Goal: Task Accomplishment & Management: Manage account settings

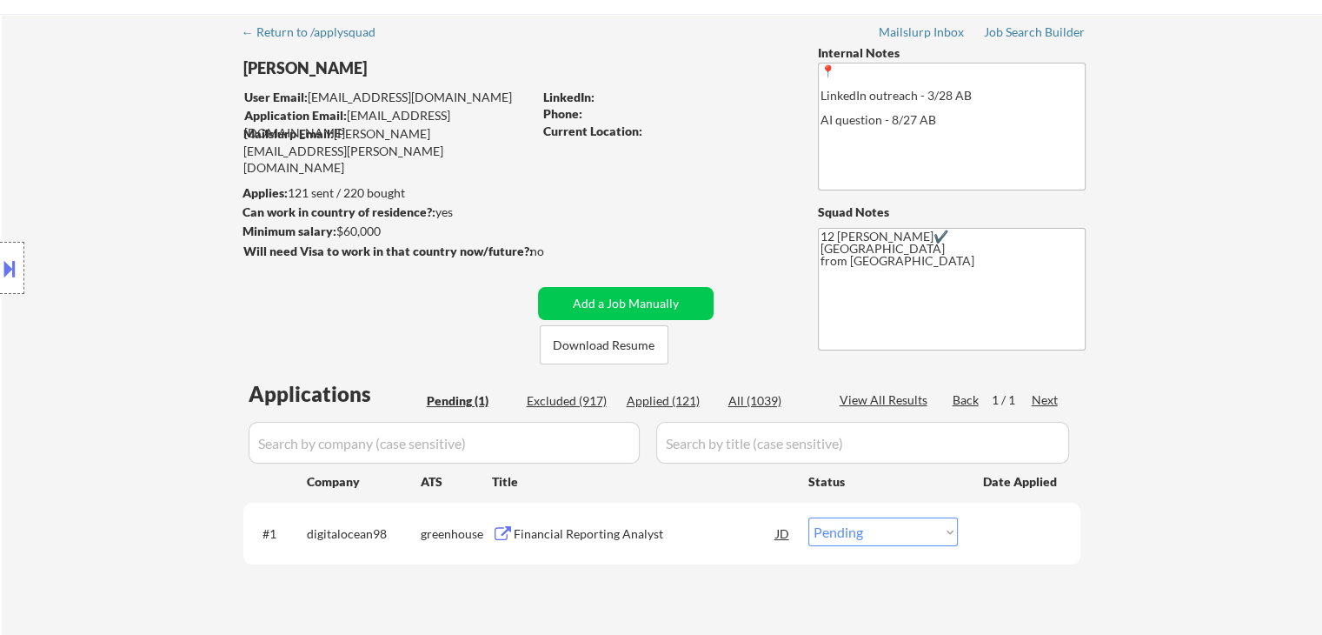
scroll to position [87, 0]
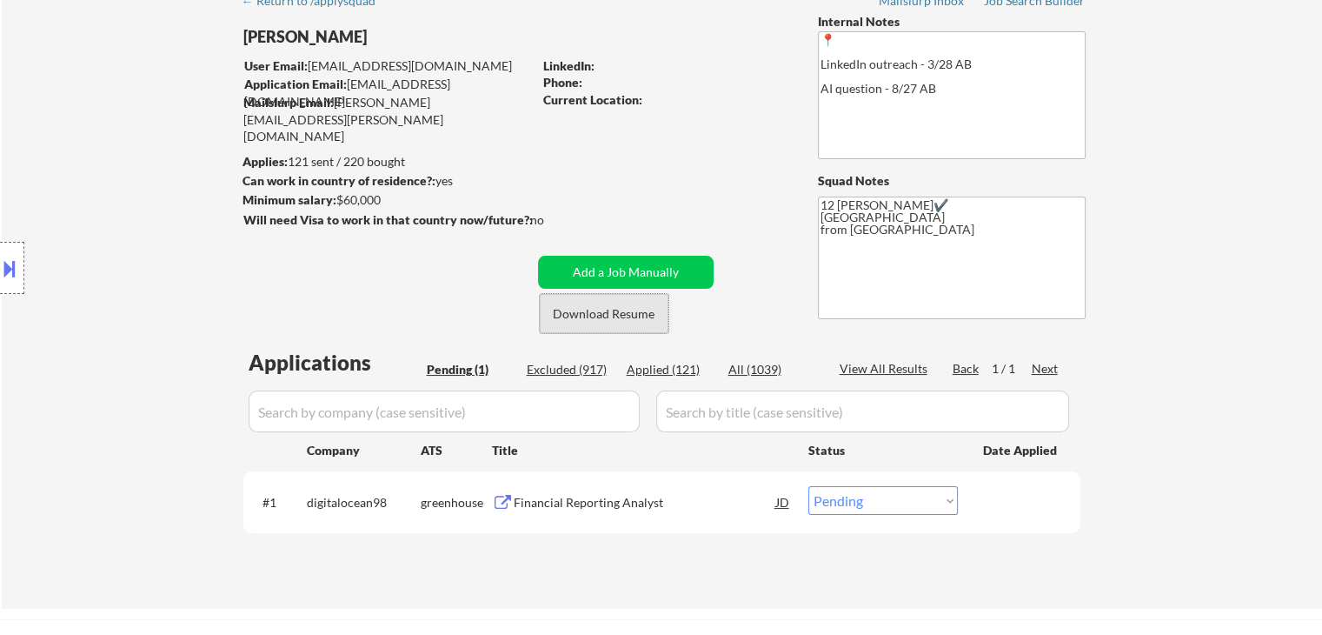
click at [629, 309] on button "Download Resume" at bounding box center [604, 313] width 129 height 39
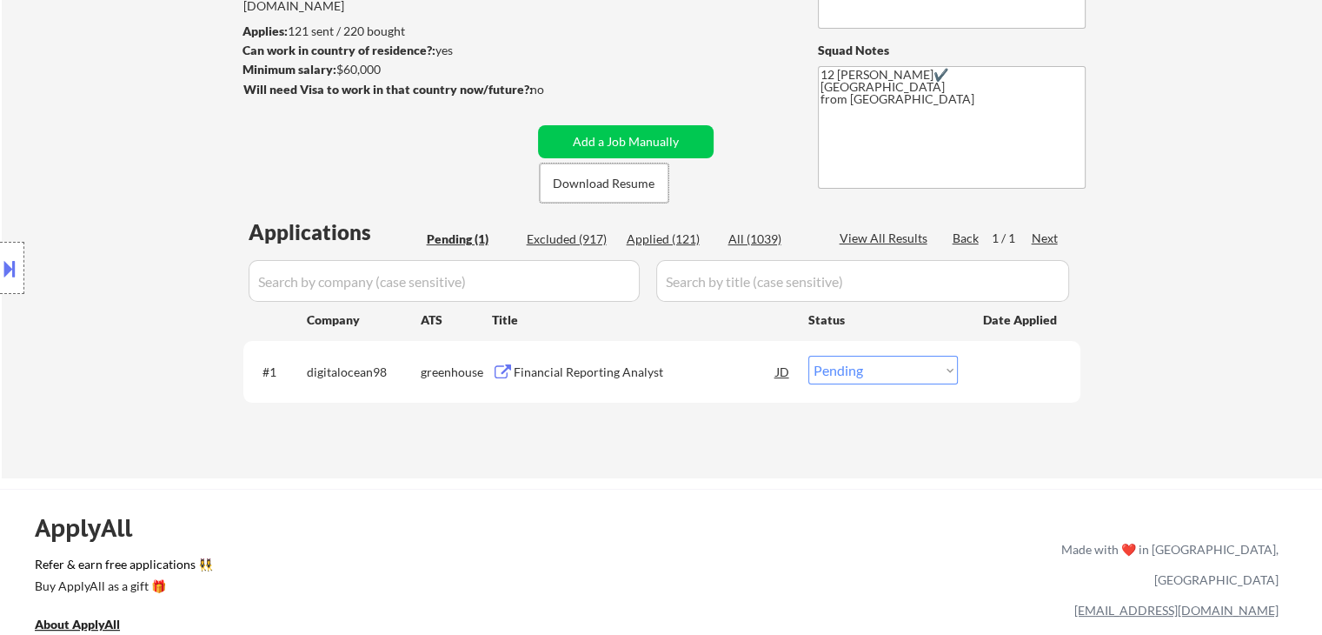
scroll to position [435, 0]
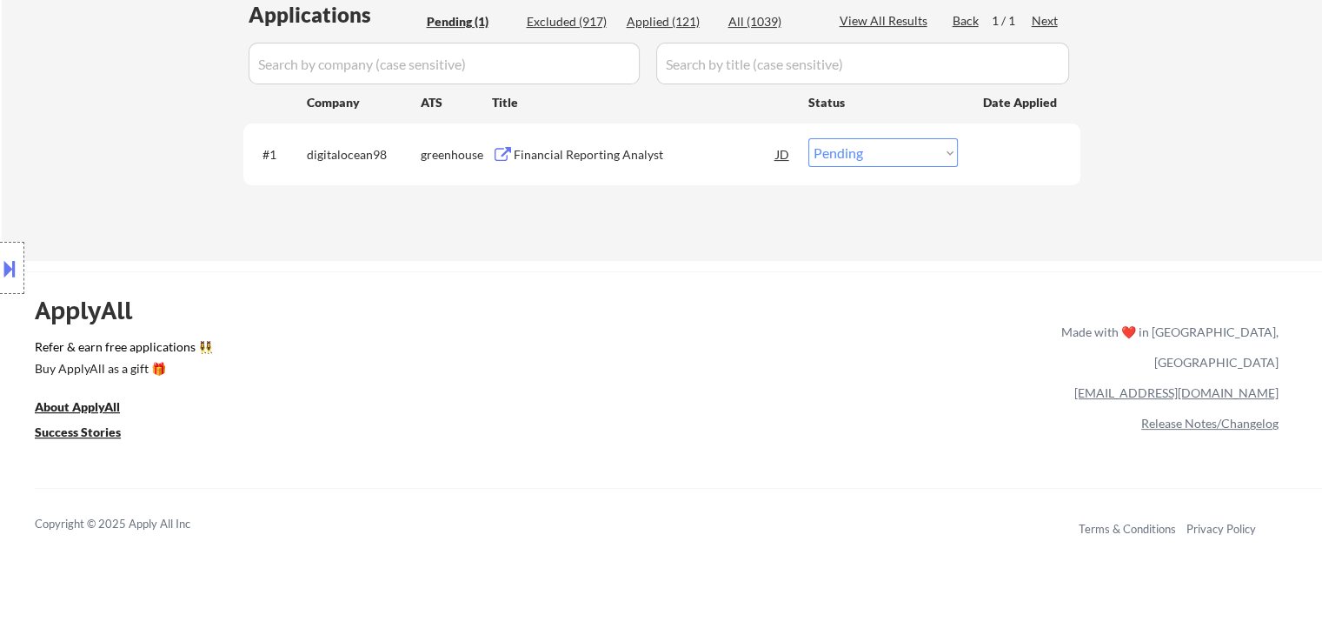
click at [551, 154] on div "Financial Reporting Analyst" at bounding box center [645, 154] width 262 height 17
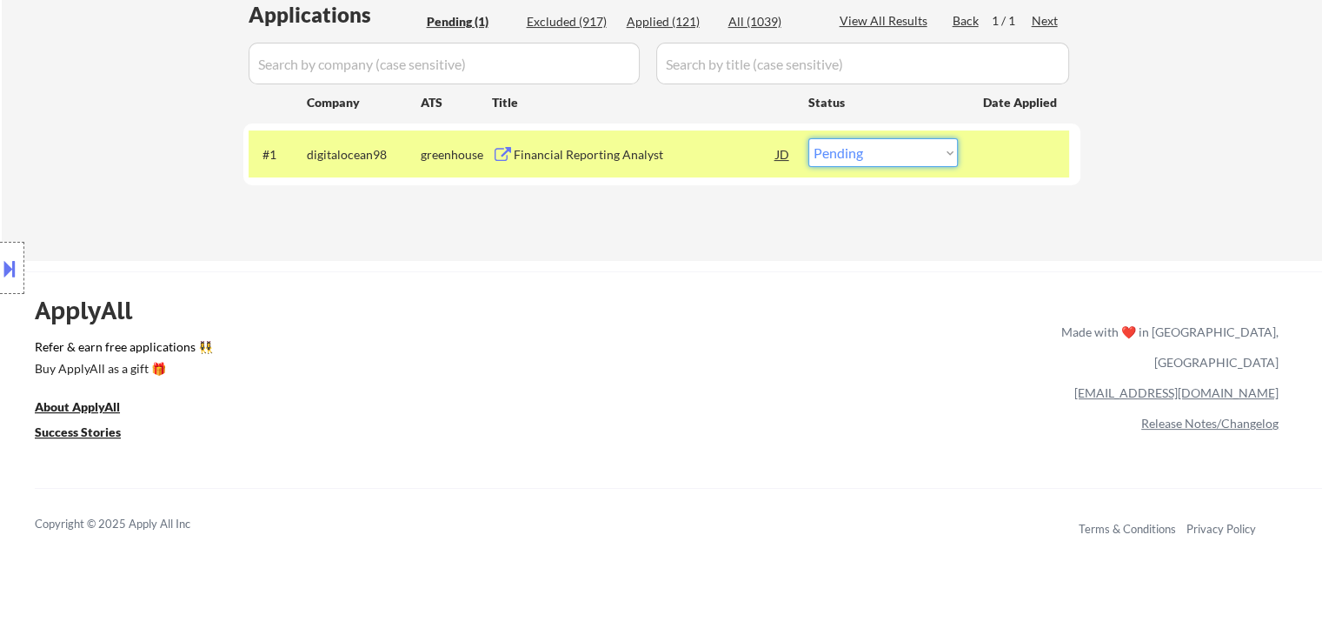
drag, startPoint x: 915, startPoint y: 141, endPoint x: 918, endPoint y: 165, distance: 24.5
click at [915, 146] on select "Choose an option... Pending Applied Excluded (Questions) Excluded (Expired) Exc…" at bounding box center [883, 152] width 150 height 29
select select ""excluded__bad_match_""
click at [808, 138] on select "Choose an option... Pending Applied Excluded (Questions) Excluded (Expired) Exc…" at bounding box center [883, 152] width 150 height 29
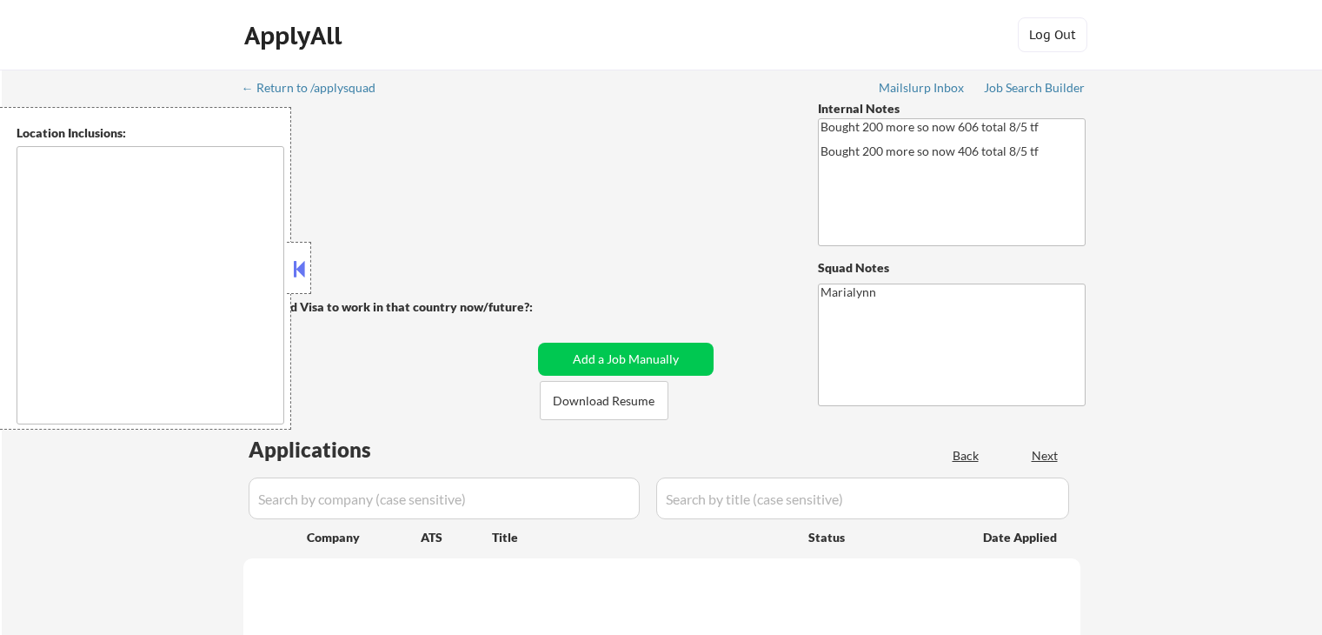
type textarea "Mountain View, CA Palo Alto, CA Sunnyvale, CA Cupertino, CA Los Altos, CA Santa…"
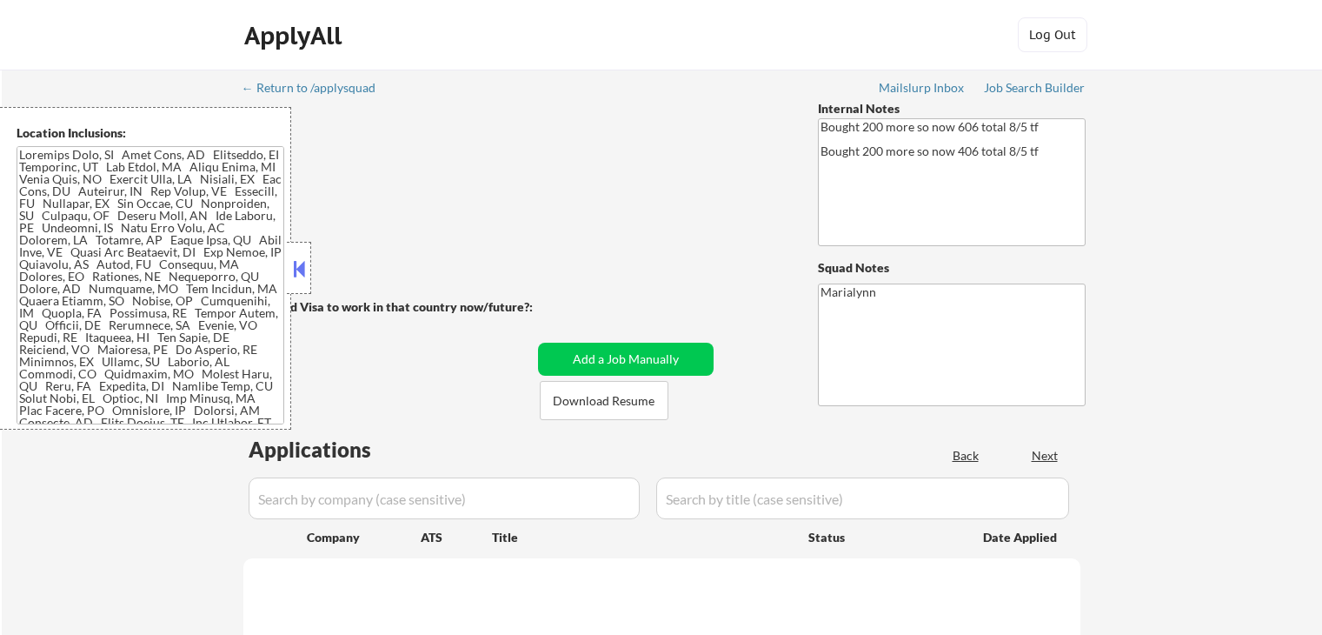
select select ""pending""
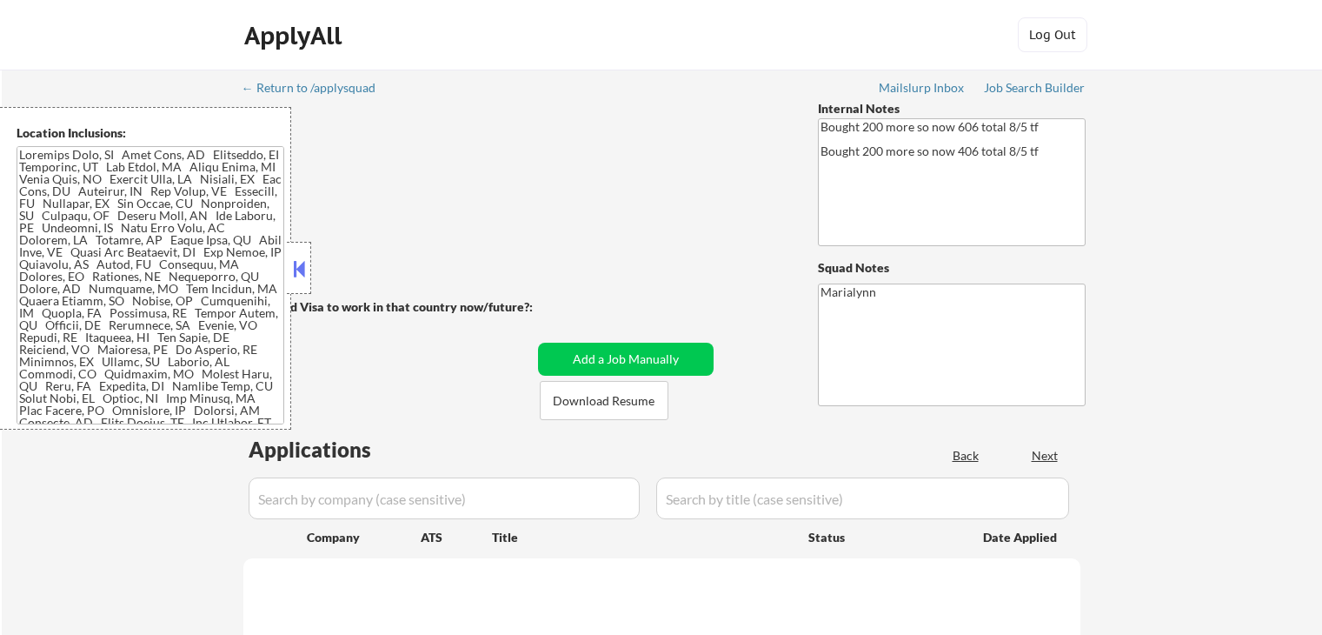
select select ""pending""
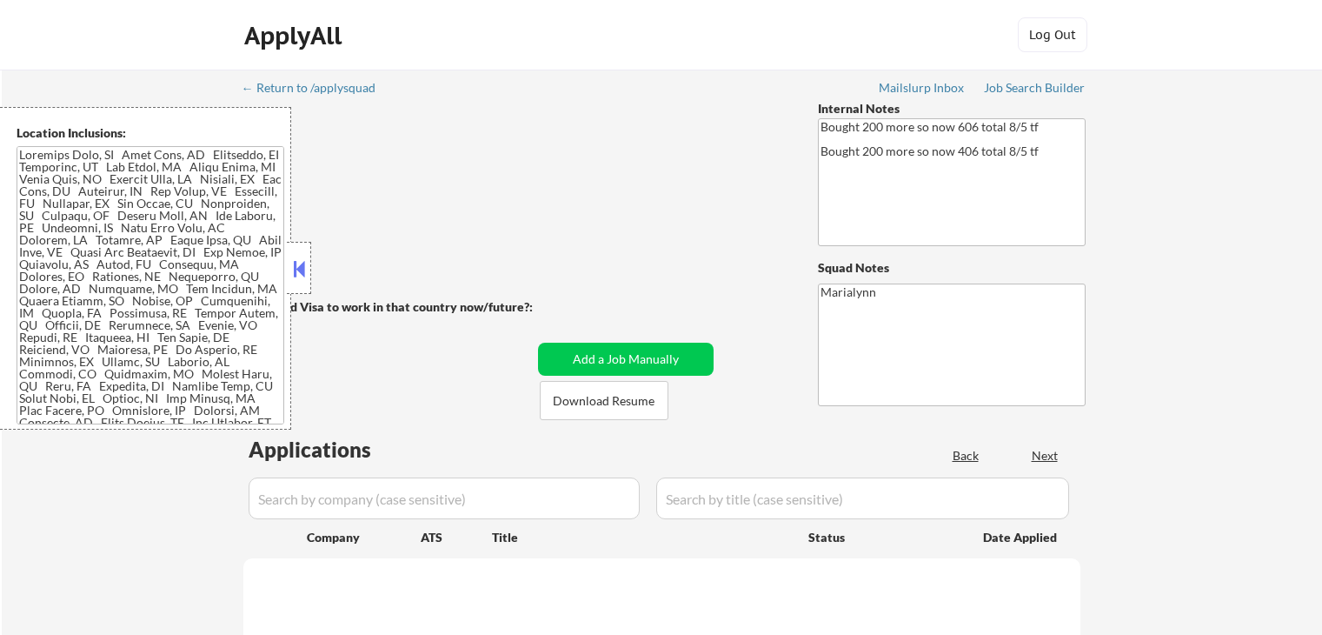
select select ""pending""
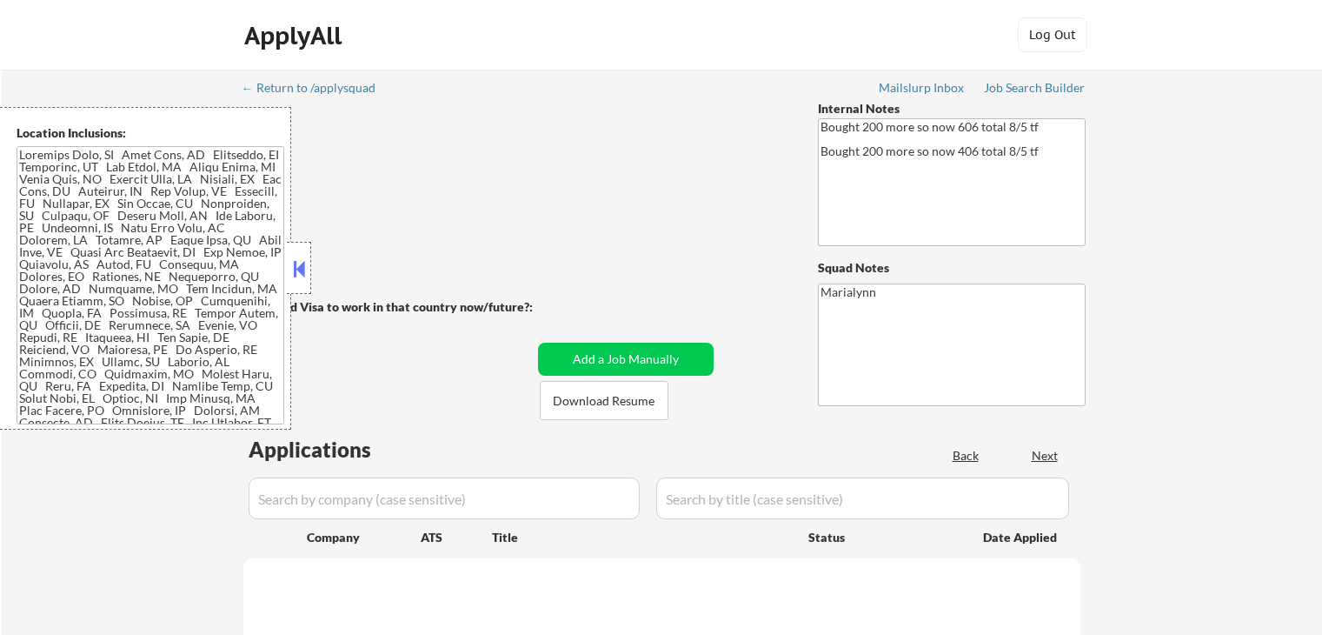
select select ""pending""
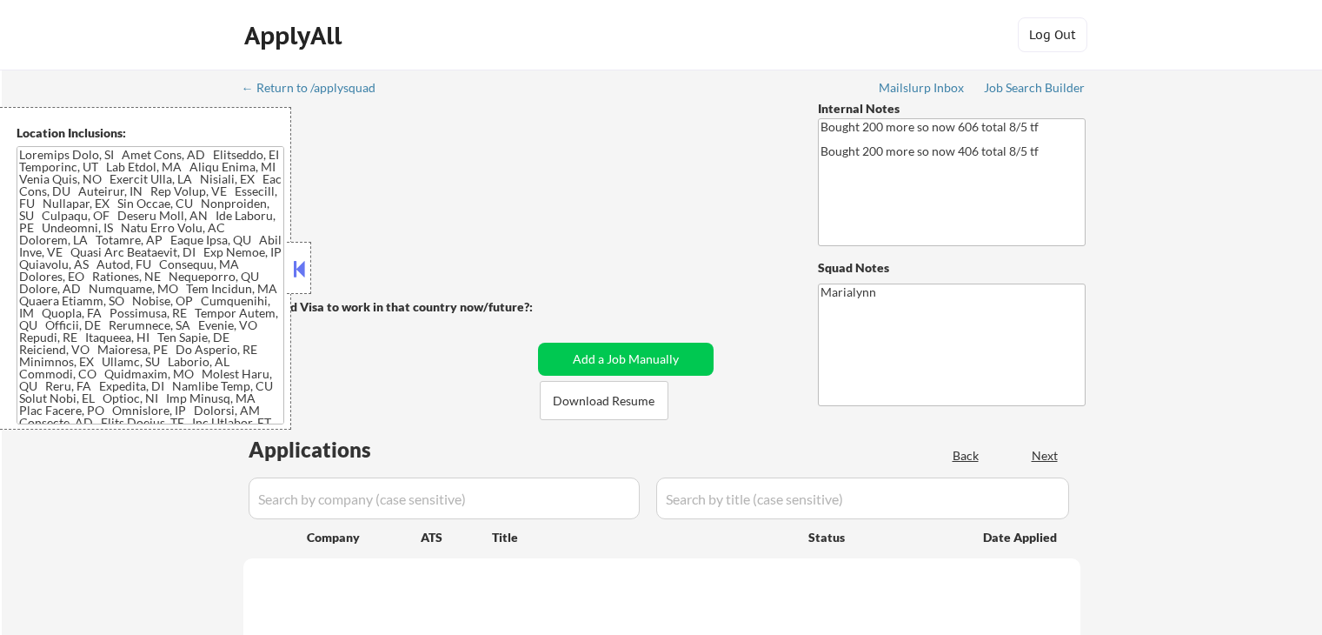
select select ""pending""
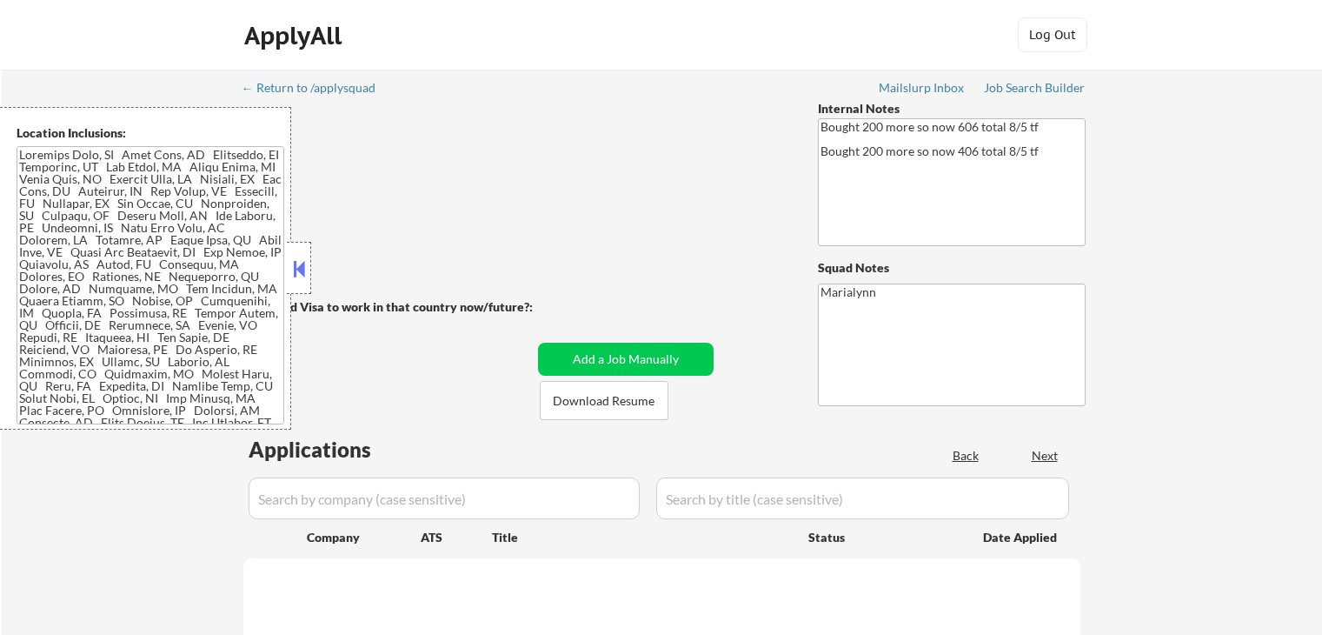
select select ""pending""
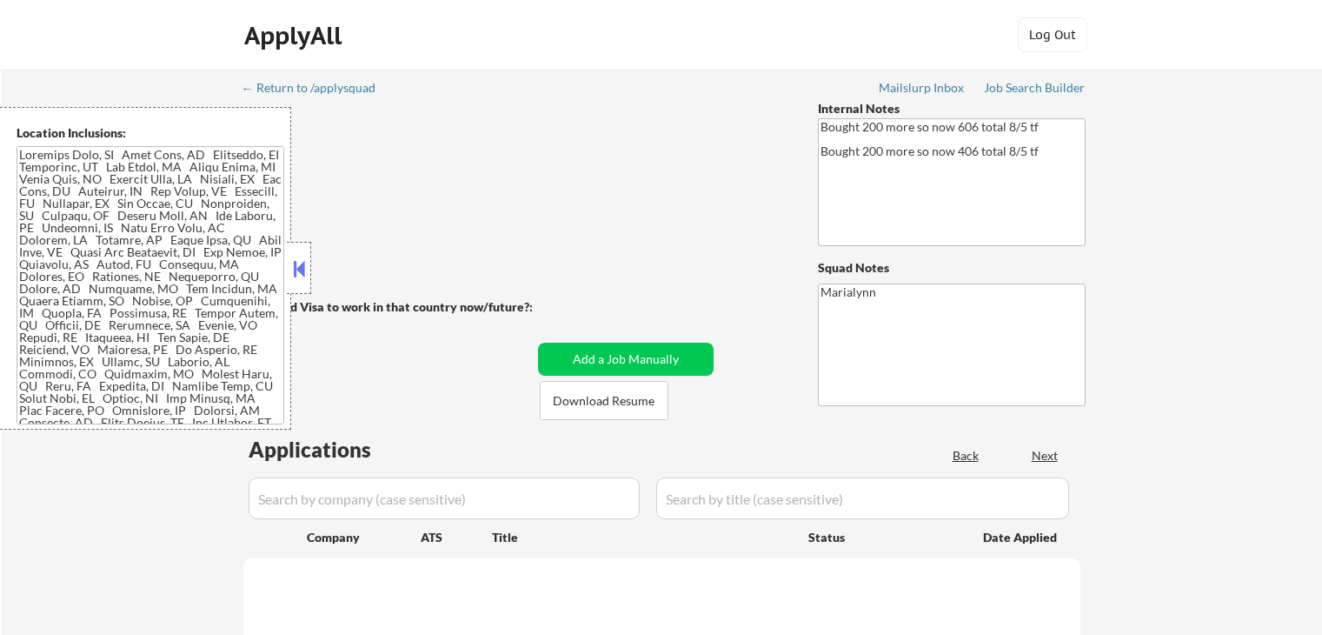
select select ""pending""
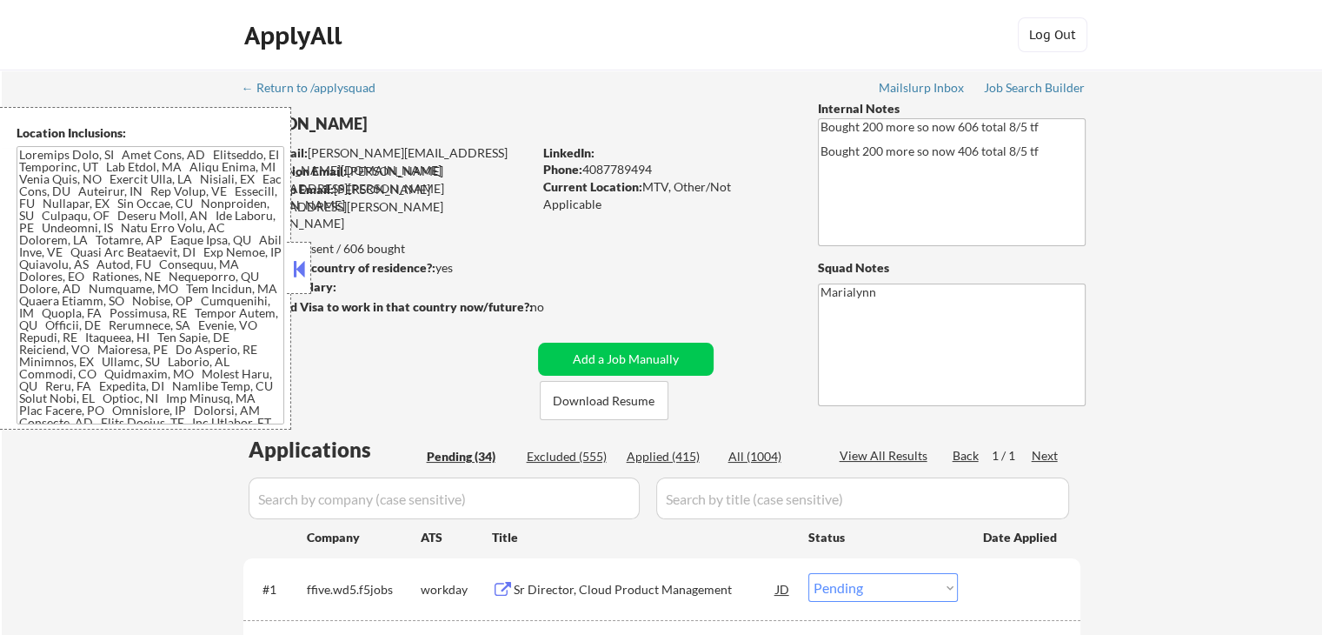
click at [306, 275] on button at bounding box center [298, 269] width 19 height 26
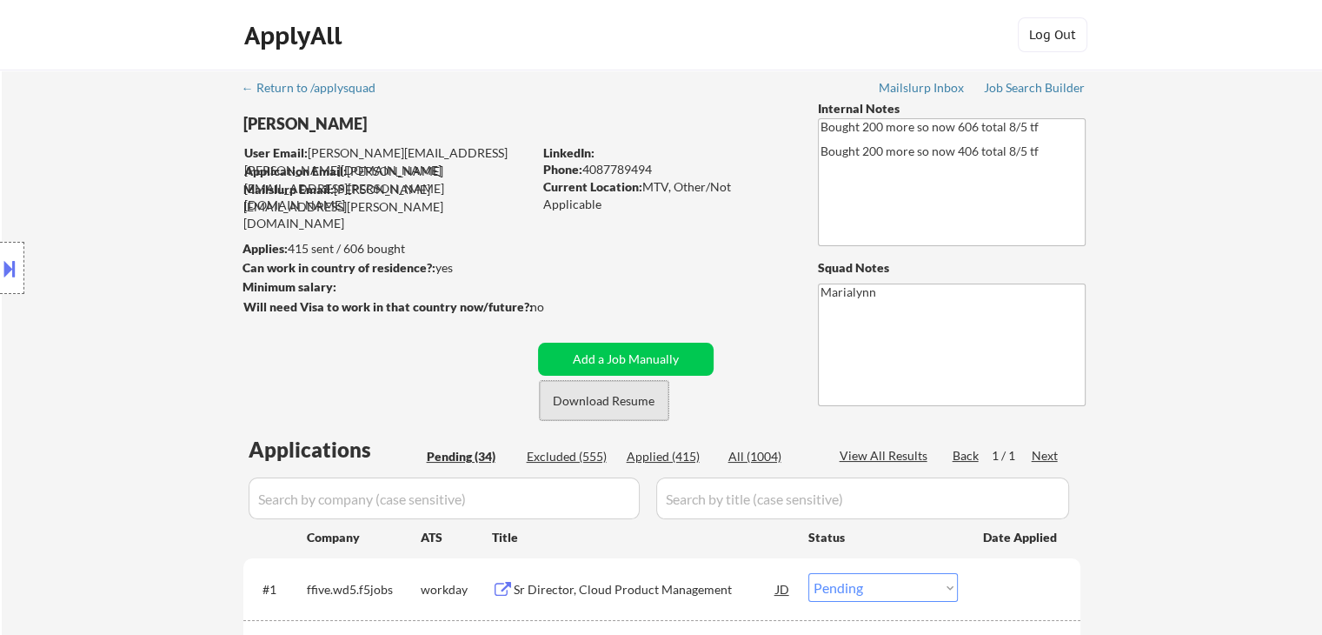
click at [627, 407] on button "Download Resume" at bounding box center [604, 400] width 129 height 39
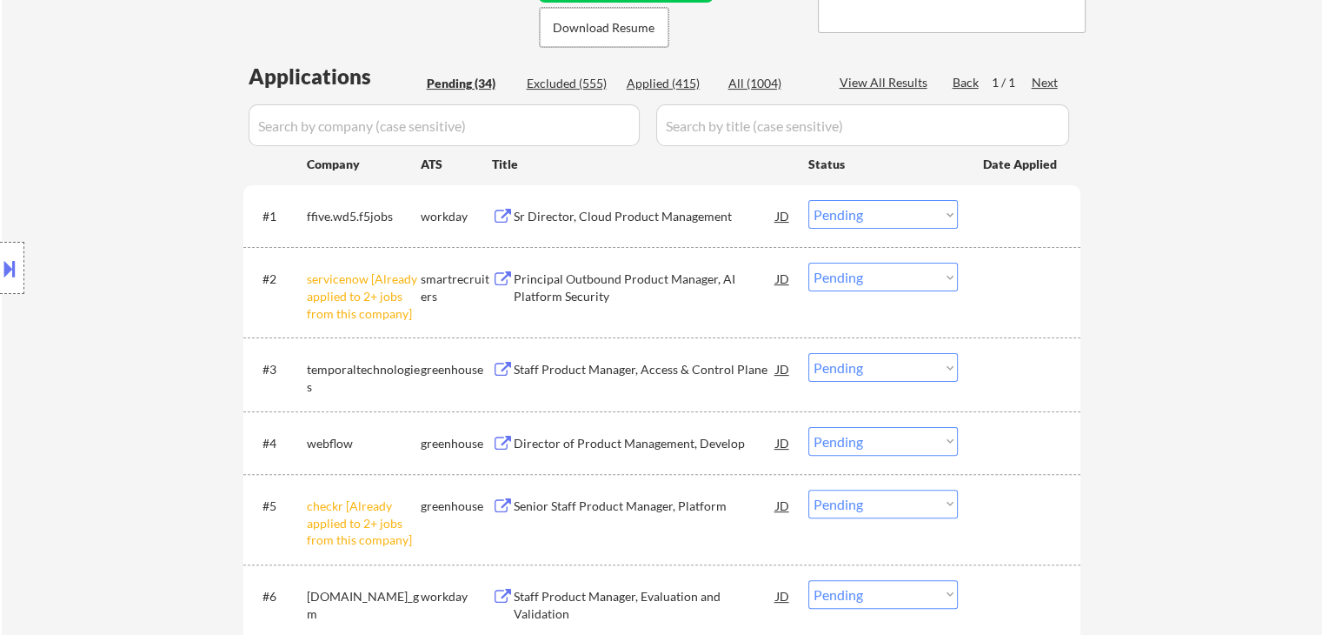
scroll to position [522, 0]
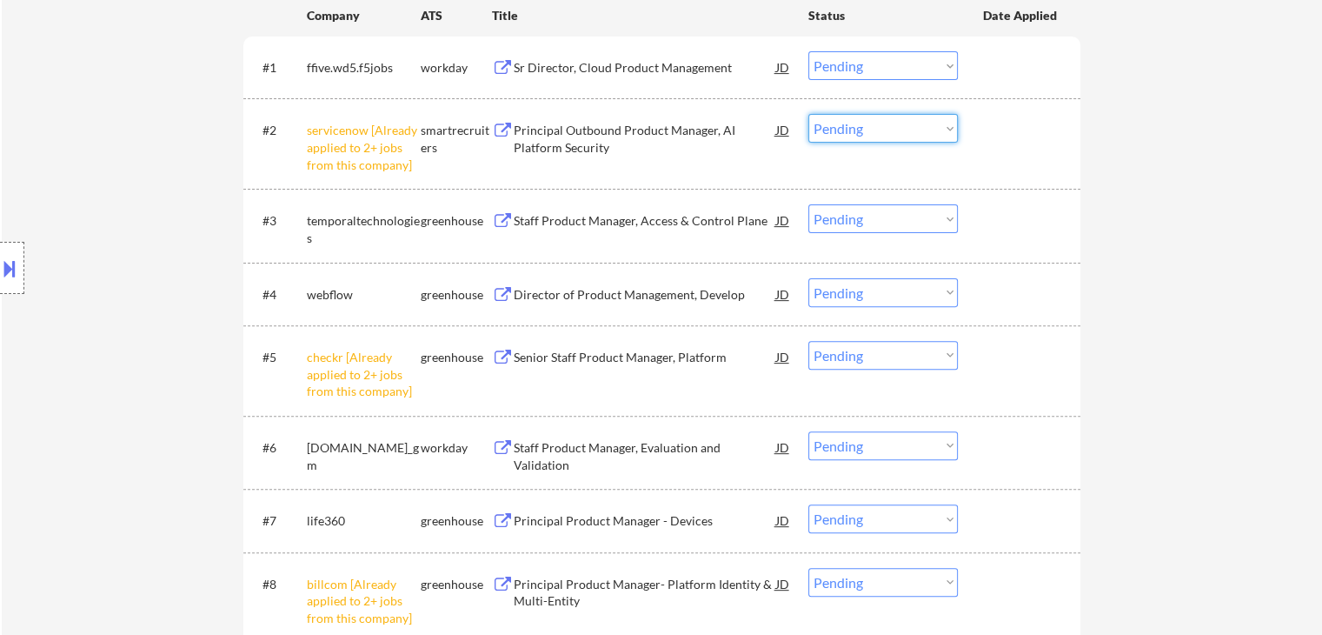
click at [887, 132] on select "Choose an option... Pending Applied Excluded (Questions) Excluded (Expired) Exc…" at bounding box center [883, 128] width 150 height 29
click at [808, 114] on select "Choose an option... Pending Applied Excluded (Questions) Excluded (Expired) Exc…" at bounding box center [883, 128] width 150 height 29
select select ""pending""
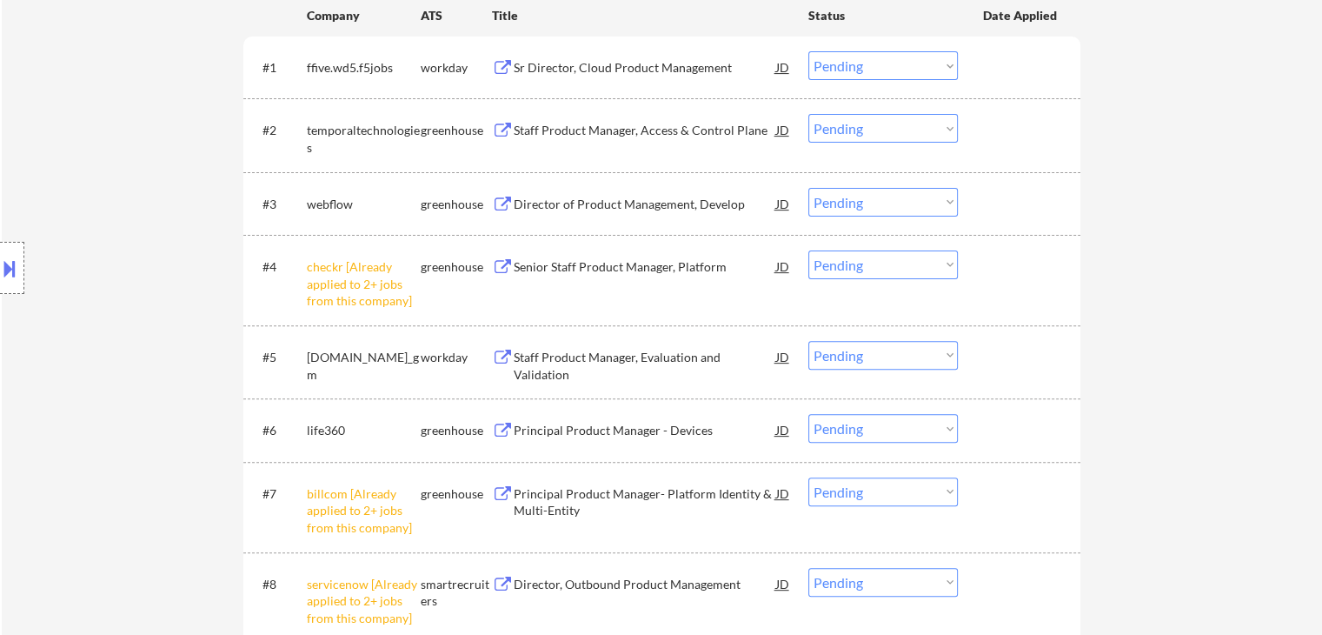
drag, startPoint x: 897, startPoint y: 258, endPoint x: 896, endPoint y: 271, distance: 13.1
click at [899, 258] on select "Choose an option... Pending Applied Excluded (Questions) Excluded (Expired) Exc…" at bounding box center [883, 264] width 150 height 29
click at [808, 250] on select "Choose an option... Pending Applied Excluded (Questions) Excluded (Expired) Exc…" at bounding box center [883, 264] width 150 height 29
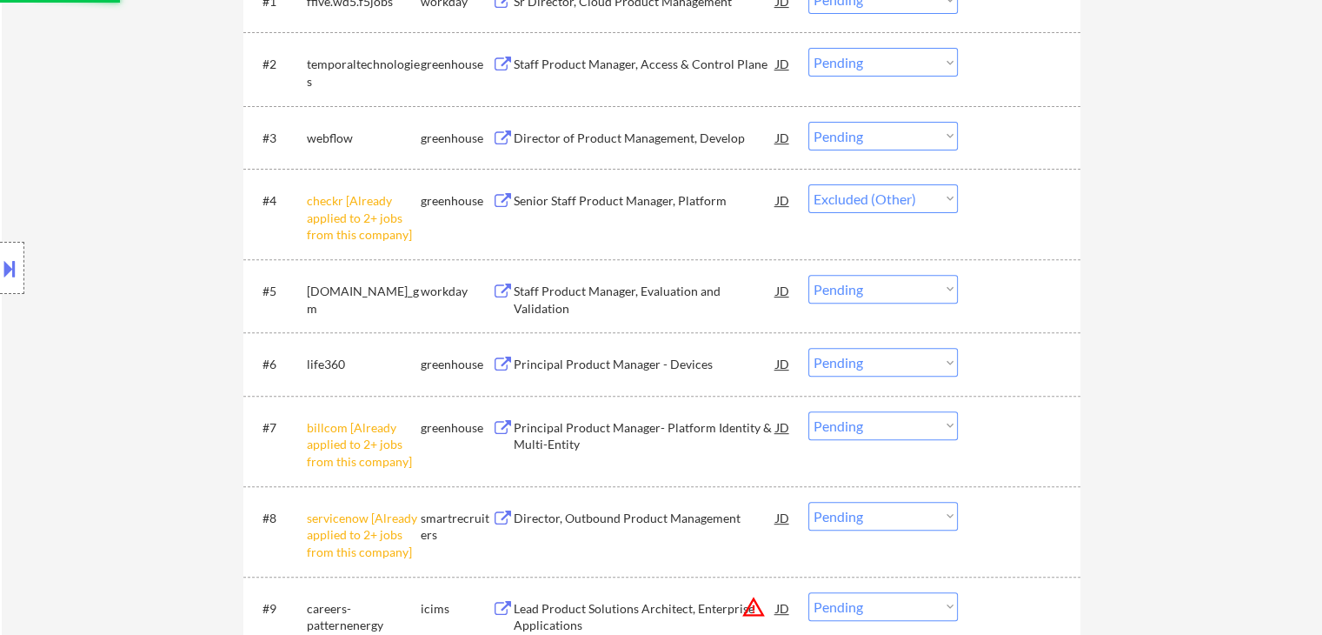
scroll to position [695, 0]
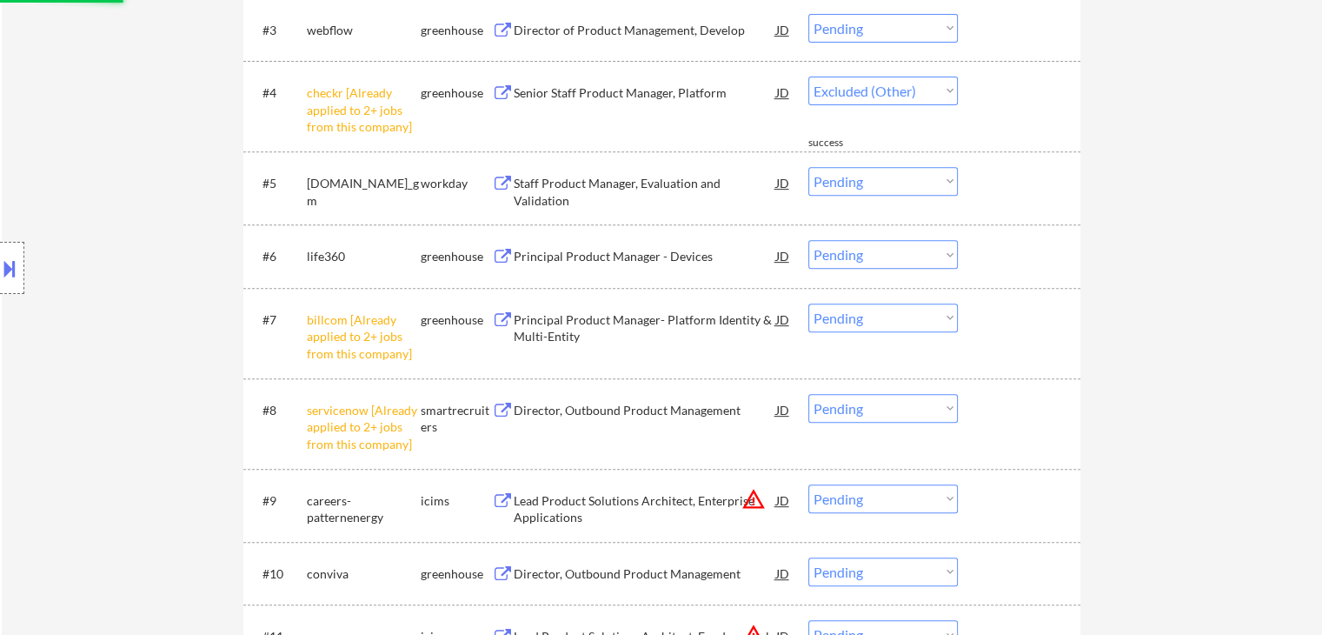
click at [861, 321] on select "Choose an option... Pending Applied Excluded (Questions) Excluded (Expired) Exc…" at bounding box center [883, 317] width 150 height 29
select select ""pending""
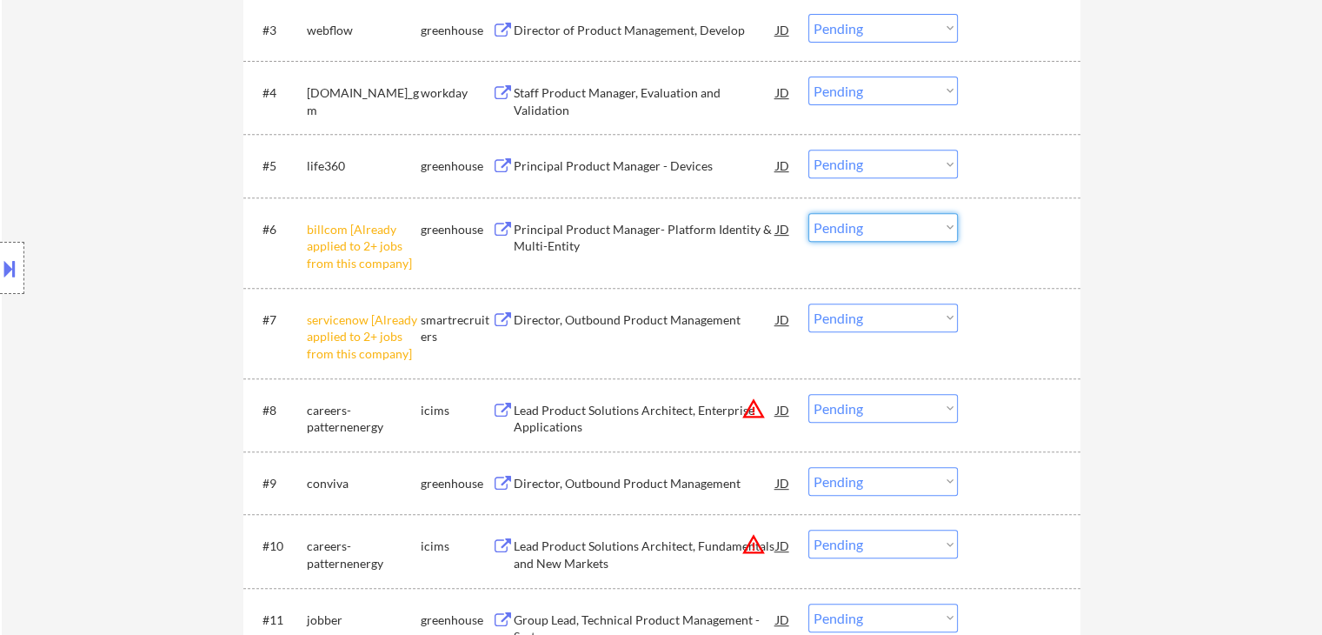
click at [886, 227] on select "Choose an option... Pending Applied Excluded (Questions) Excluded (Expired) Exc…" at bounding box center [883, 227] width 150 height 29
click at [808, 213] on select "Choose an option... Pending Applied Excluded (Questions) Excluded (Expired) Exc…" at bounding box center [883, 227] width 150 height 29
click at [849, 317] on select "Choose an option... Pending Applied Excluded (Questions) Excluded (Expired) Exc…" at bounding box center [883, 317] width 150 height 29
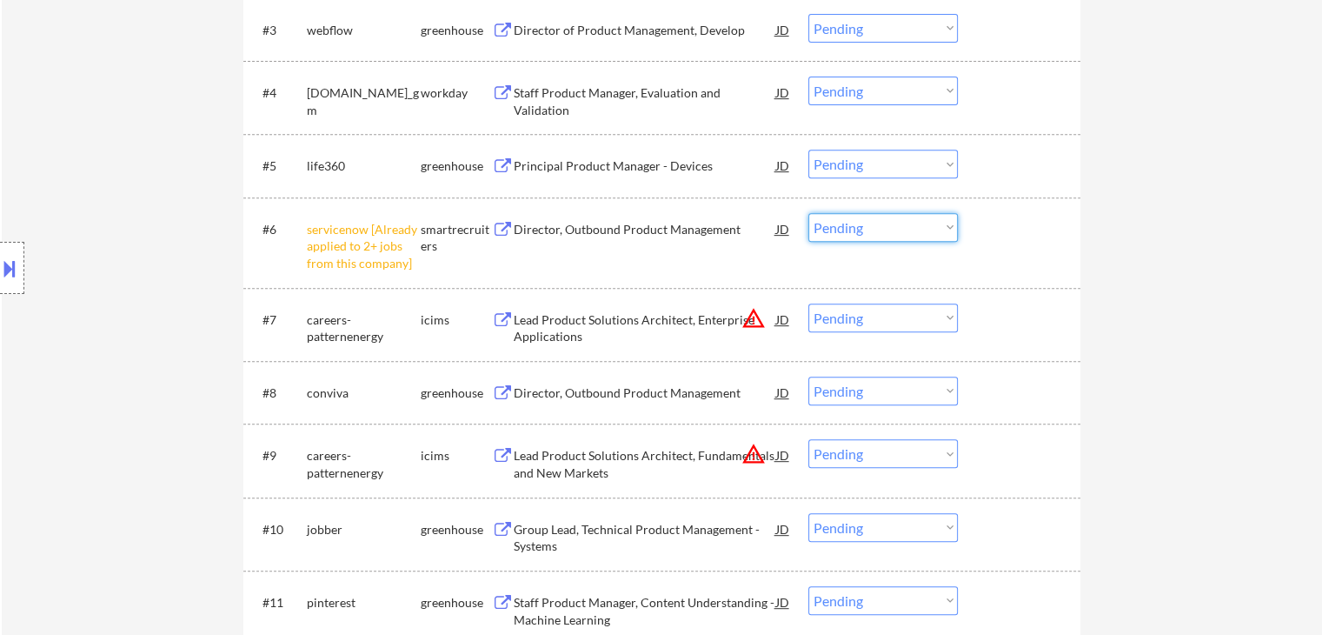
click at [828, 225] on select "Choose an option... Pending Applied Excluded (Questions) Excluded (Expired) Exc…" at bounding box center [883, 227] width 150 height 29
click at [808, 213] on select "Choose an option... Pending Applied Excluded (Questions) Excluded (Expired) Exc…" at bounding box center [883, 227] width 150 height 29
select select ""pending""
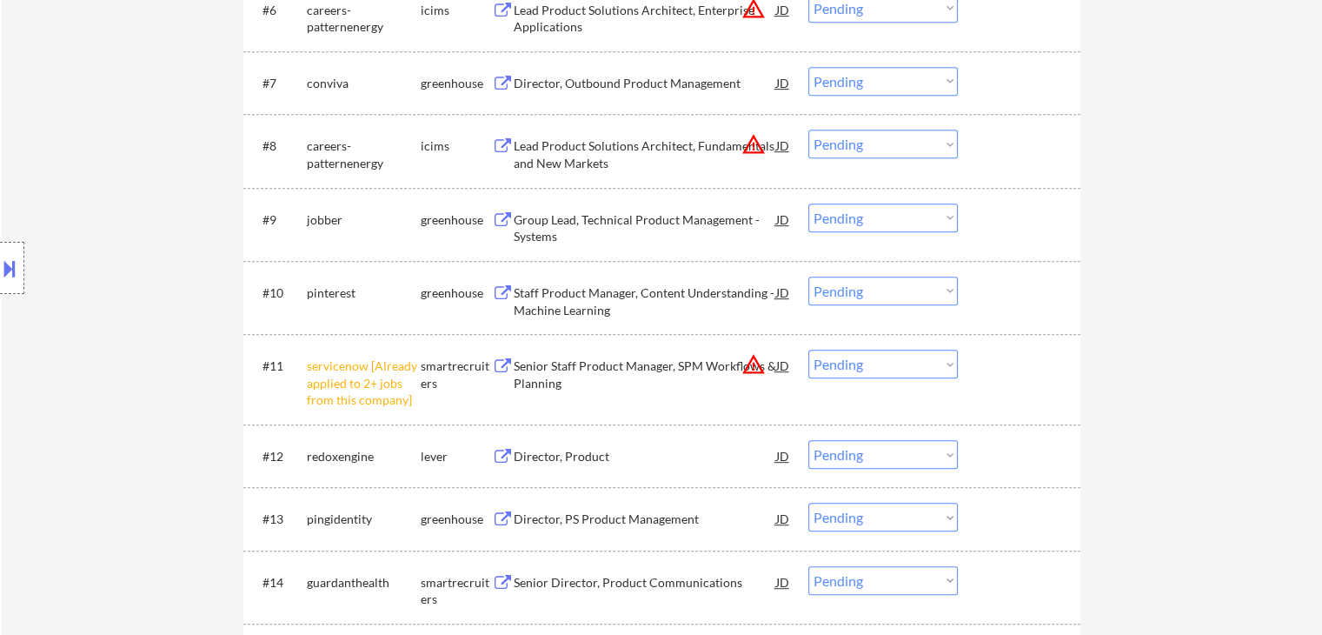
scroll to position [1130, 0]
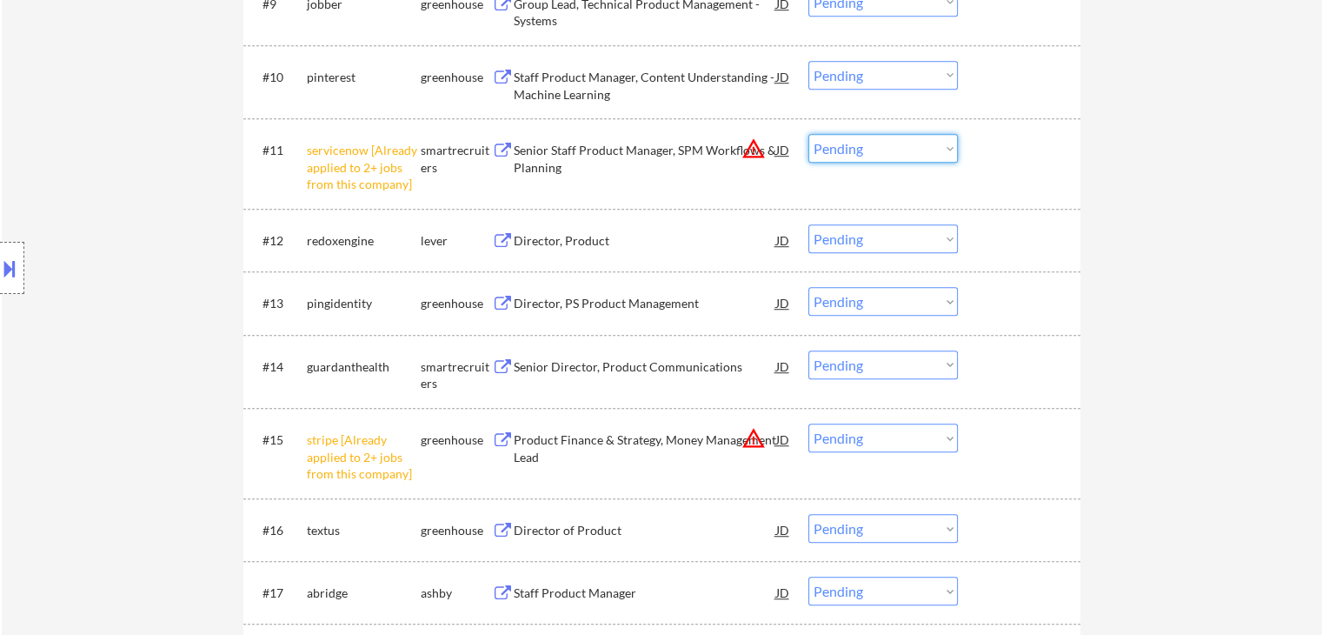
click at [875, 156] on select "Choose an option... Pending Applied Excluded (Questions) Excluded (Expired) Exc…" at bounding box center [883, 148] width 150 height 29
select select ""excluded__other_""
click at [808, 134] on select "Choose an option... Pending Applied Excluded (Questions) Excluded (Expired) Exc…" at bounding box center [883, 148] width 150 height 29
drag, startPoint x: 929, startPoint y: 443, endPoint x: 929, endPoint y: 455, distance: 11.3
click at [929, 449] on select "Choose an option... Pending Applied Excluded (Questions) Excluded (Expired) Exc…" at bounding box center [883, 437] width 150 height 29
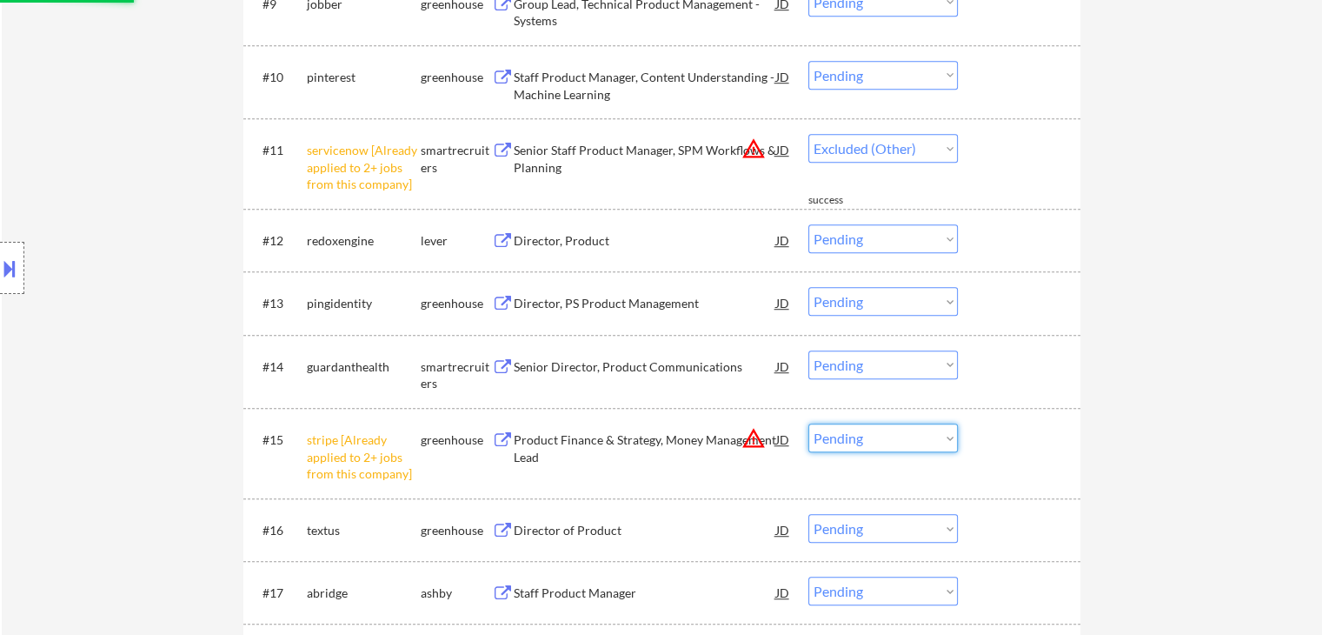
select select ""excluded__other_""
click at [808, 423] on select "Choose an option... Pending Applied Excluded (Questions) Excluded (Expired) Exc…" at bounding box center [883, 437] width 150 height 29
select select ""pending""
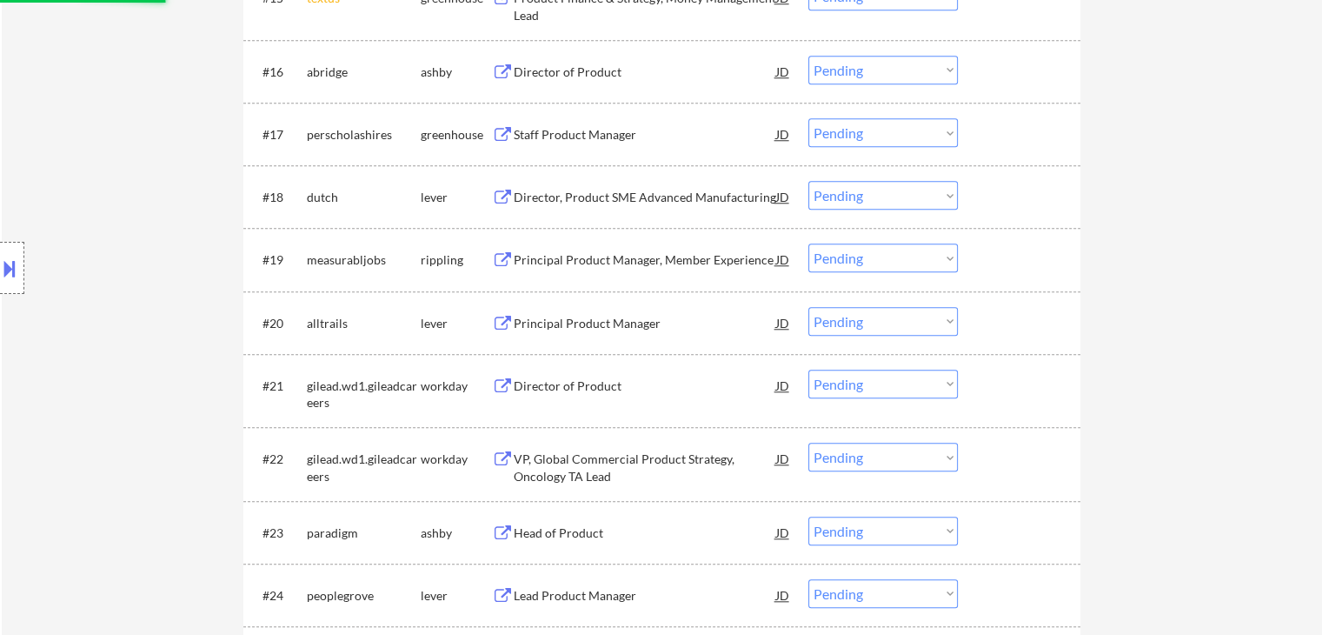
scroll to position [1565, 0]
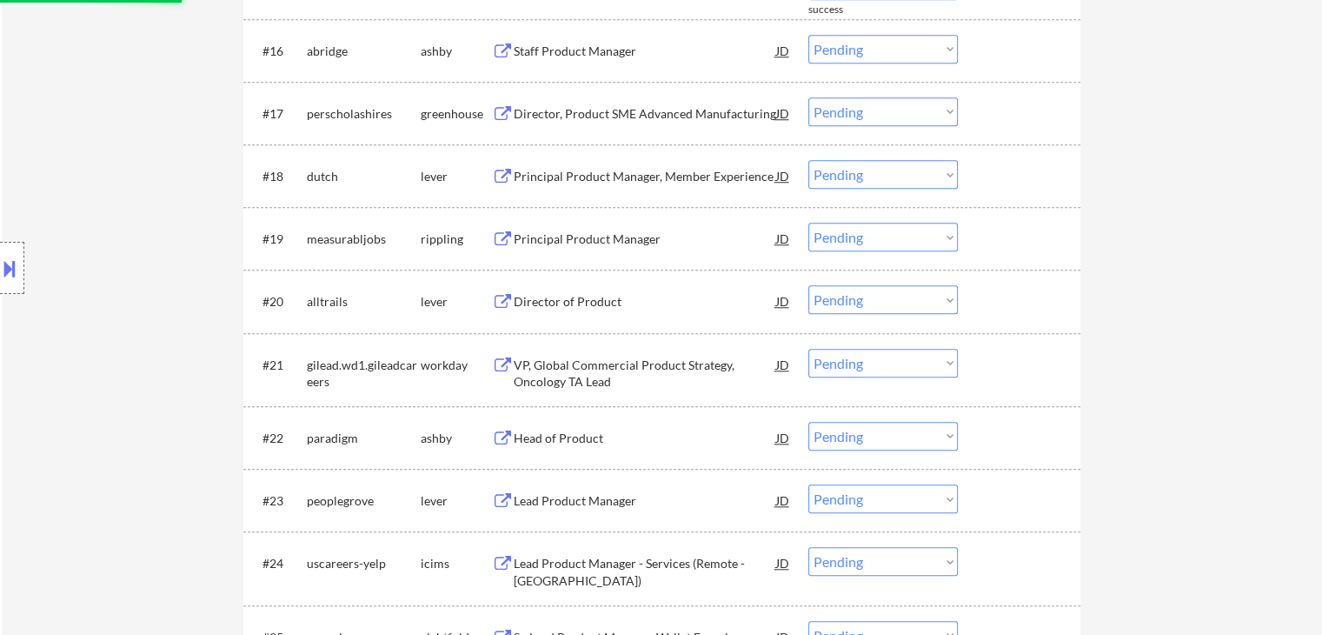
select select ""pending""
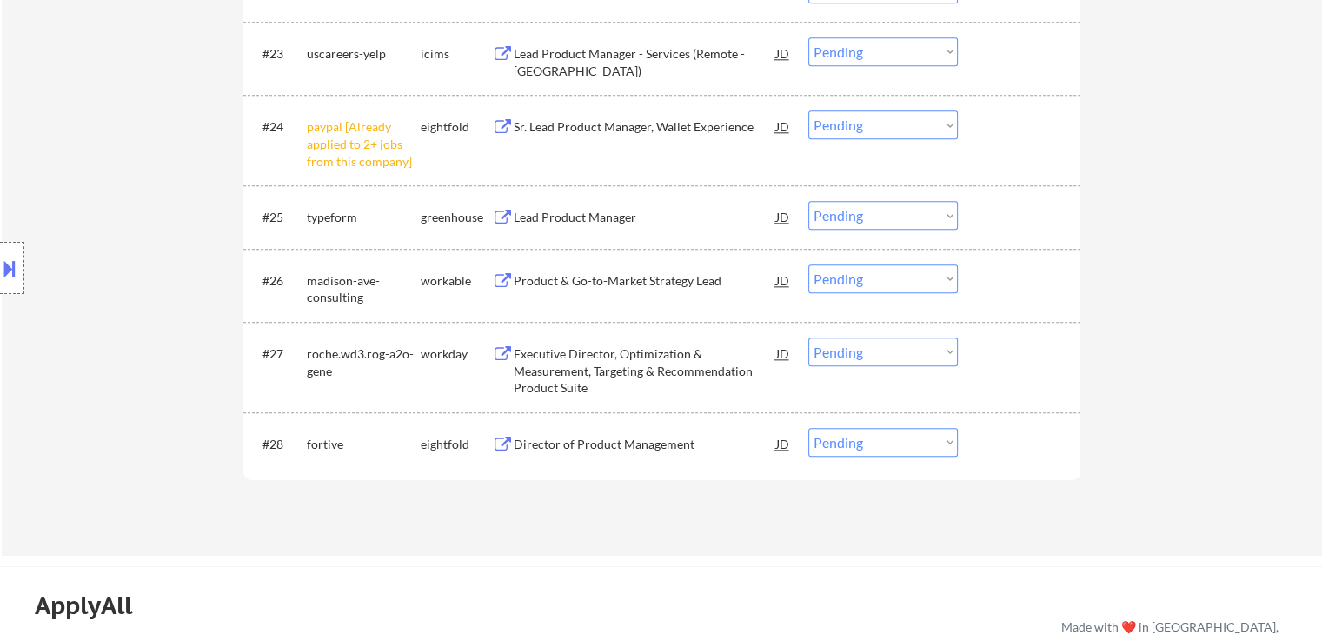
scroll to position [1825, 0]
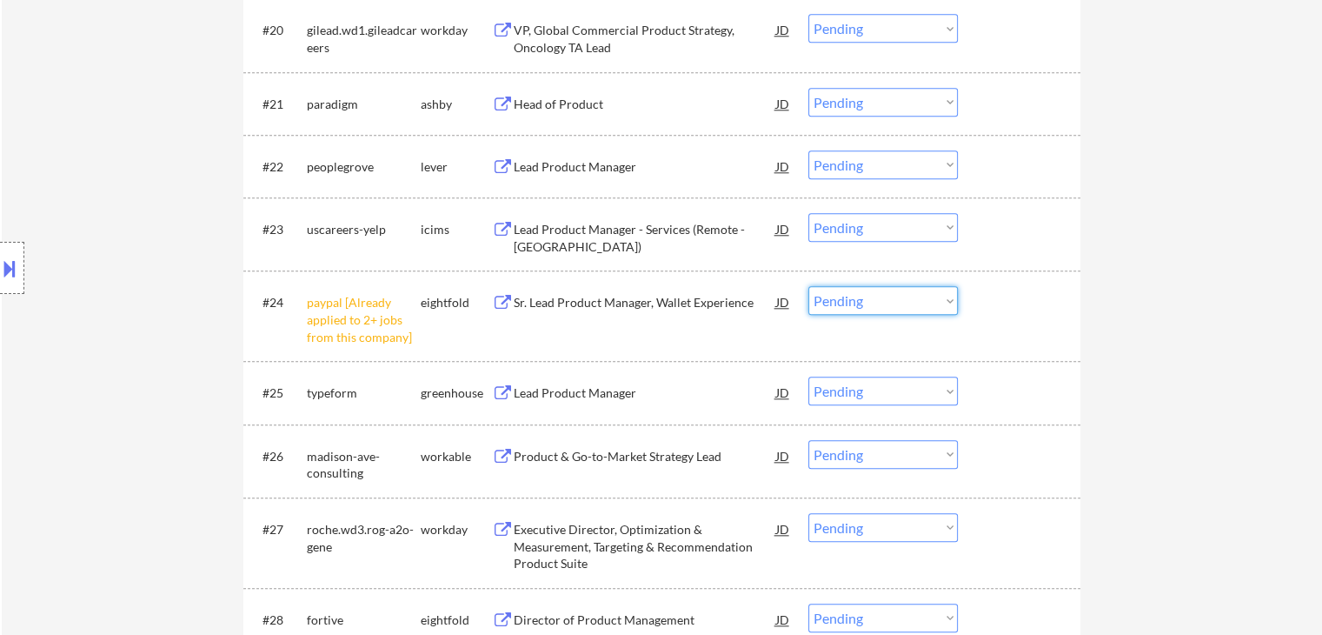
click at [874, 303] on select "Choose an option... Pending Applied Excluded (Questions) Excluded (Expired) Exc…" at bounding box center [883, 300] width 150 height 29
click at [916, 531] on select "Choose an option... Pending Applied Excluded (Questions) Excluded (Expired) Exc…" at bounding box center [883, 527] width 150 height 29
select select ""excluded__other_""
click at [808, 513] on select "Choose an option... Pending Applied Excluded (Questions) Excluded (Expired) Exc…" at bounding box center [883, 527] width 150 height 29
click at [888, 298] on select "Choose an option... Pending Applied Excluded (Questions) Excluded (Expired) Exc…" at bounding box center [883, 300] width 150 height 29
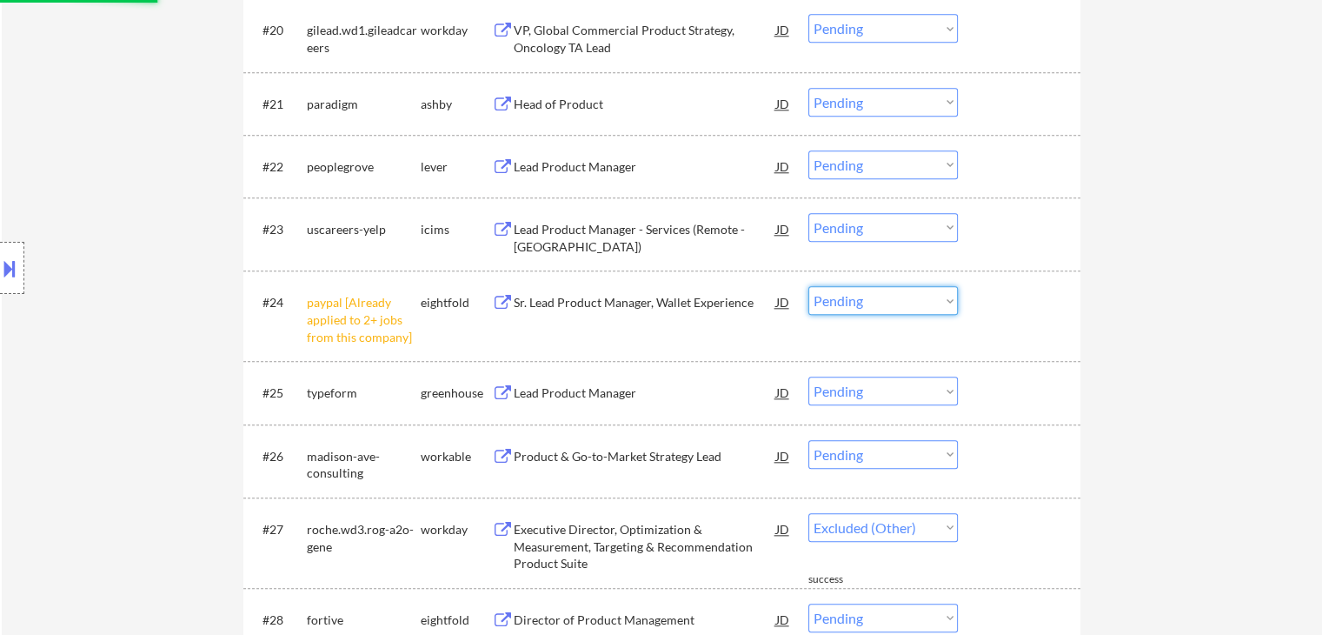
select select ""excluded__other_""
click at [808, 286] on select "Choose an option... Pending Applied Excluded (Questions) Excluded (Expired) Exc…" at bounding box center [883, 300] width 150 height 29
click at [896, 526] on select "Choose an option... Pending Applied Excluded (Questions) Excluded (Expired) Exc…" at bounding box center [883, 527] width 150 height 29
select select ""pending""
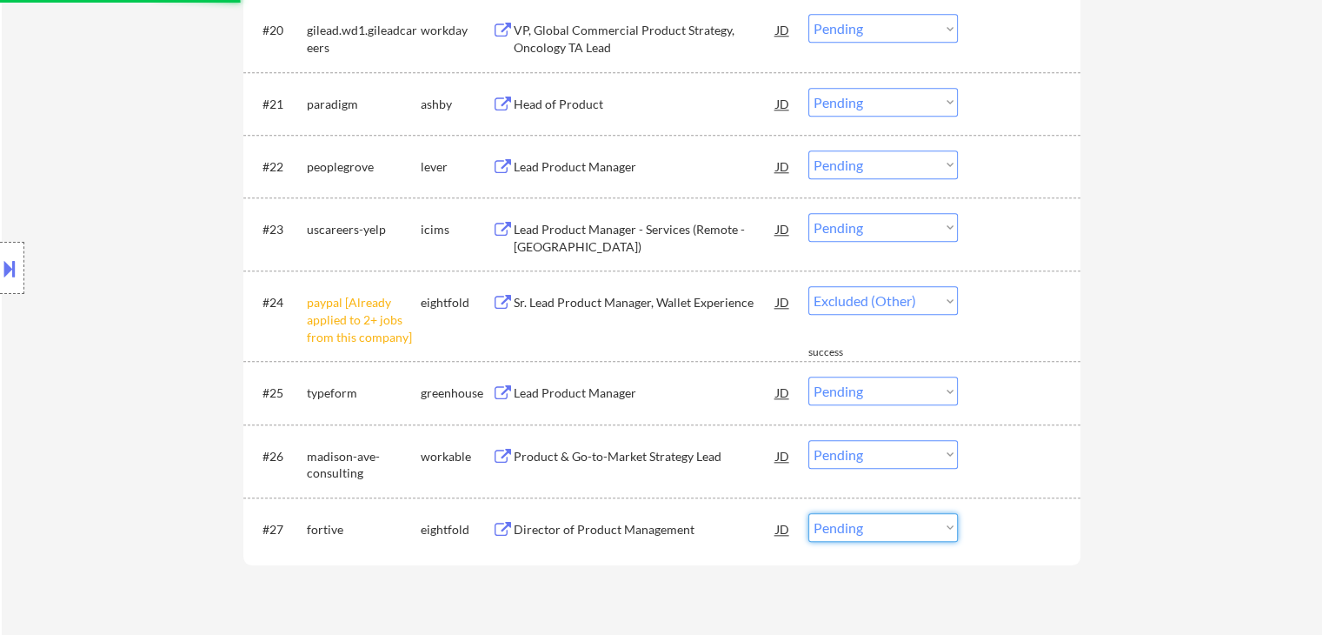
select select ""pending""
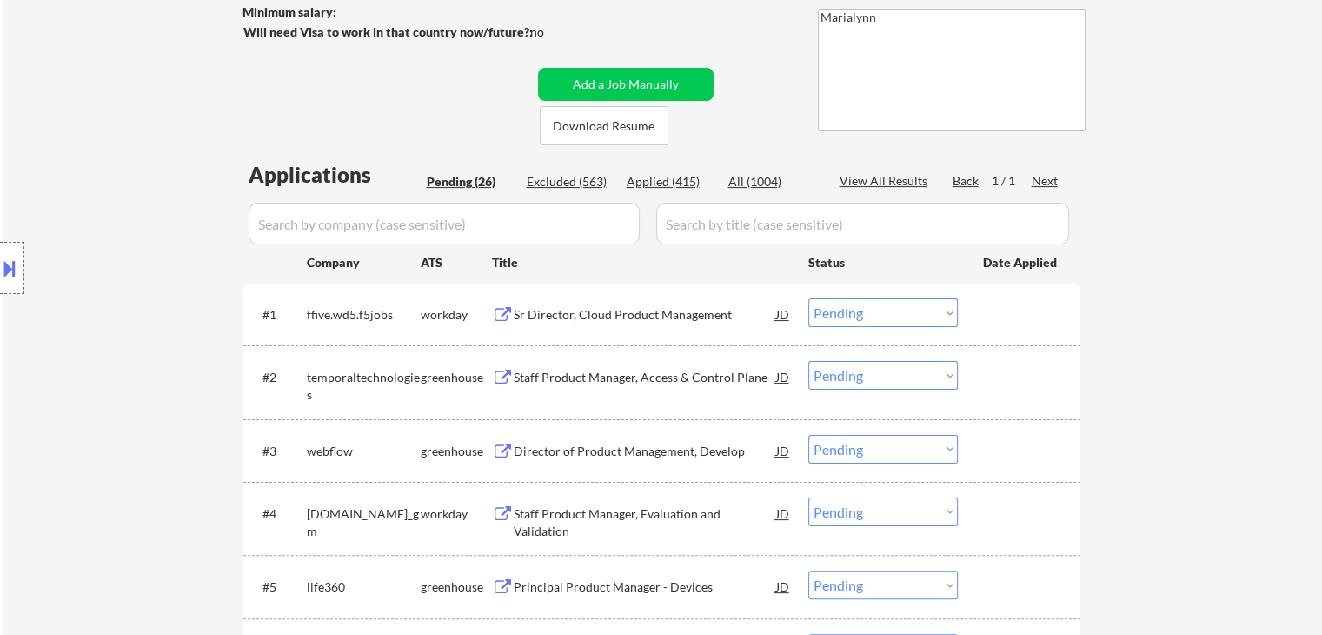
scroll to position [174, 0]
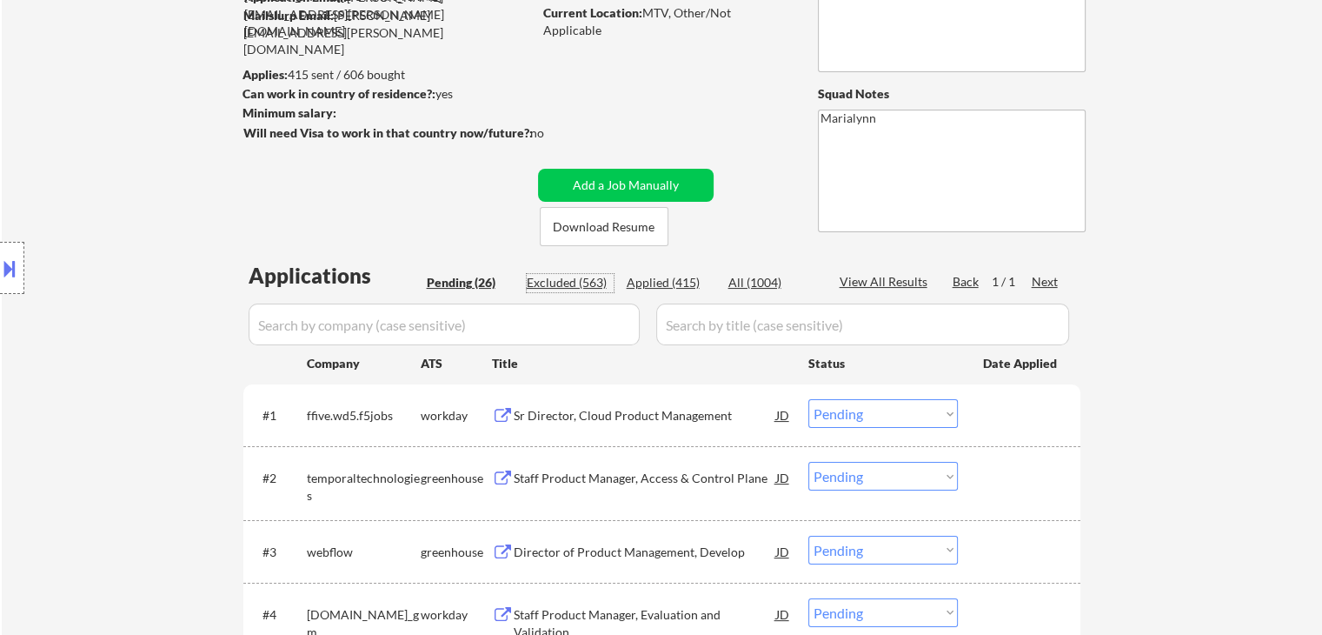
click at [567, 280] on div "Excluded (563)" at bounding box center [570, 282] width 87 height 17
select select ""excluded__blocklist_""
select select ""excluded__expired_""
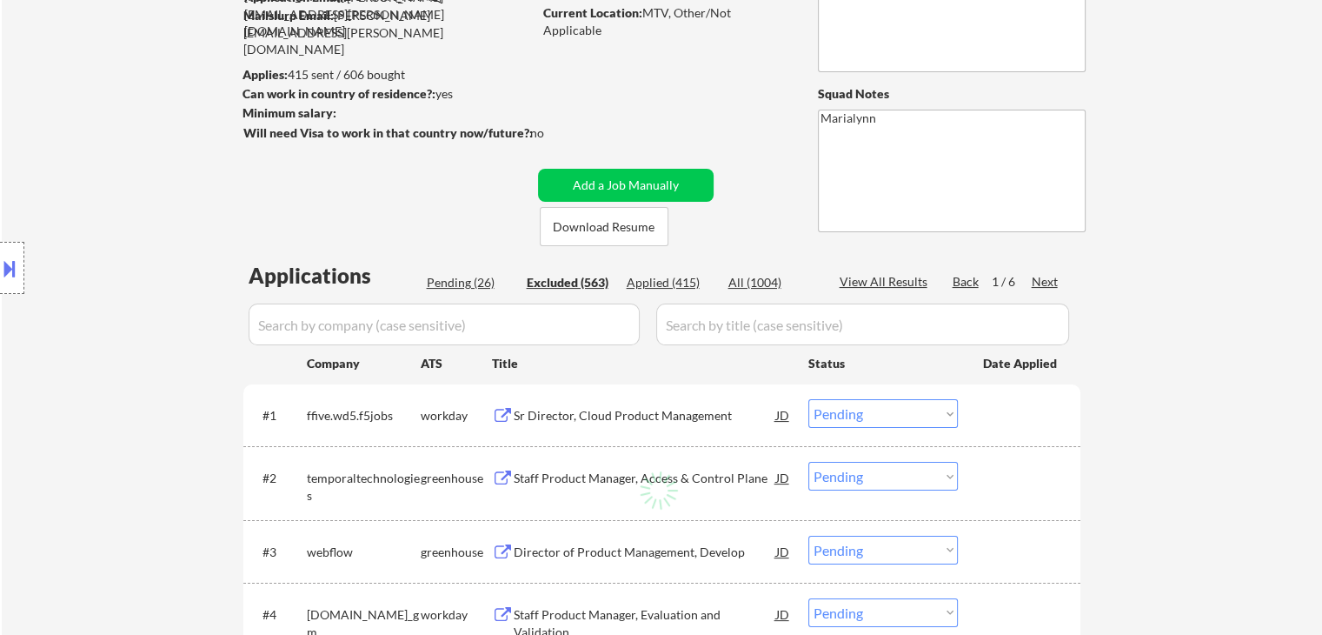
select select ""excluded__bad_match_""
select select ""excluded__other_""
select select ""excluded__bad_match_""
select select ""excluded__other_""
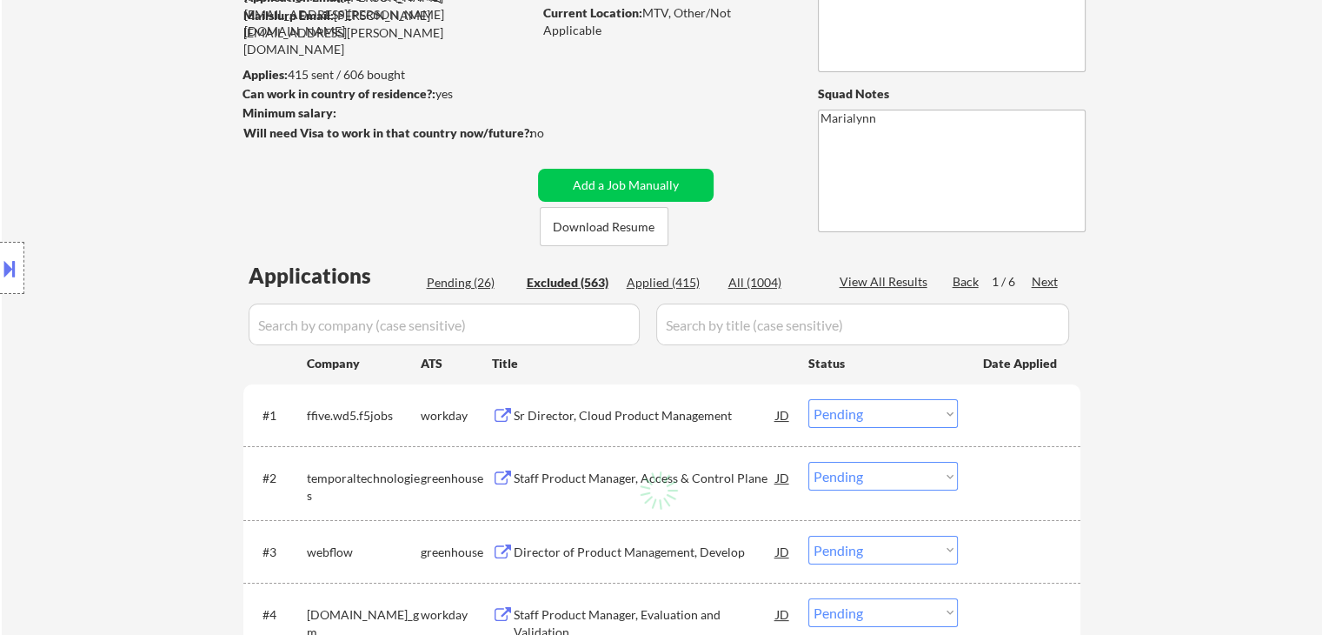
select select ""excluded__expired_""
select select ""excluded__bad_match_""
select select ""excluded""
select select ""excluded__other_""
select select ""excluded""
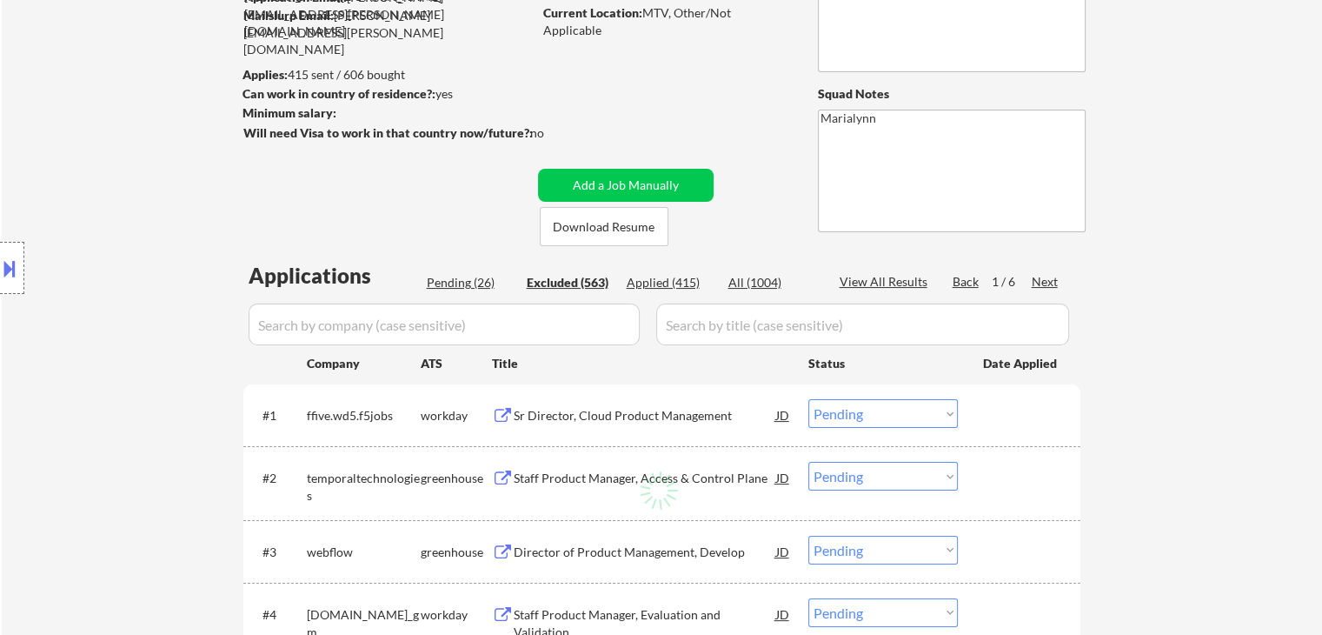
select select ""excluded""
select select ""excluded__other_""
select select ""excluded""
select select ""excluded__expired_""
select select ""excluded""
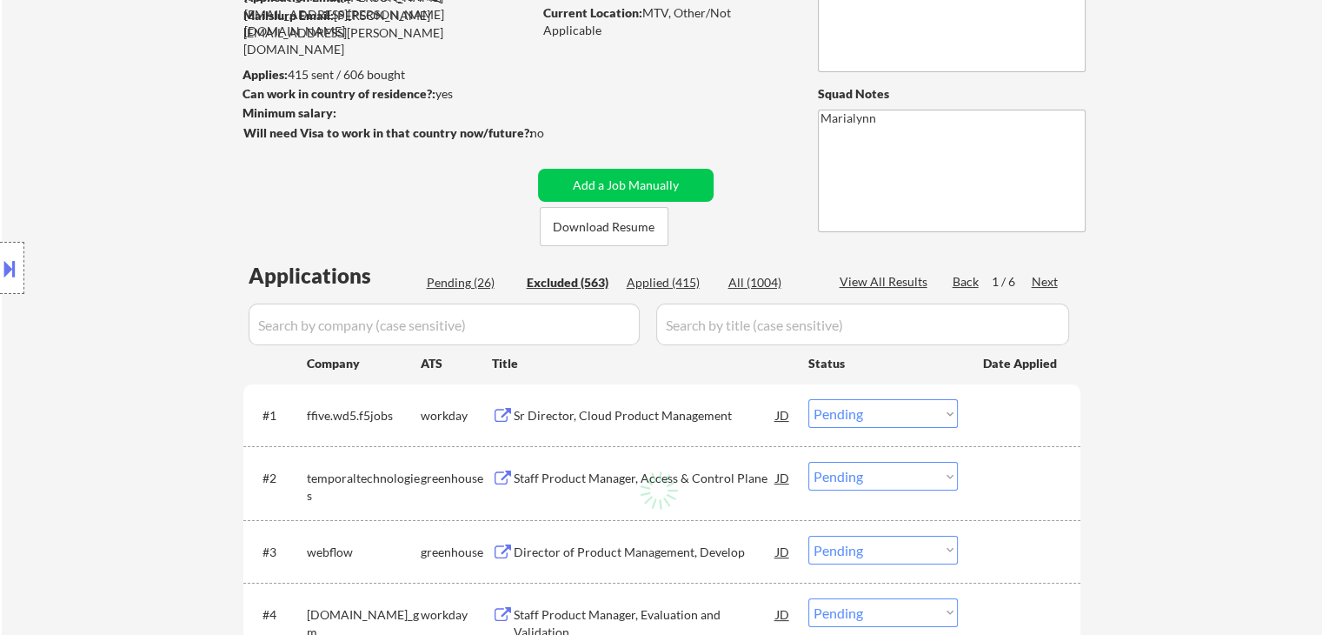
select select ""excluded__other_""
select select ""excluded__expired_""
select select ""excluded__bad_match_""
select select ""excluded__other_""
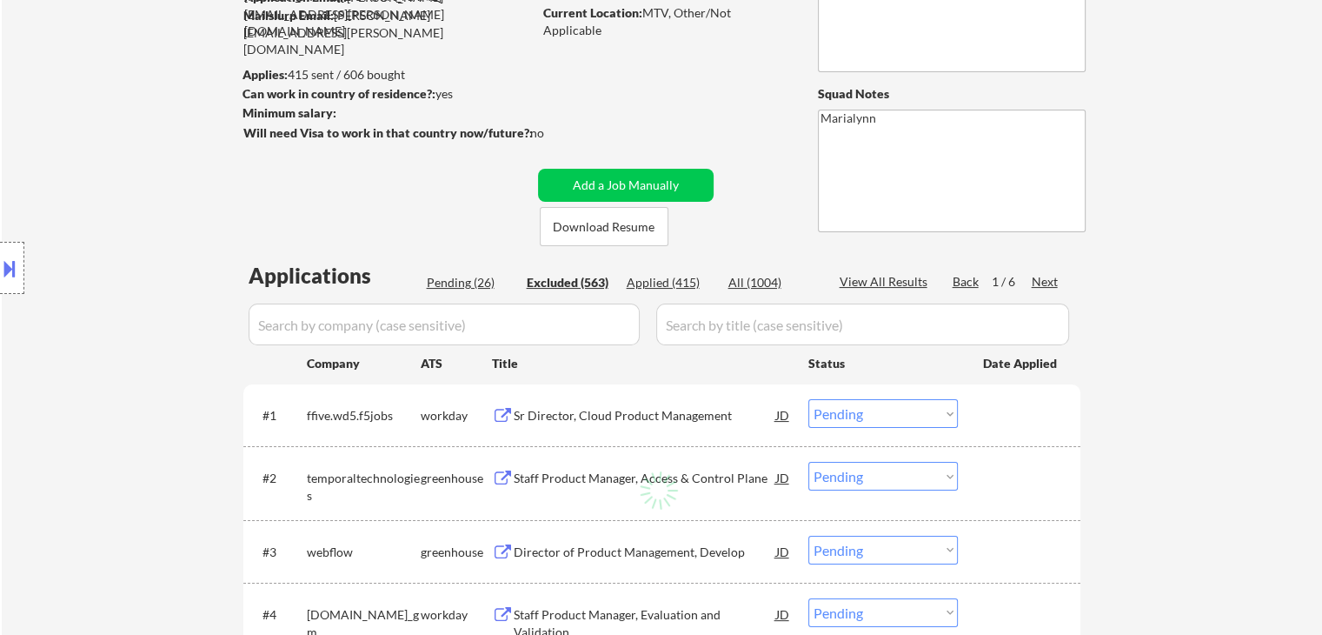
select select ""excluded__bad_match_""
select select ""excluded__expired_""
select select ""excluded__bad_match_""
select select ""excluded__other_""
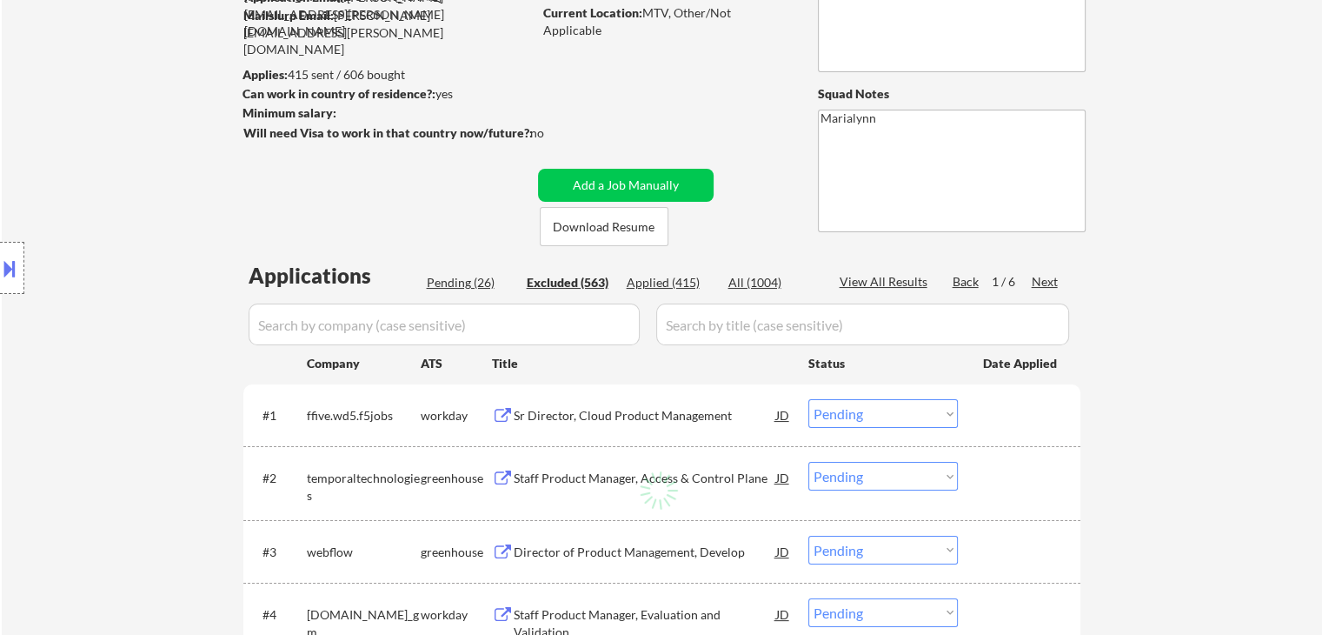
select select ""excluded__other_""
select select ""excluded__bad_match_""
select select ""excluded__other_""
select select ""excluded__expired_""
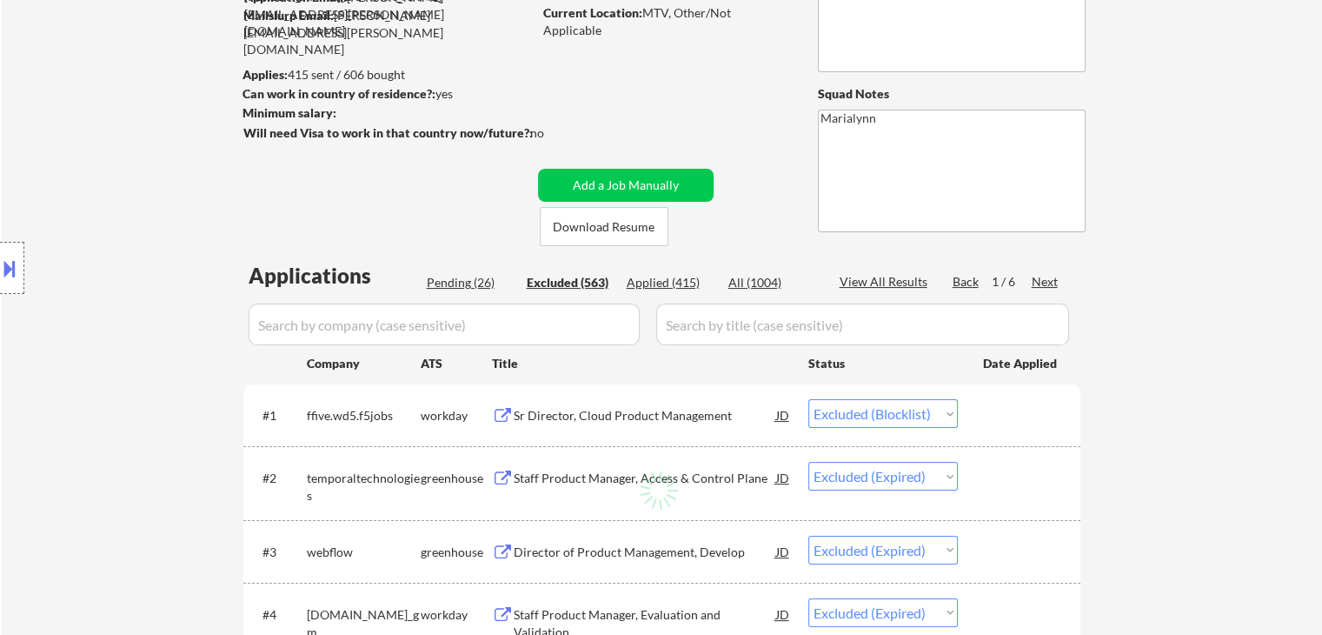
select select ""excluded__salary_""
select select ""excluded__location_""
select select ""excluded__expired_""
select select ""excluded__other_""
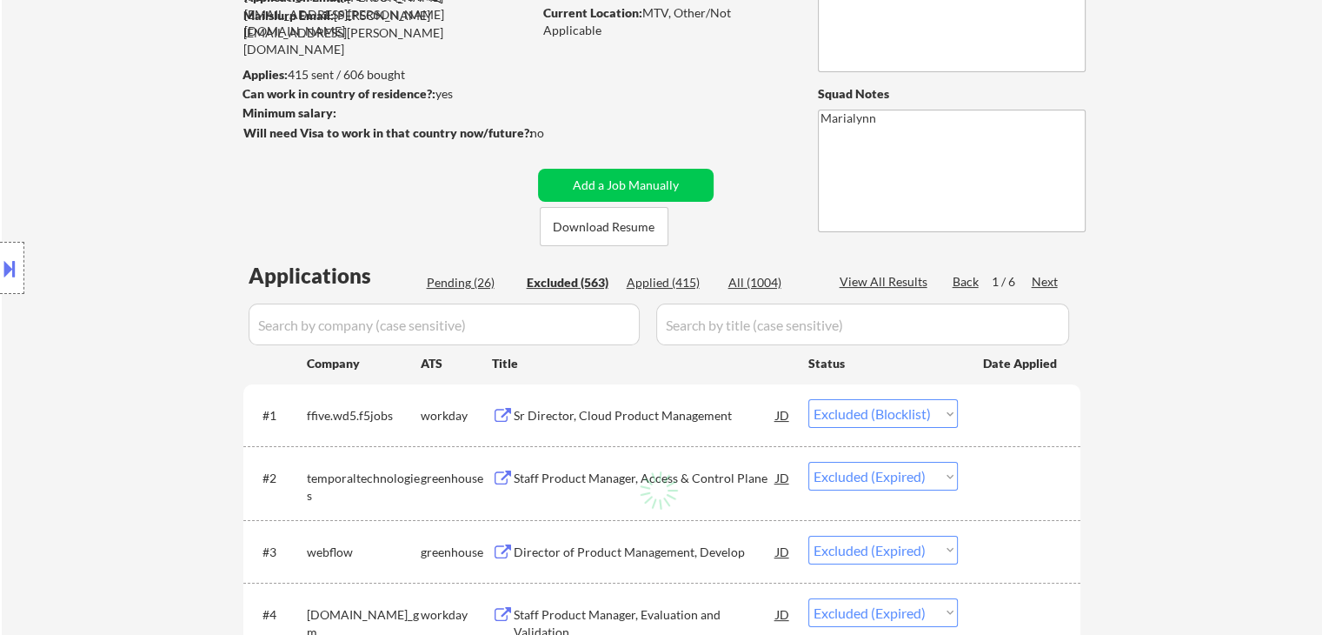
select select ""excluded__other_""
select select ""excluded""
select select ""excluded__salary_""
select select ""excluded__bad_match_""
select select ""excluded""
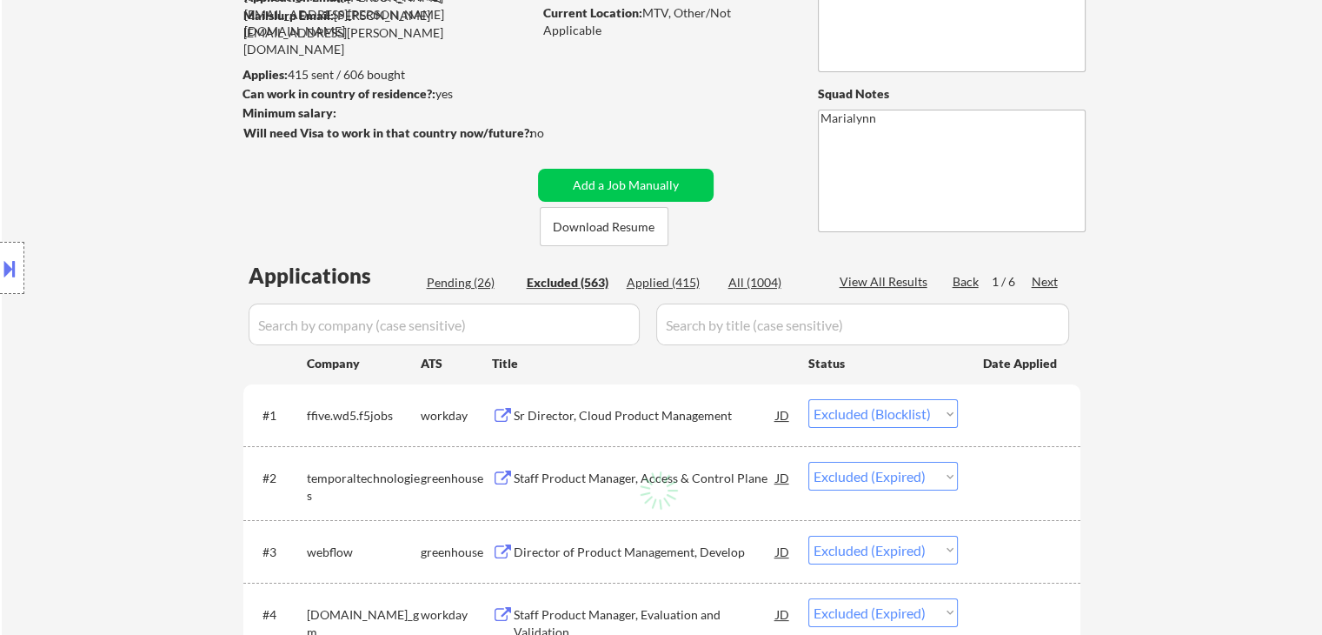
select select ""excluded__expired_""
select select ""excluded__bad_match_""
select select ""excluded""
select select ""excluded__expired_""
select select ""excluded__bad_match_""
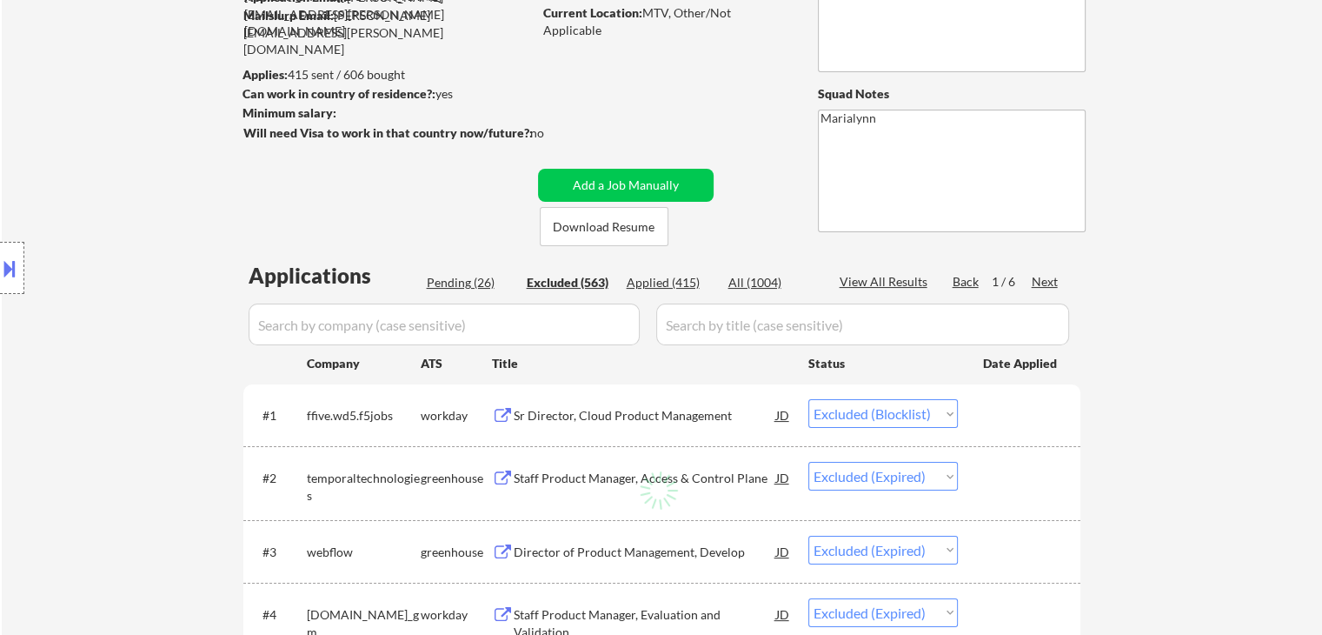
select select ""excluded__other_""
select select ""excluded__expired_""
select select ""excluded__other_""
select select ""excluded__bad_match_""
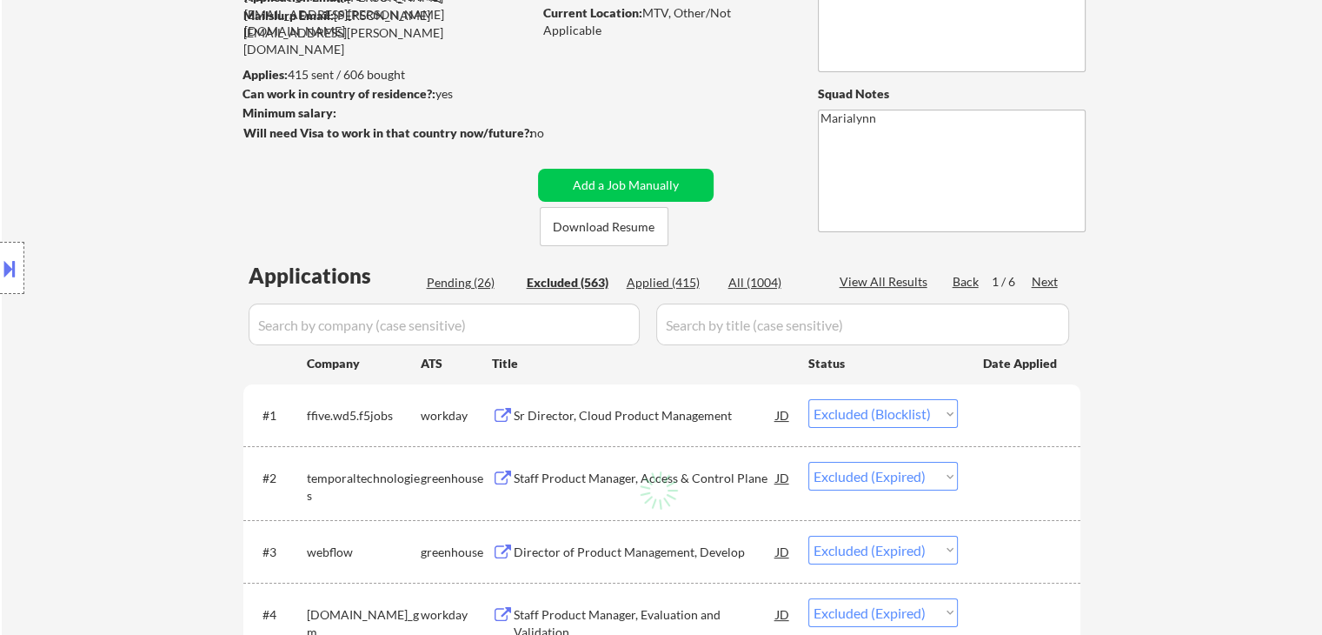
select select ""excluded__bad_match_""
select select ""excluded__other_""
select select ""excluded__bad_match_""
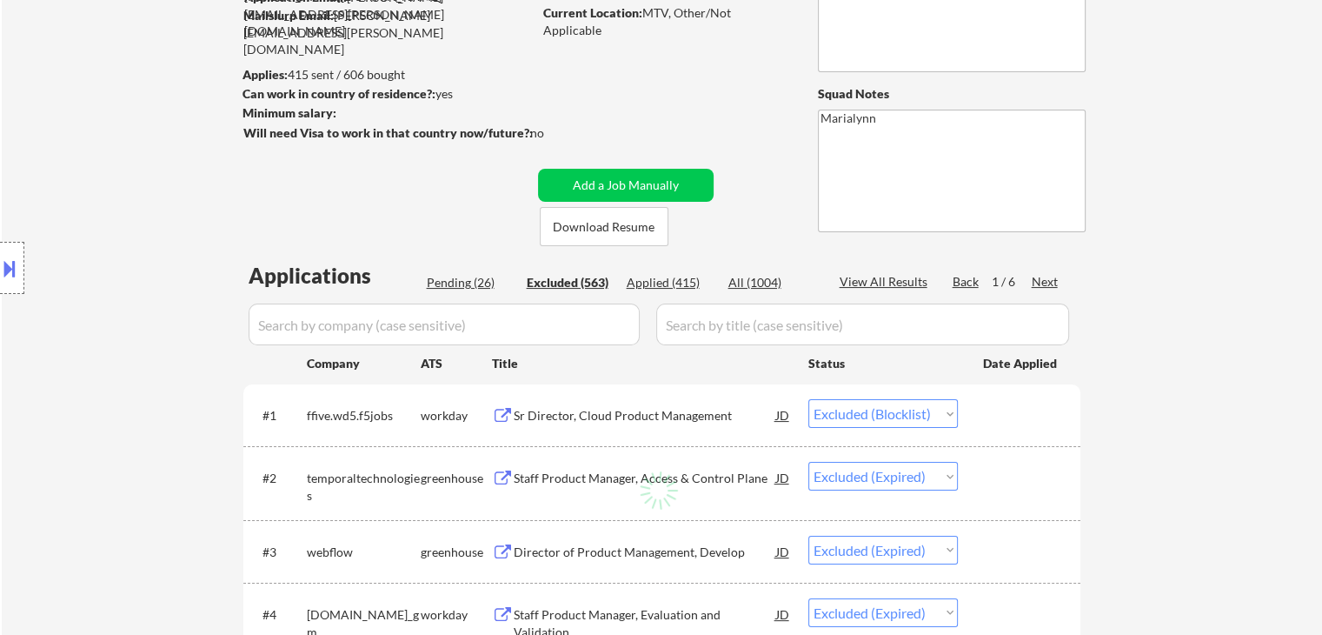
select select ""excluded__bad_match_""
select select ""excluded__other_""
select select ""excluded""
select select ""excluded__other_""
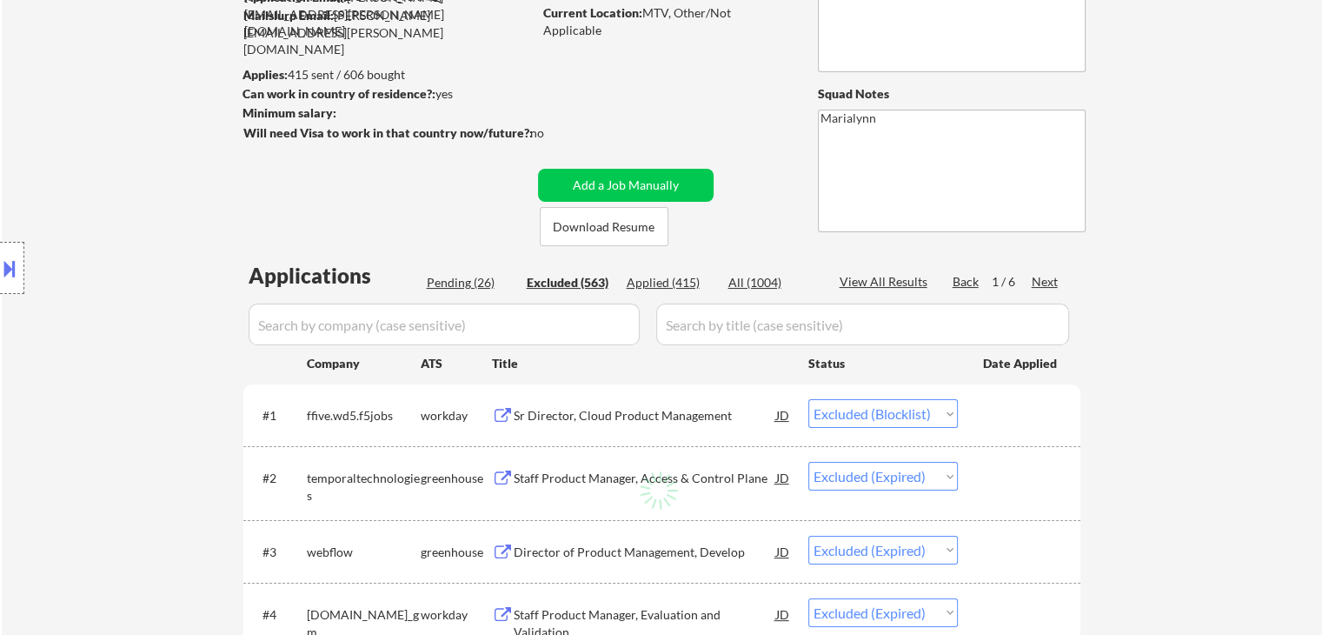
select select ""excluded""
select select ""excluded__bad_match_""
select select ""excluded""
select select ""excluded__bad_match_""
select select ""excluded__expired_""
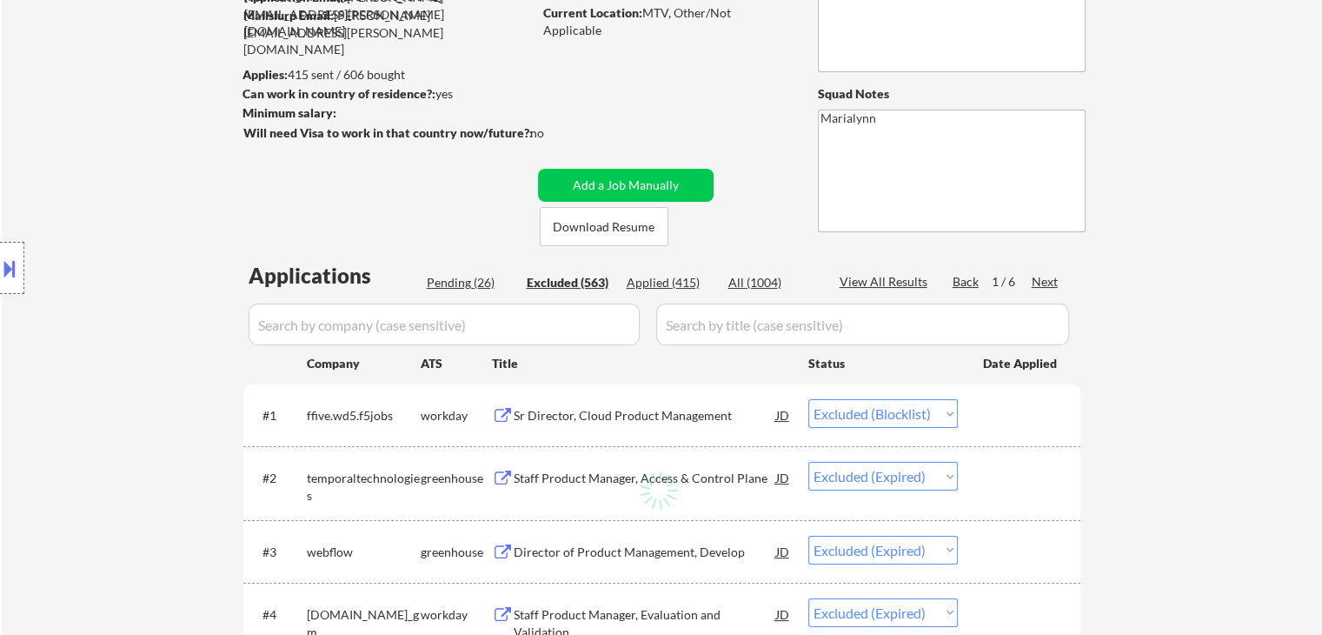
select select ""excluded__bad_match_""
select select ""excluded""
select select ""excluded__bad_match_""
select select ""excluded""
select select ""excluded__bad_match_""
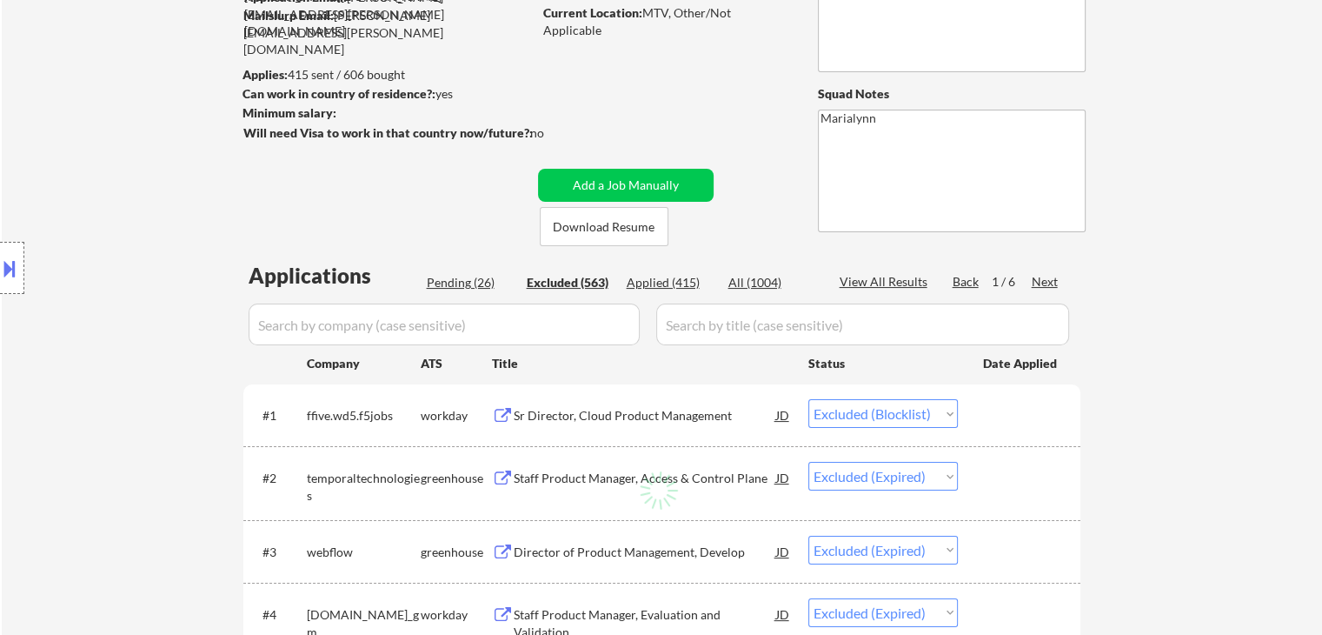
select select ""excluded__bad_match_""
select select ""excluded__expired_""
select select ""excluded__location_""
select select ""excluded__other_""
select select ""excluded__bad_match_""
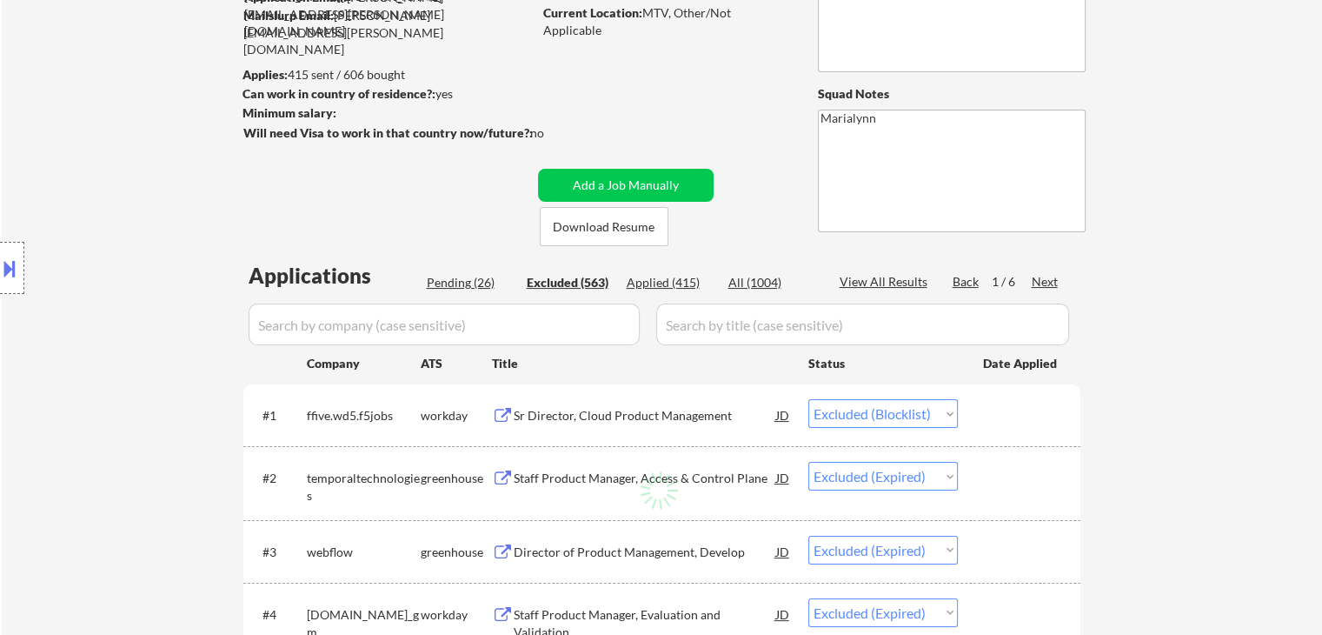
select select ""excluded__other_""
select select ""excluded""
select select ""excluded__expired_""
select select ""excluded__other_""
select select ""excluded""
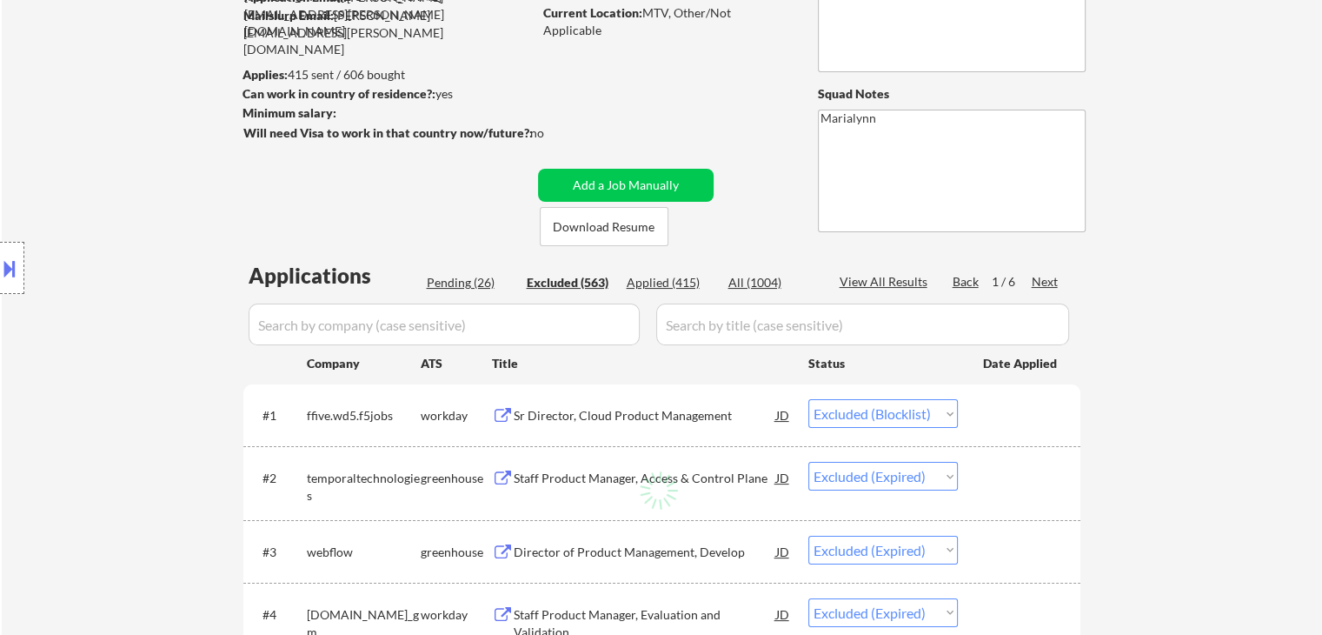
select select ""excluded__bad_match_""
select select ""excluded__other_""
select select ""excluded__blocklist_""
select select ""excluded__other_""
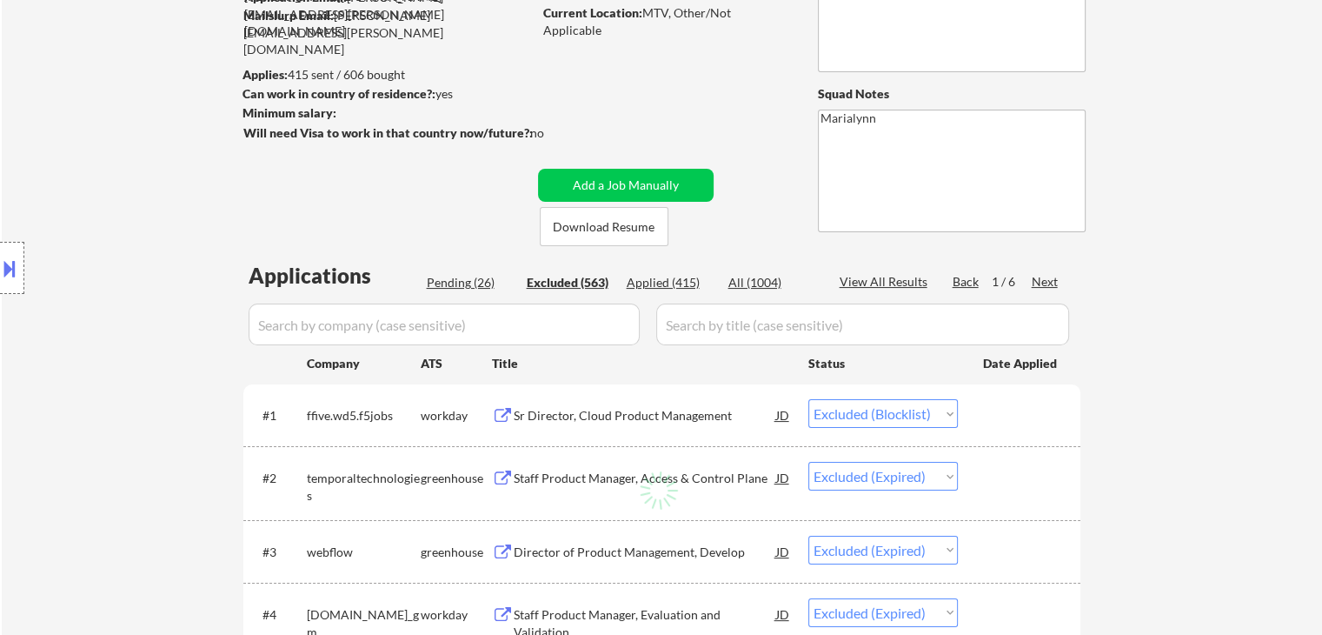
select select ""excluded__other_""
select select ""excluded__location_""
select select ""excluded__other_""
select select ""excluded__bad_match_""
select select ""excluded__location_""
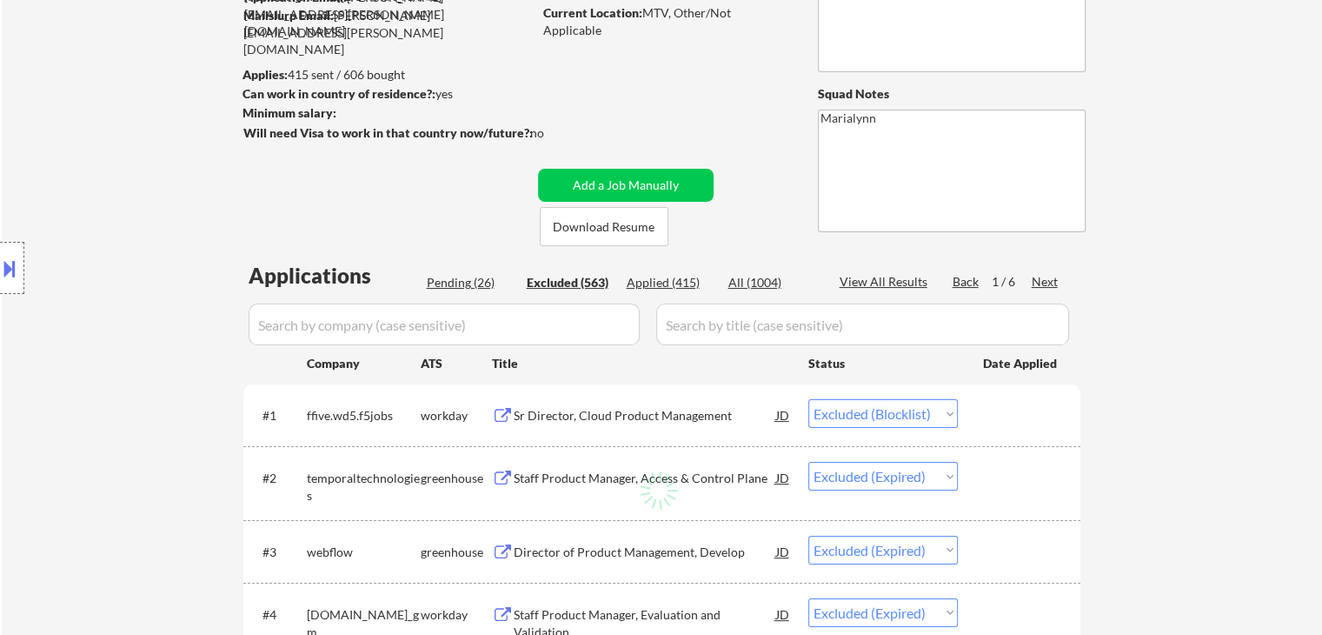
select select ""excluded""
select select ""excluded__expired_""
select select ""excluded__other_""
select select ""excluded""
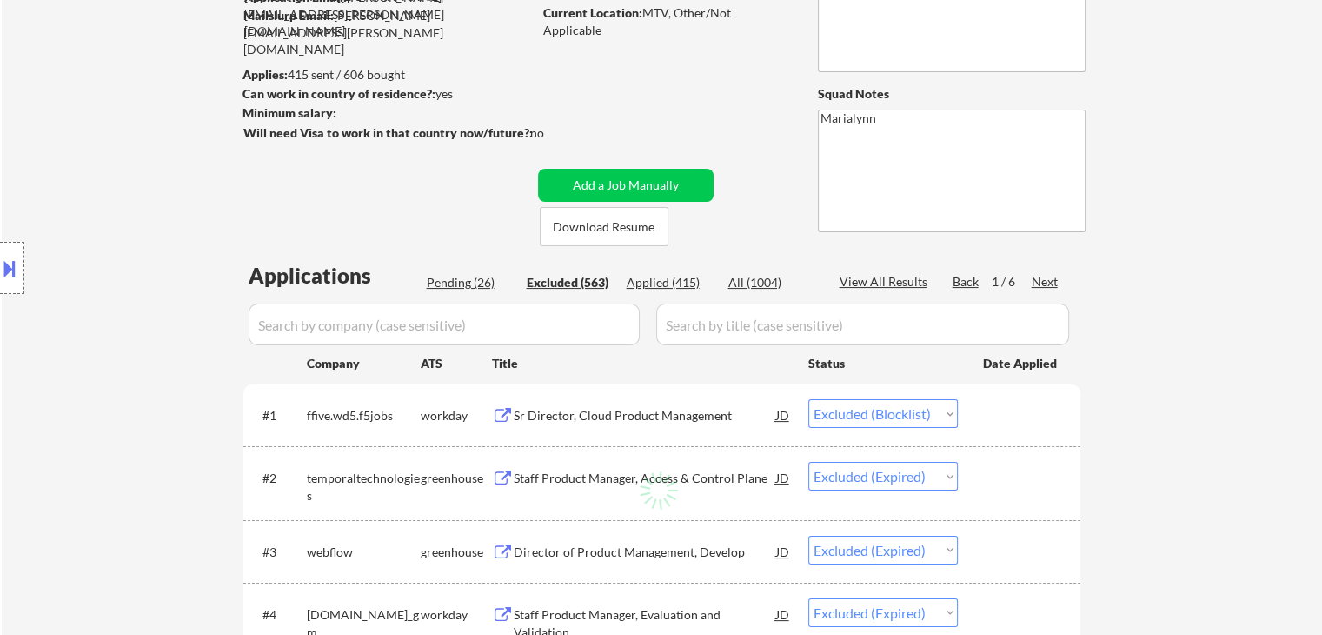
select select ""excluded__bad_match_""
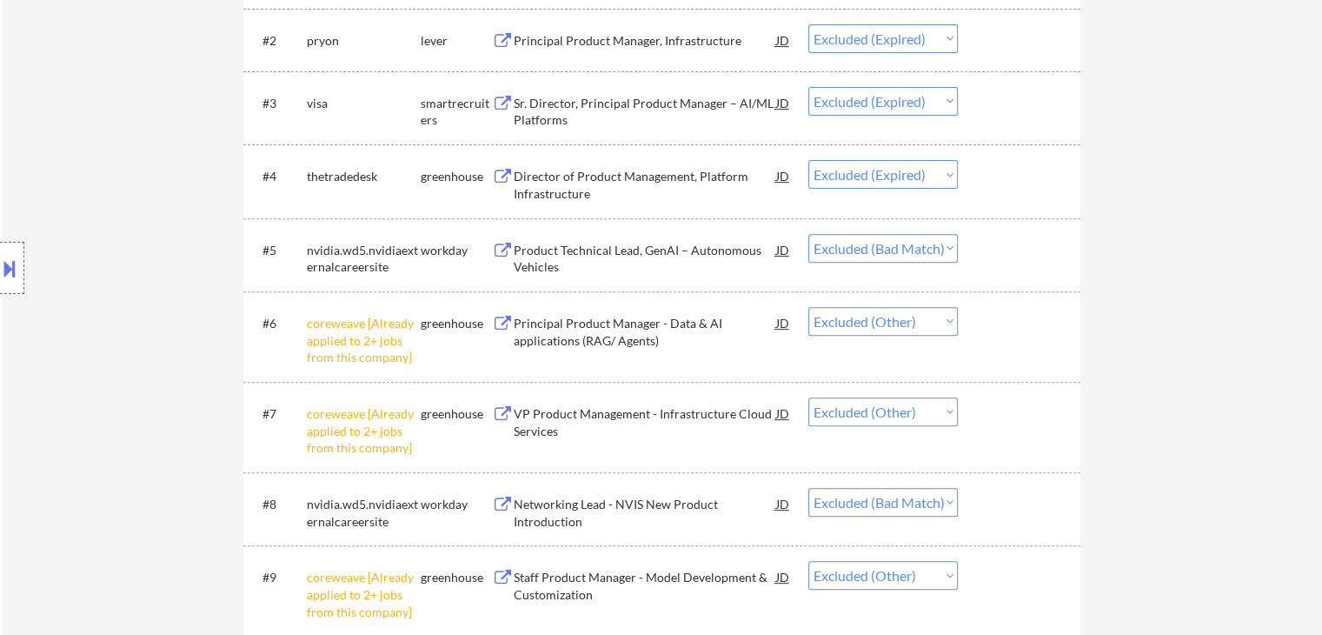
scroll to position [0, 0]
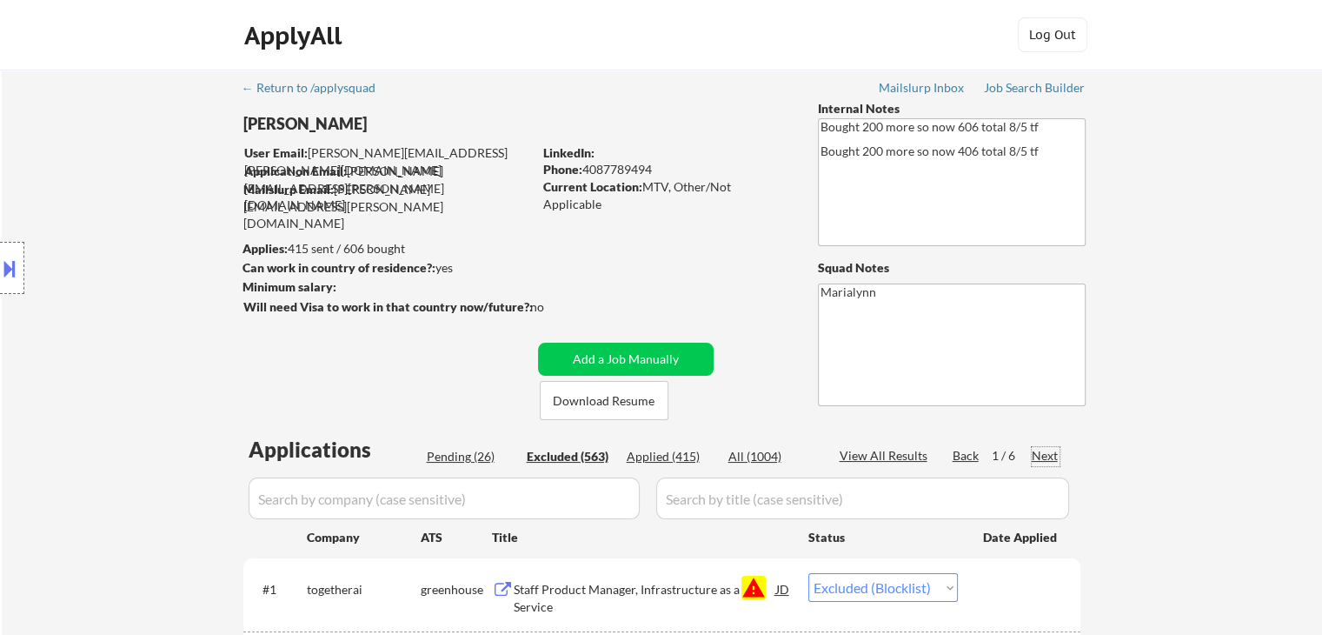
drag, startPoint x: 1049, startPoint y: 456, endPoint x: 1011, endPoint y: 455, distance: 38.3
click at [1047, 456] on div "Next" at bounding box center [1046, 455] width 28 height 17
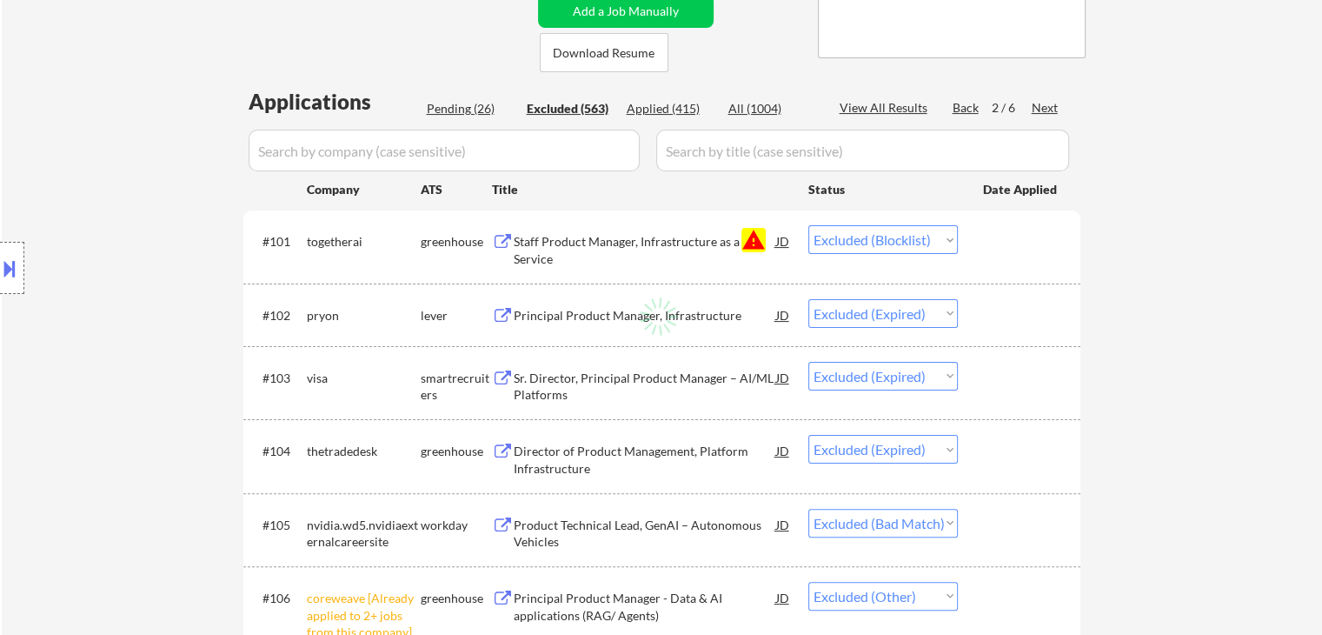
select select ""excluded__location_""
select select ""excluded__bad_match_""
select select ""excluded__other_""
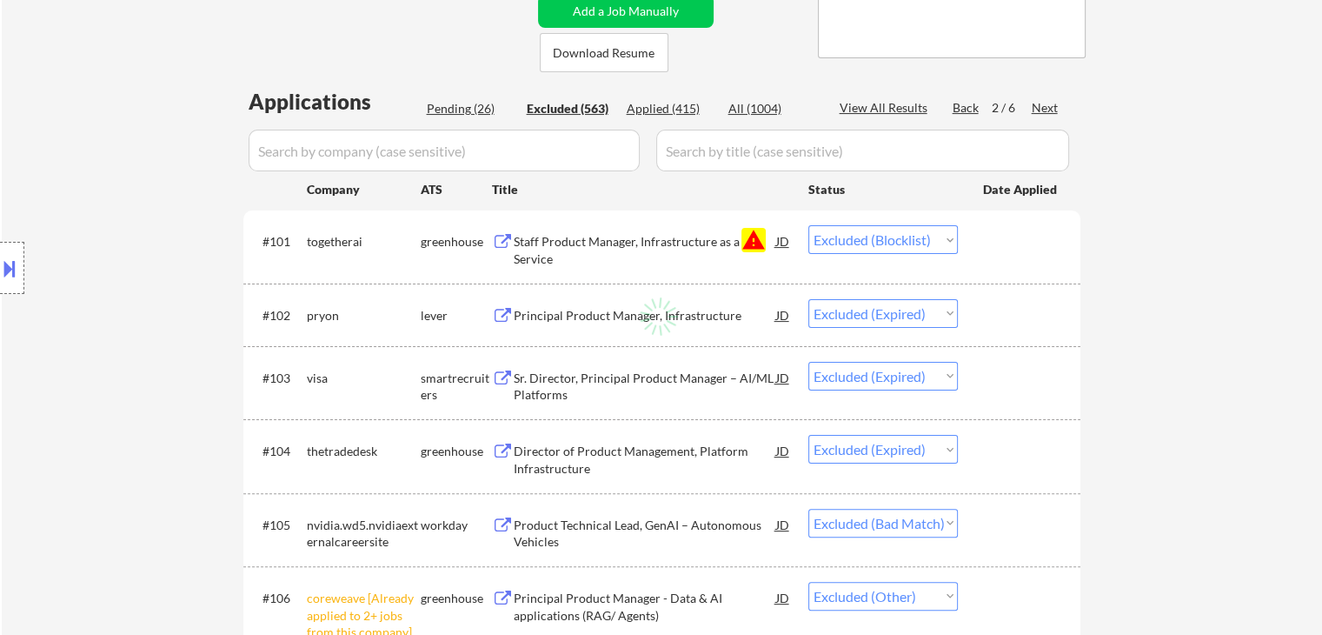
select select ""excluded""
select select ""excluded__bad_match_""
select select ""excluded__expired_""
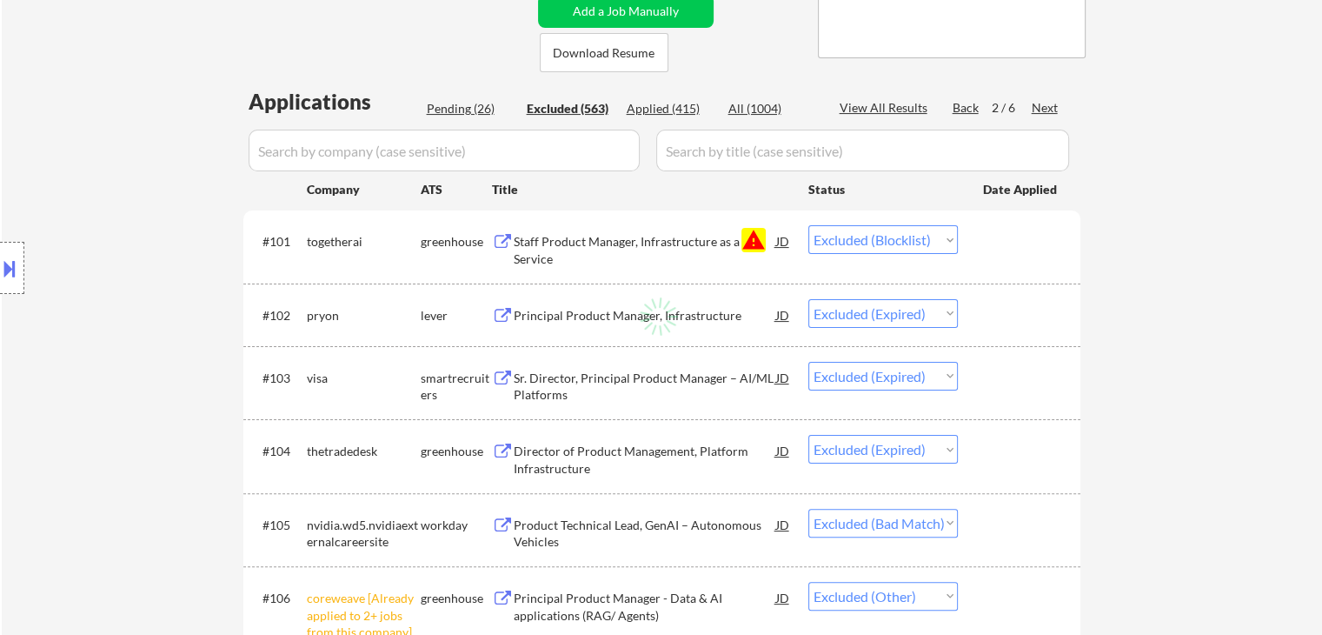
select select ""excluded__bad_match_""
select select ""excluded__expired_""
select select ""excluded__other_""
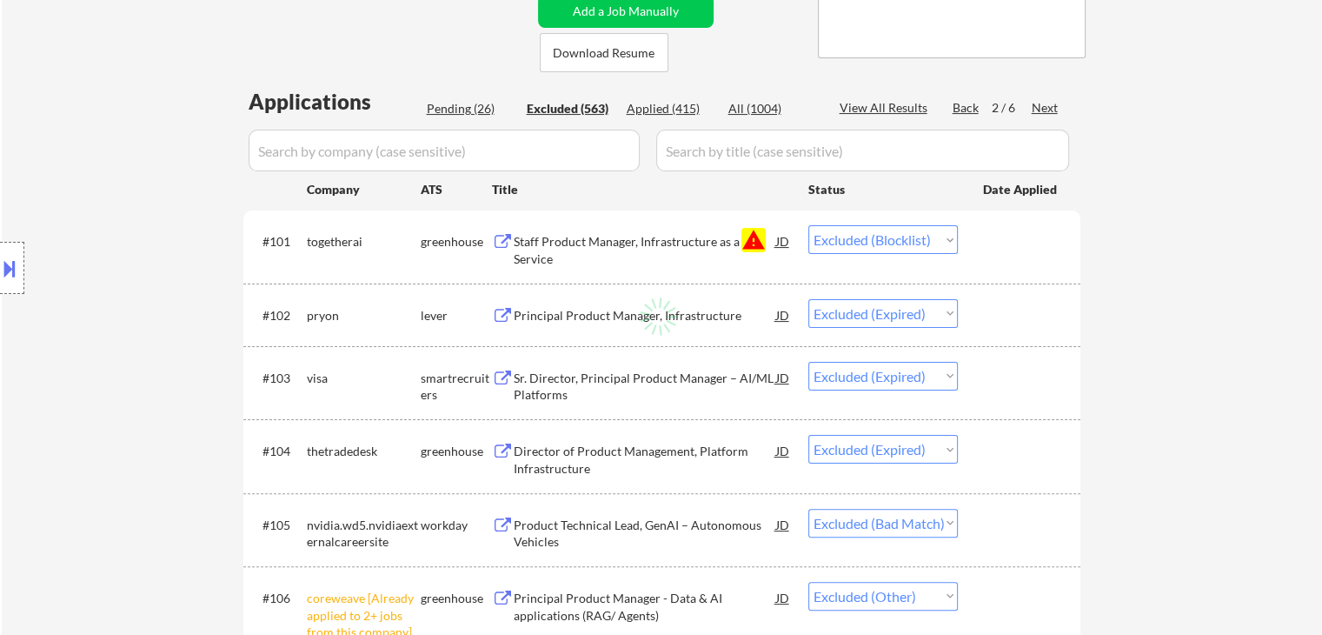
select select ""excluded__bad_match_""
select select ""excluded__location_""
select select ""excluded""
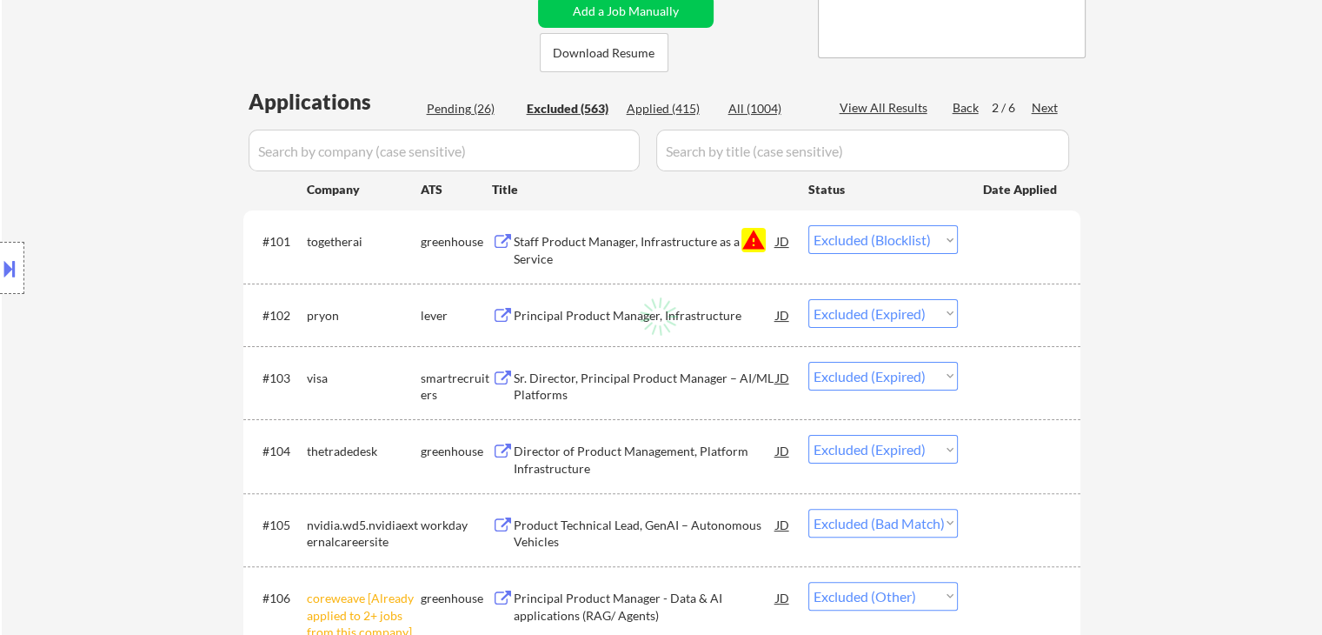
select select ""excluded__location_""
select select ""excluded__other_""
select select ""excluded__bad_match_""
select select ""excluded__other_""
select select ""excluded__bad_match_""
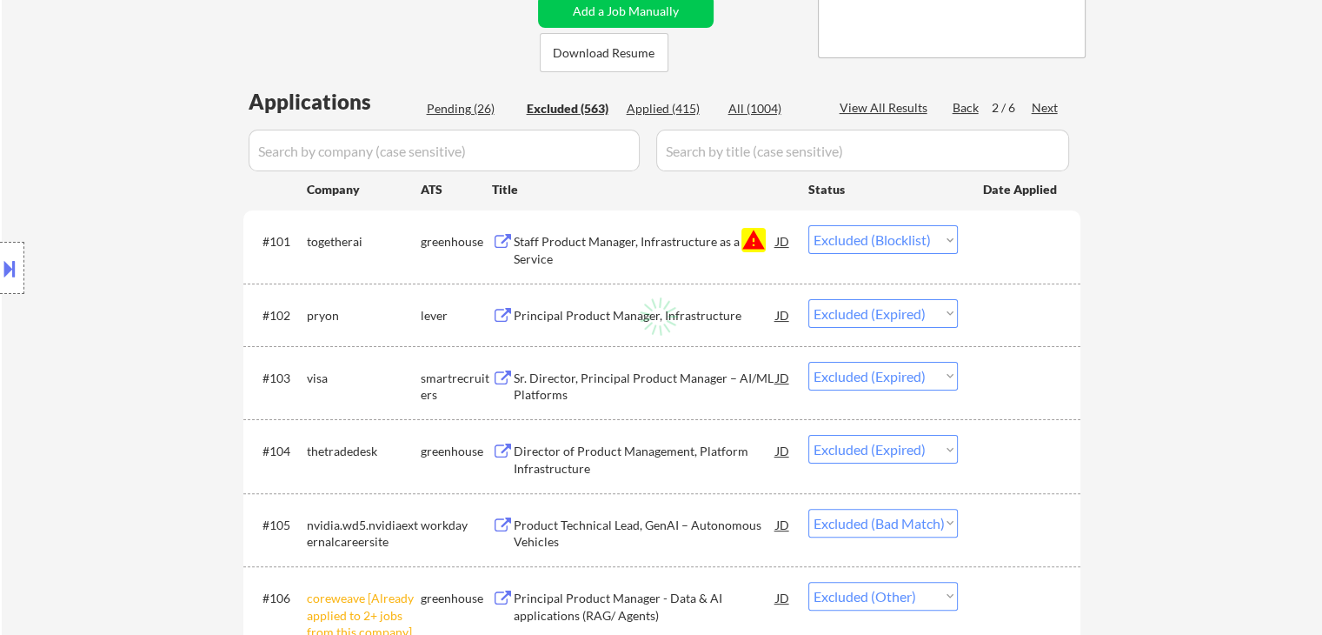
select select ""excluded__bad_match_""
select select ""excluded__other_""
select select ""excluded""
select select ""excluded__bad_match_""
select select ""excluded""
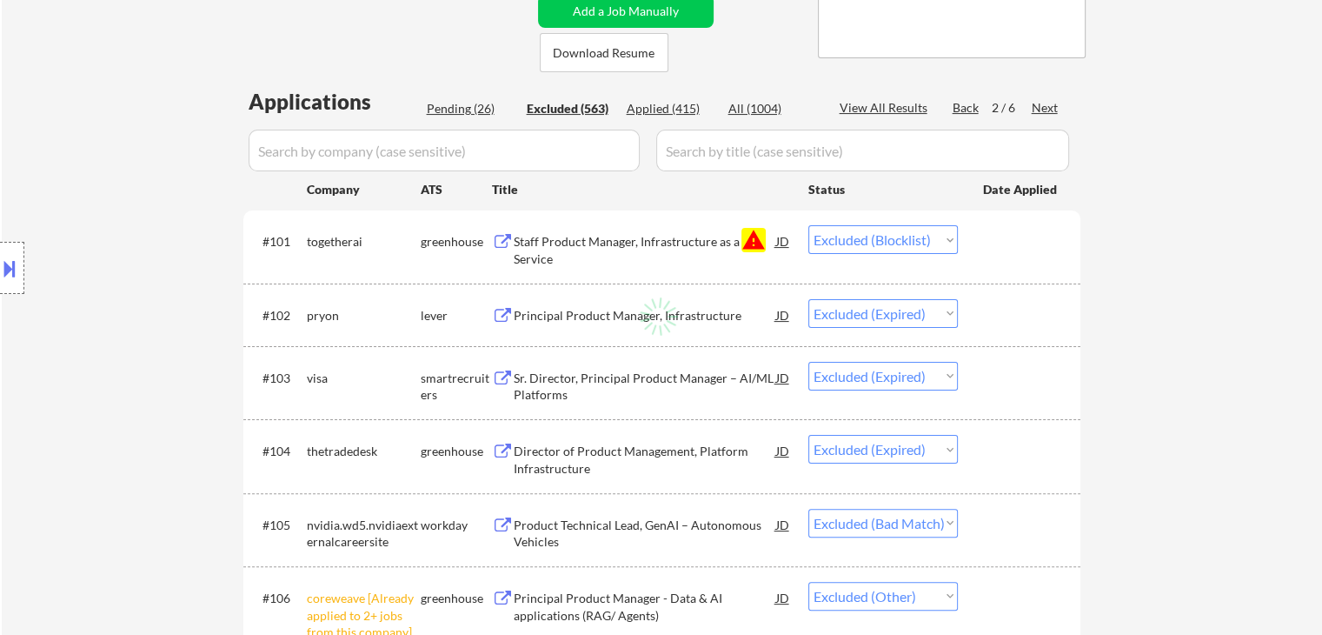
select select ""excluded__bad_match_""
select select ""excluded__salary_""
select select ""excluded__other_""
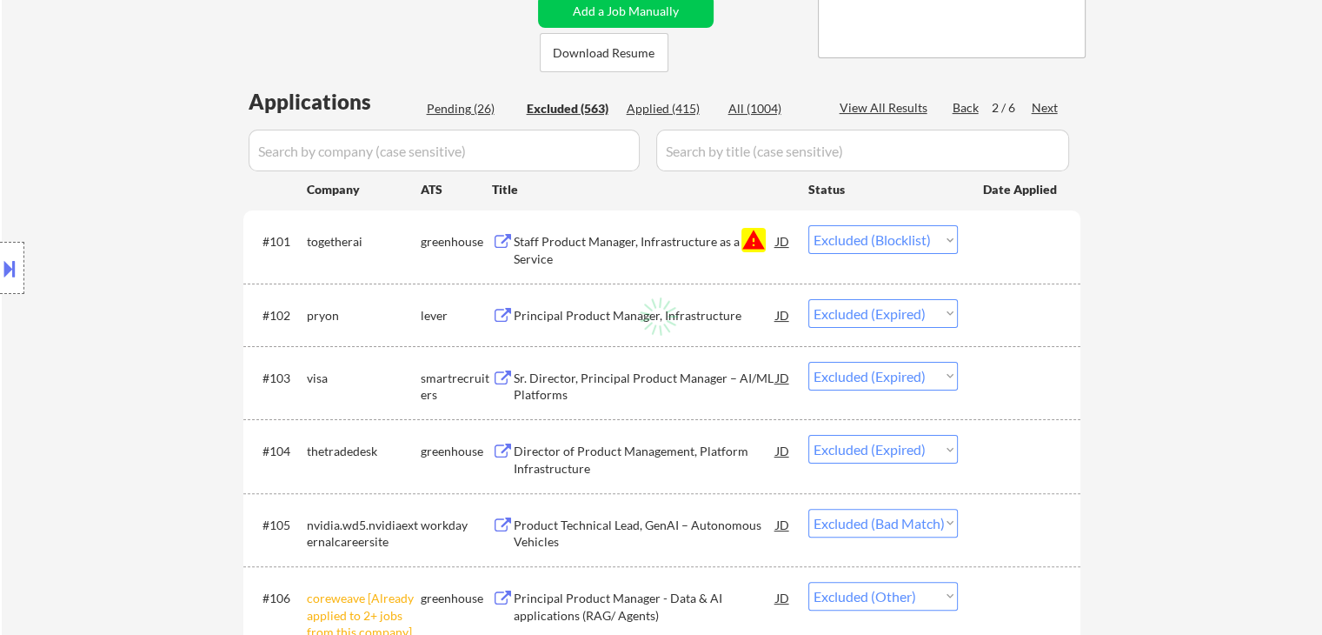
select select ""excluded__other_""
select select ""excluded__location_""
select select ""excluded__bad_match_""
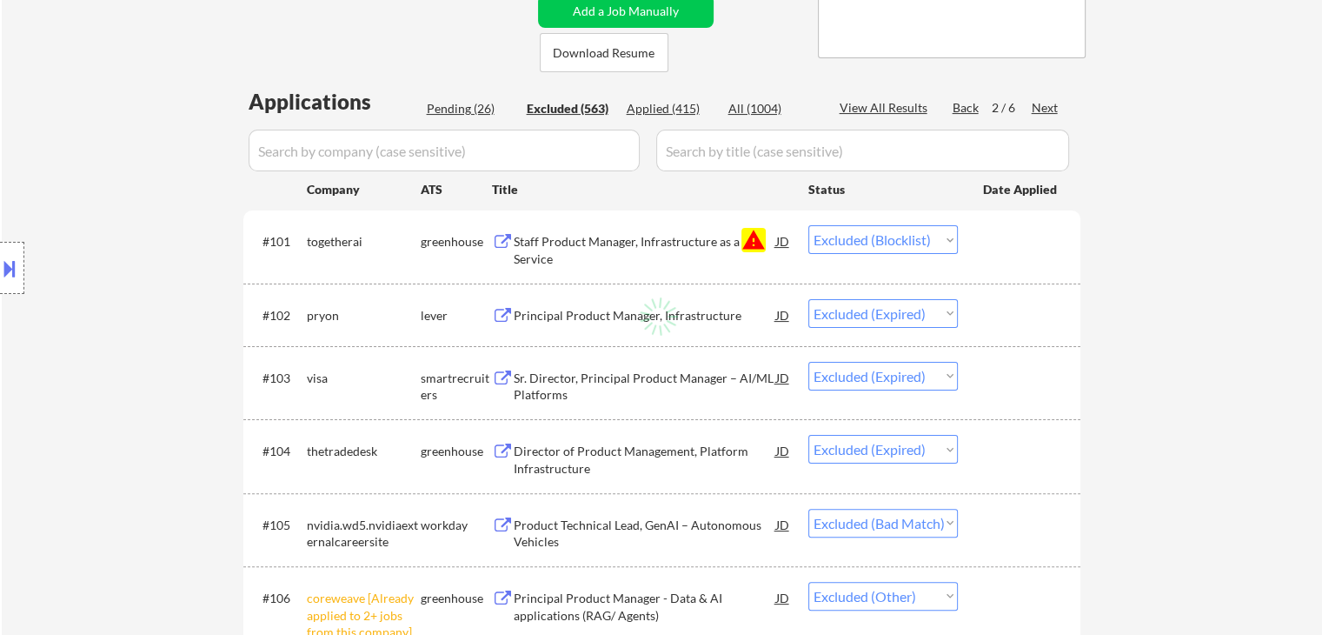
select select ""excluded__bad_match_""
select select ""excluded__salary_""
select select ""excluded__other_""
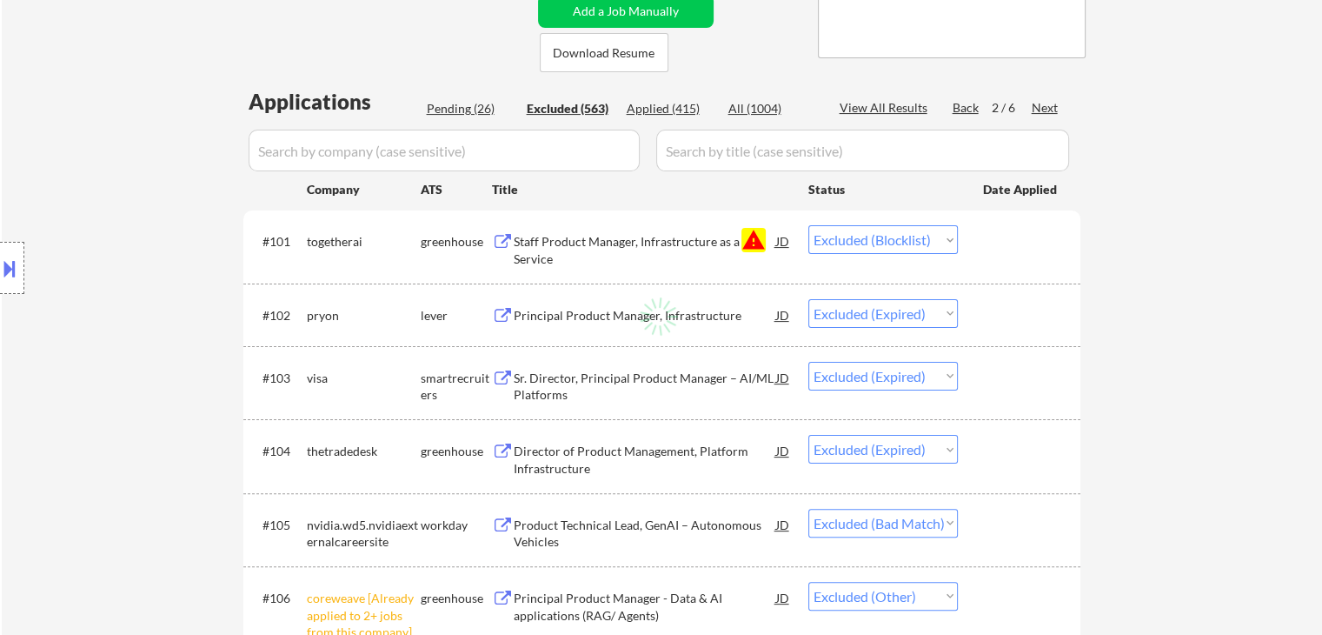
select select ""excluded__bad_match_""
select select ""excluded__other_""
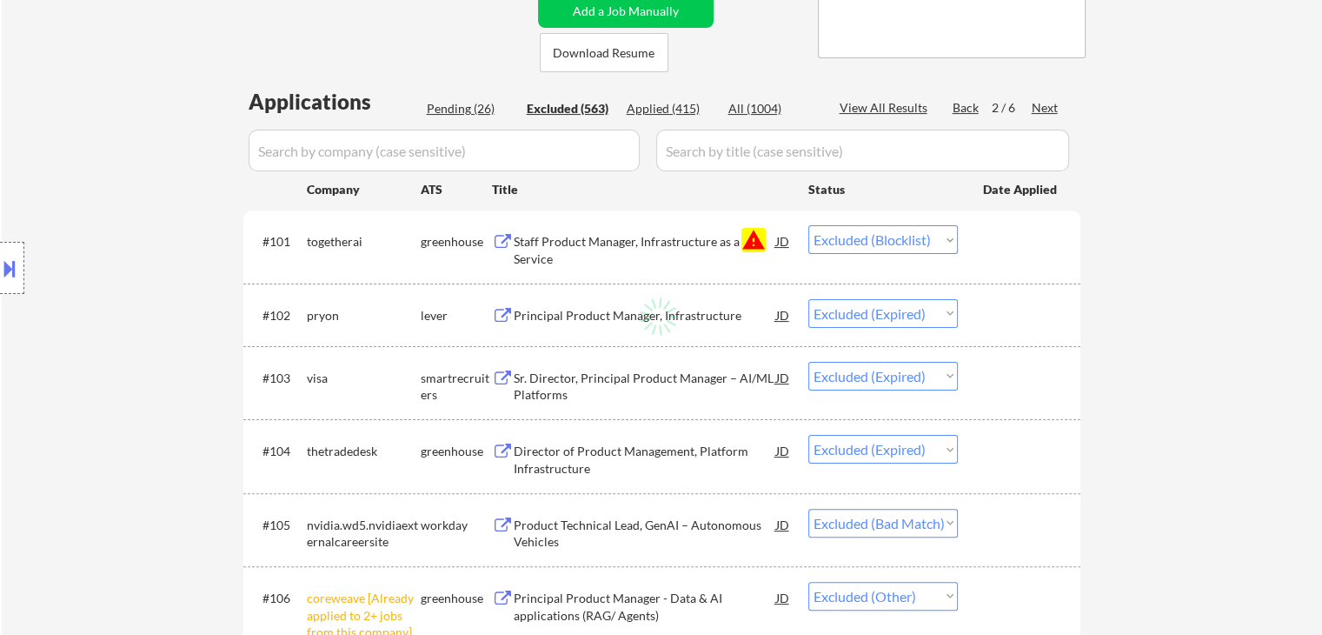
select select ""excluded__expired_""
select select ""excluded__bad_match_""
select select ""excluded__expired_""
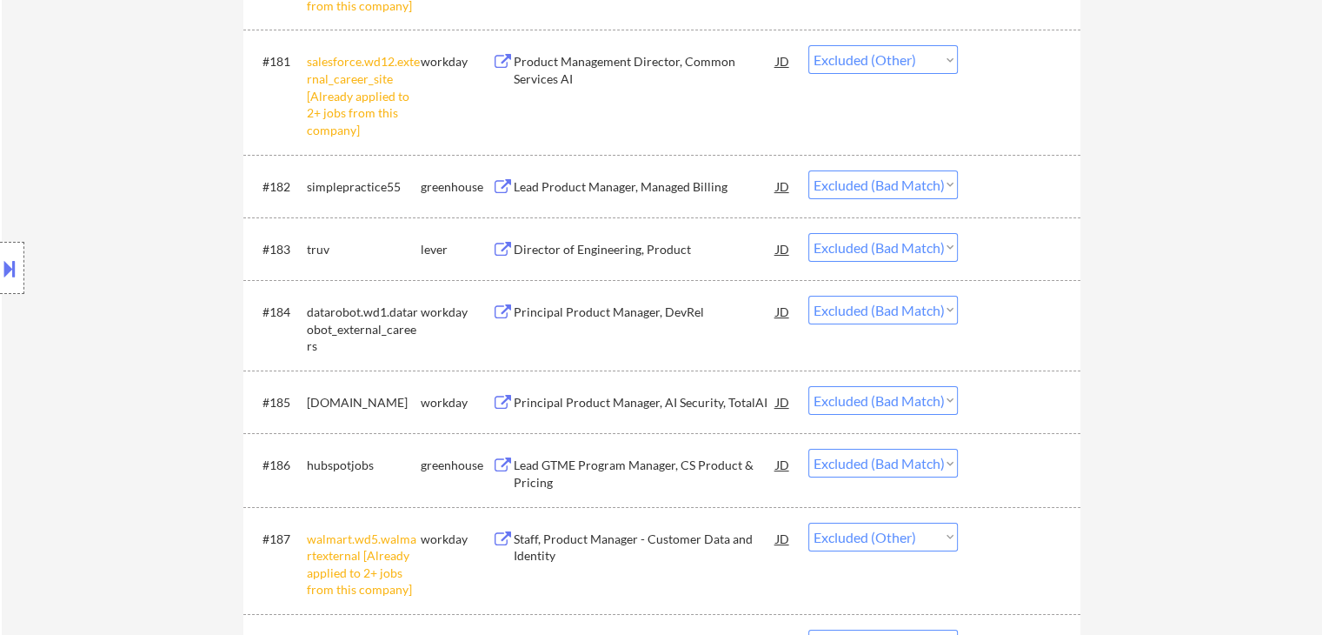
scroll to position [0, 0]
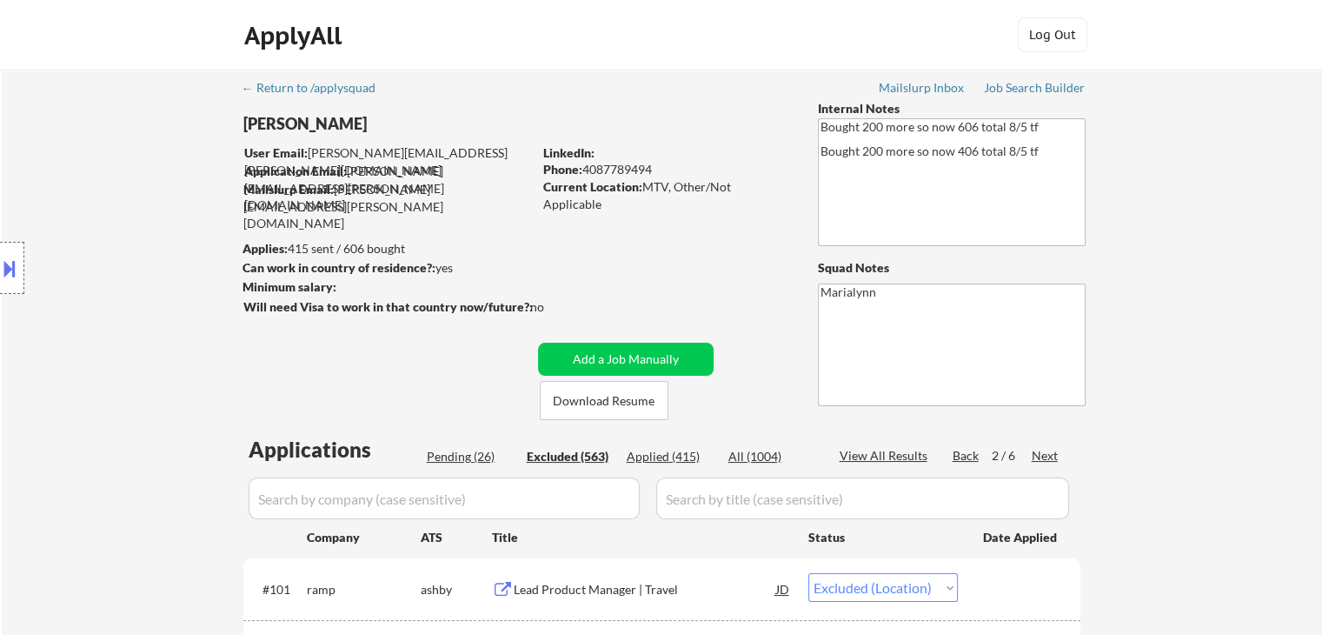
click at [1037, 453] on div "Next" at bounding box center [1046, 455] width 28 height 17
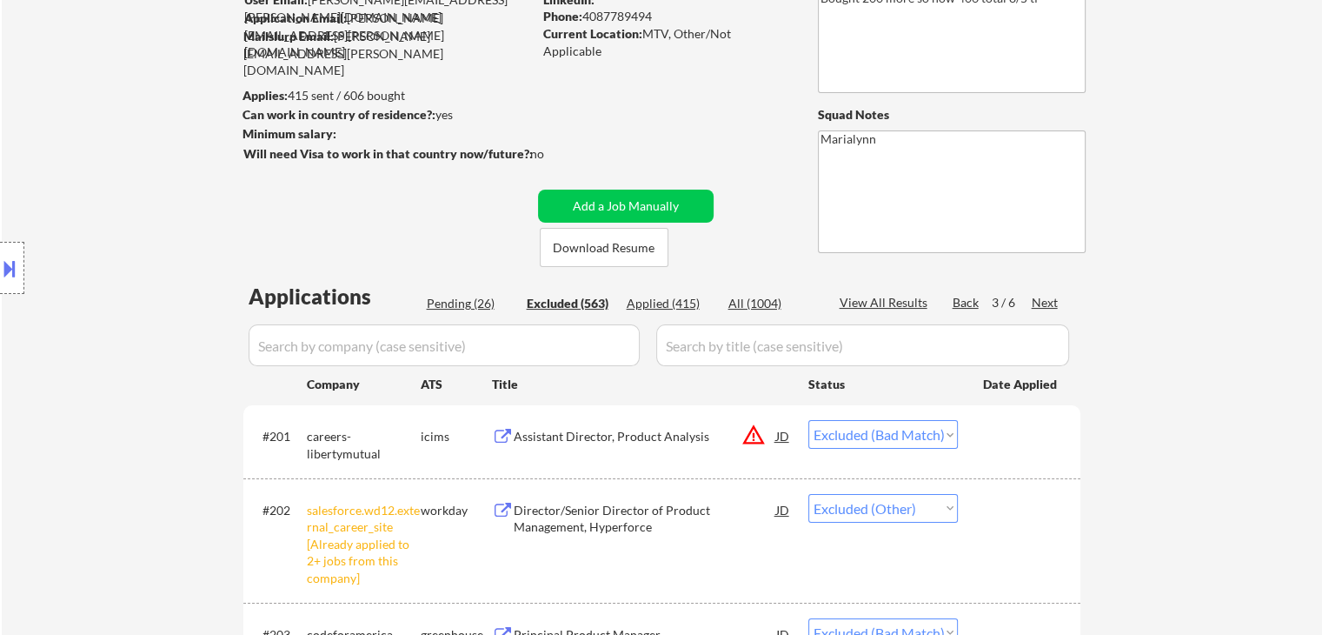
scroll to position [261, 0]
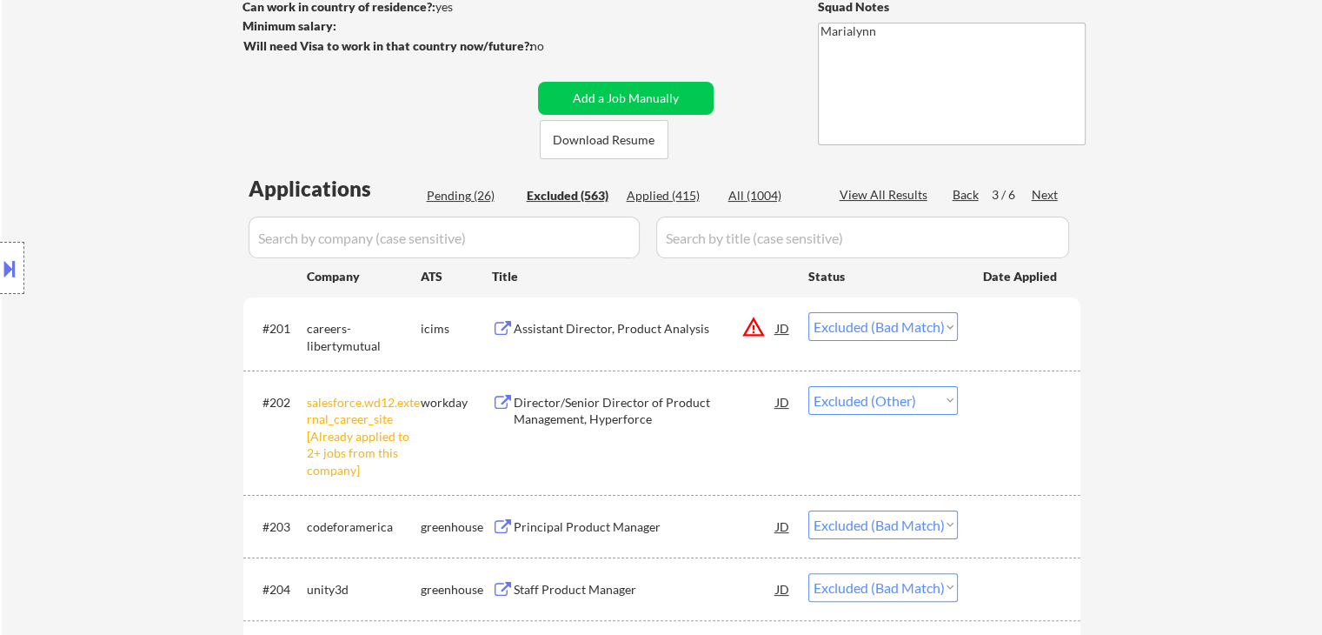
click at [1050, 189] on div "Next" at bounding box center [1046, 194] width 28 height 17
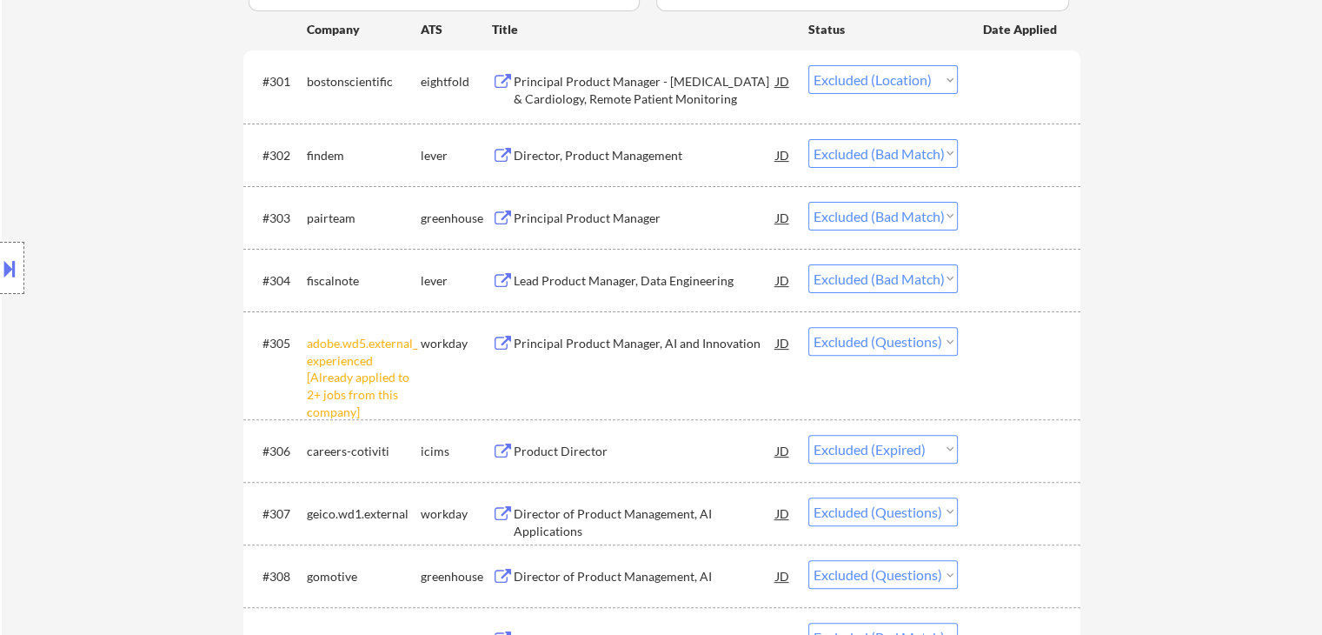
scroll to position [174, 0]
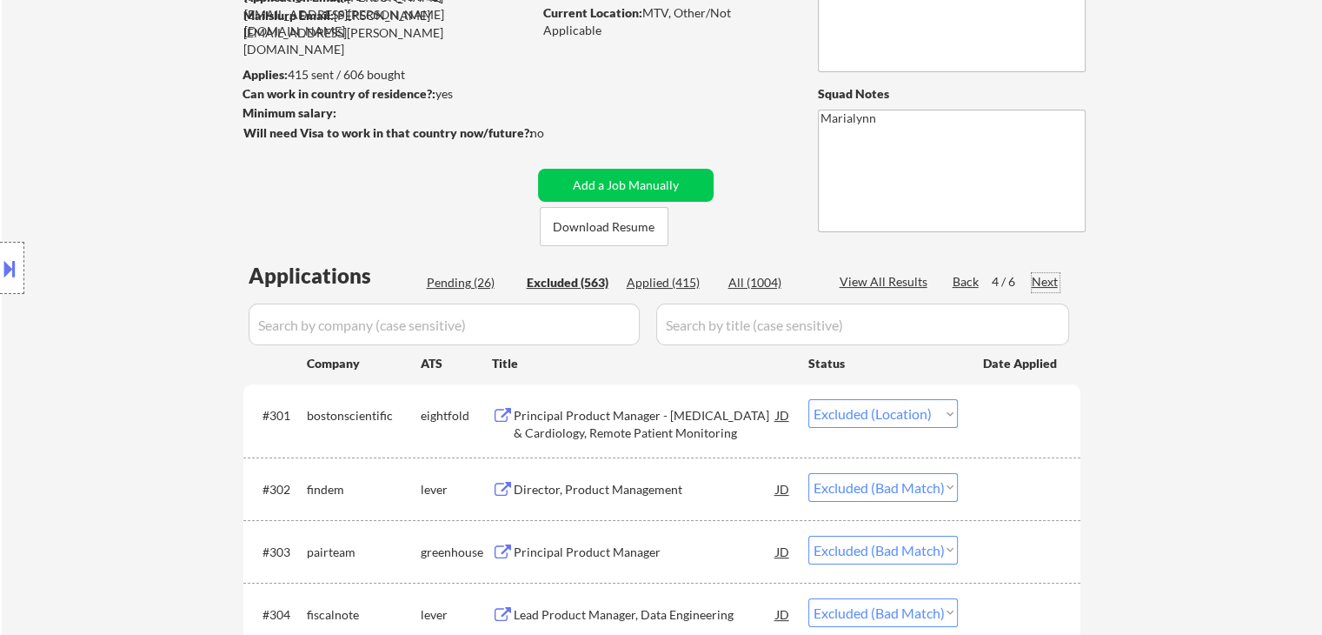
click at [1040, 278] on div "Next" at bounding box center [1046, 281] width 28 height 17
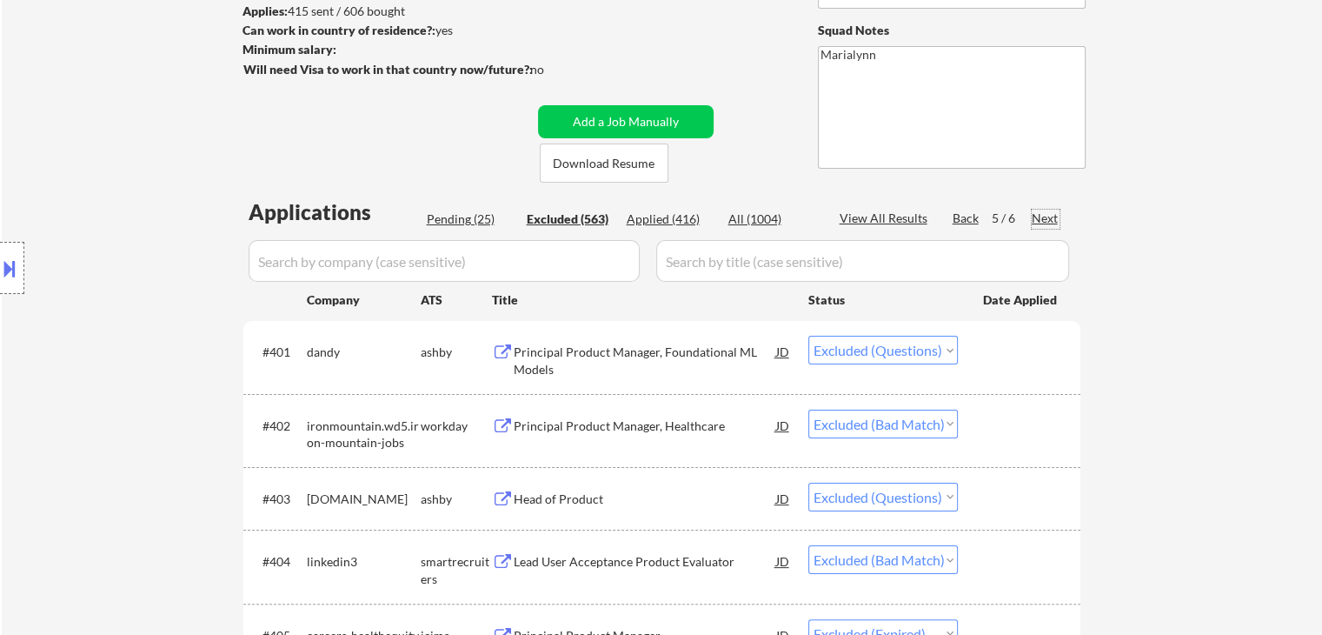
scroll to position [261, 0]
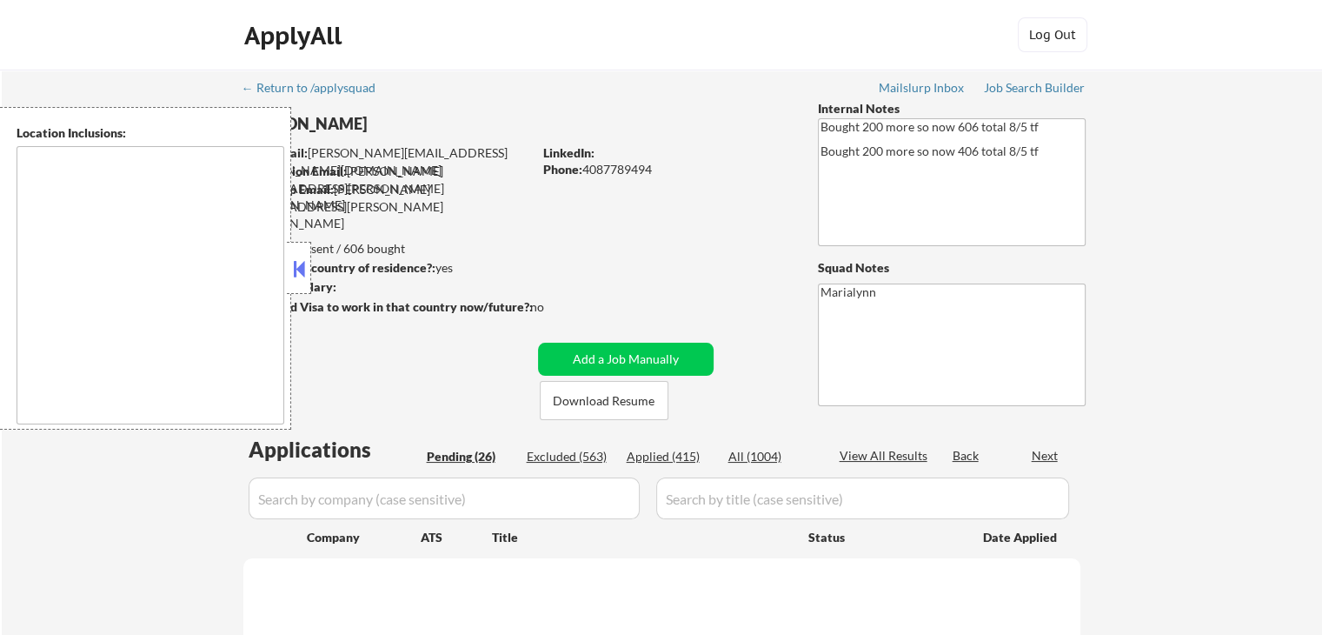
click at [306, 280] on button at bounding box center [298, 269] width 19 height 26
select select ""pending""
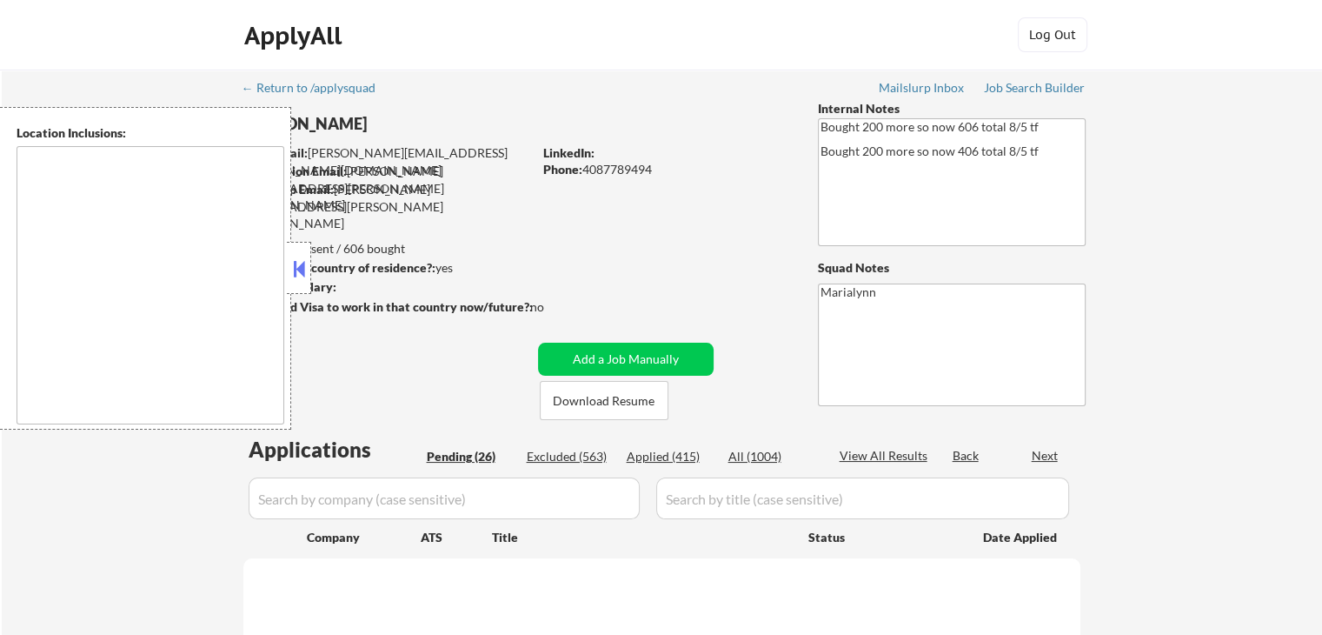
select select ""pending""
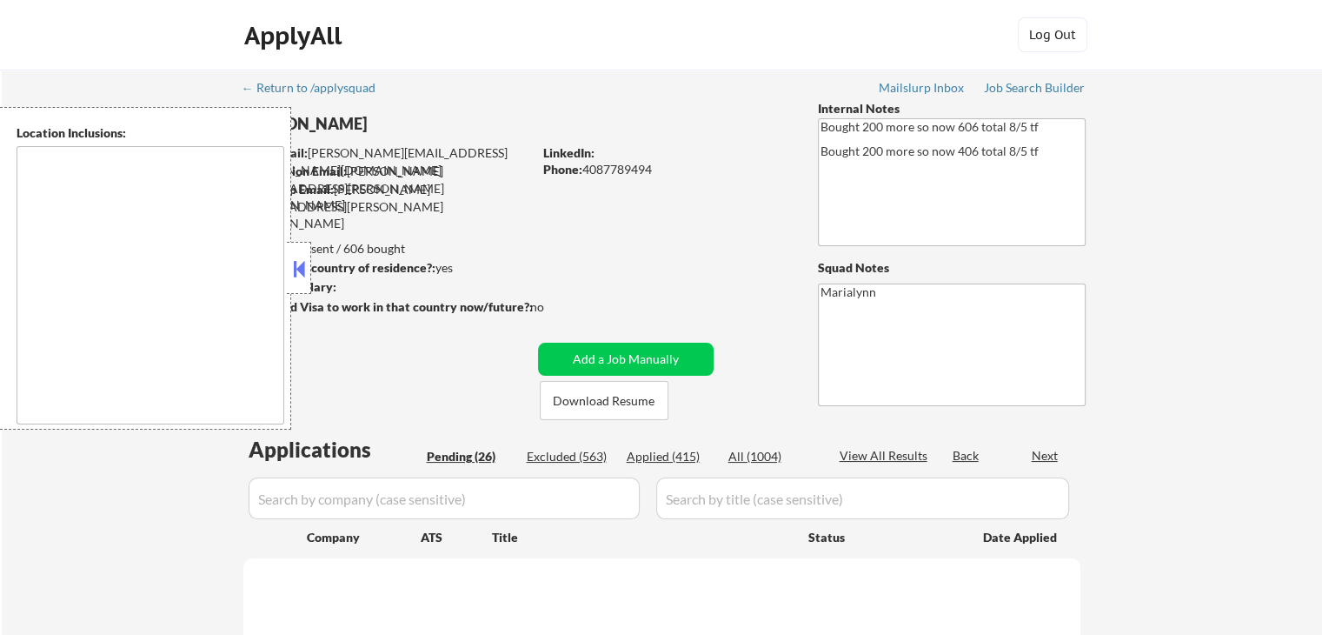
select select ""pending""
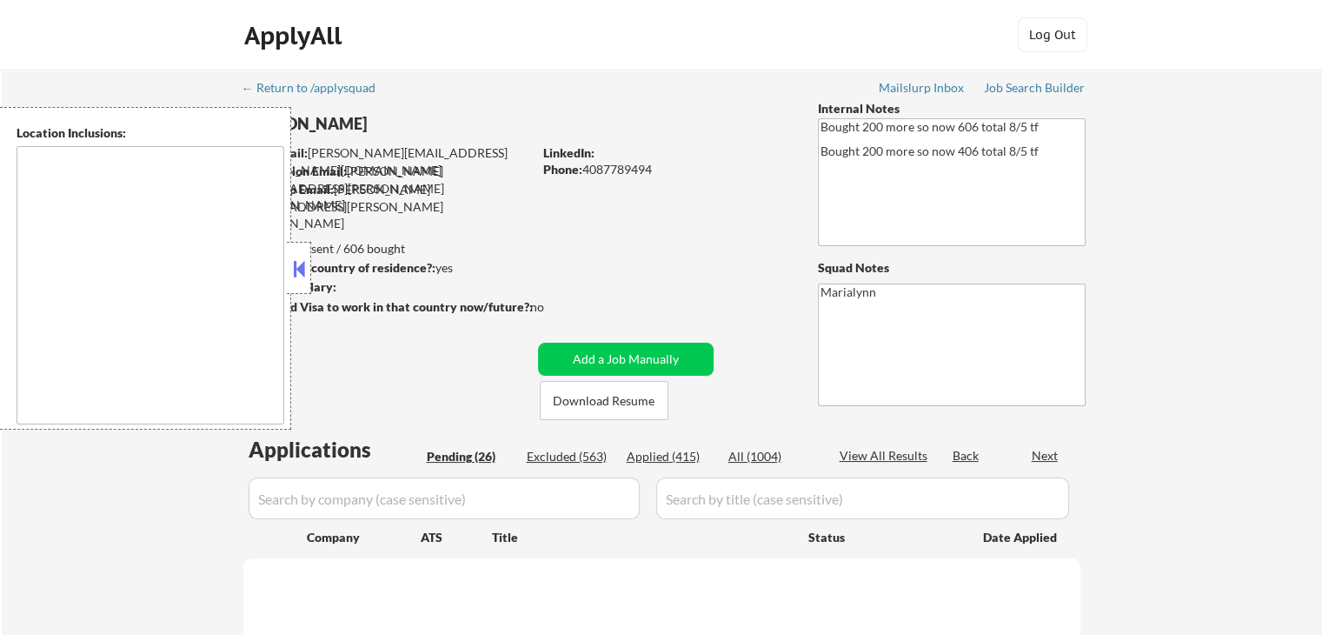
select select ""pending""
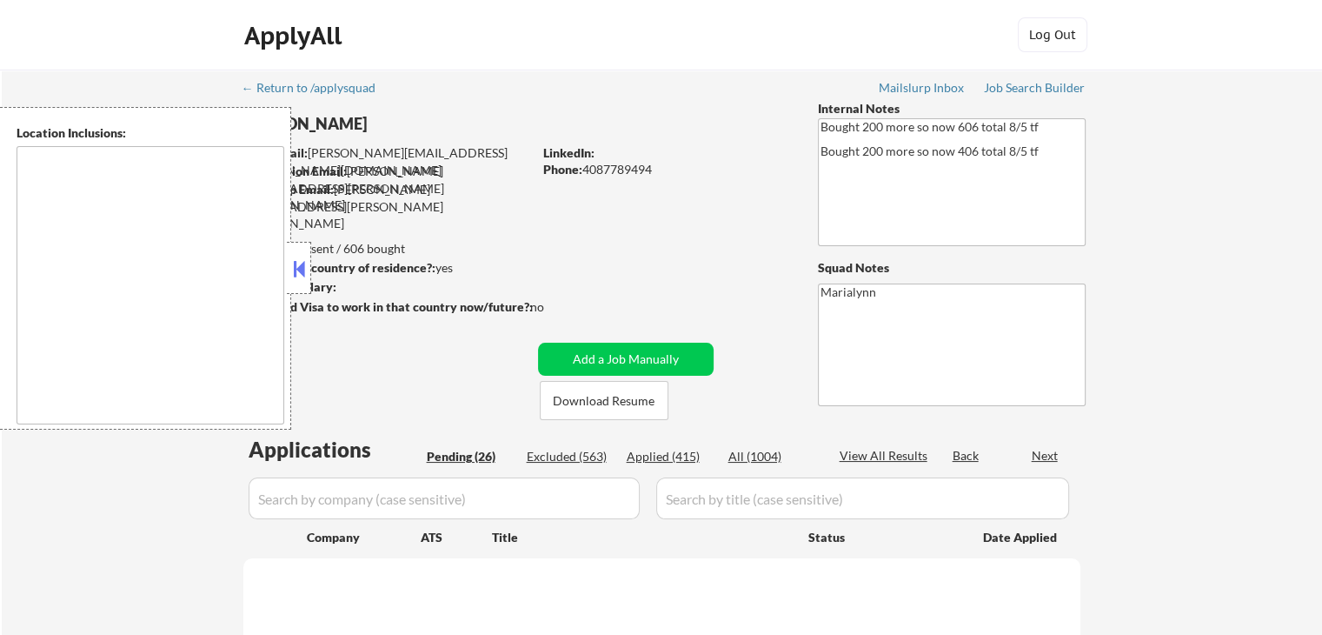
select select ""pending""
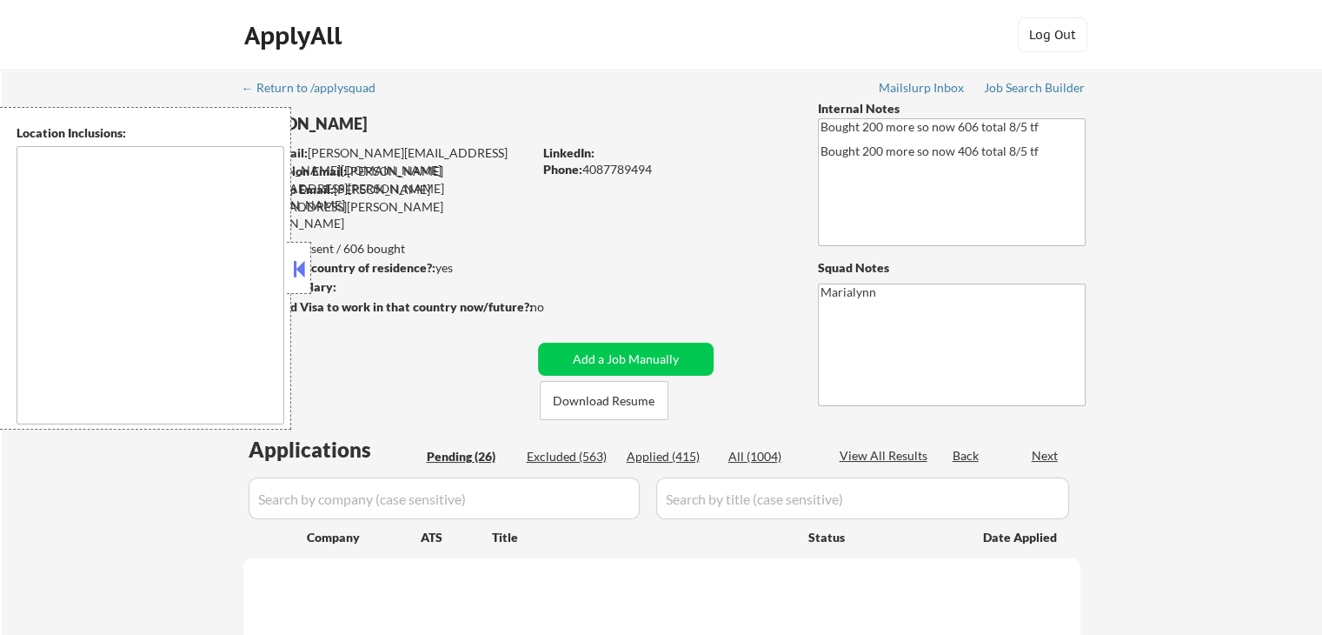
select select ""pending""
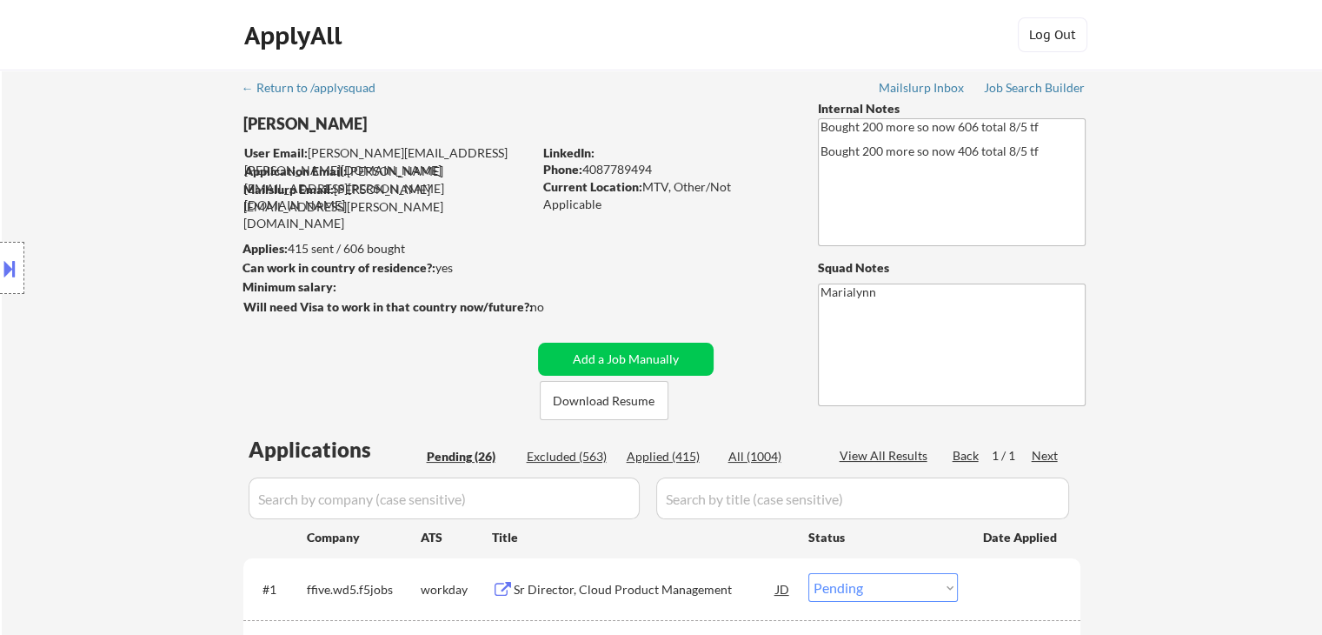
scroll to position [261, 0]
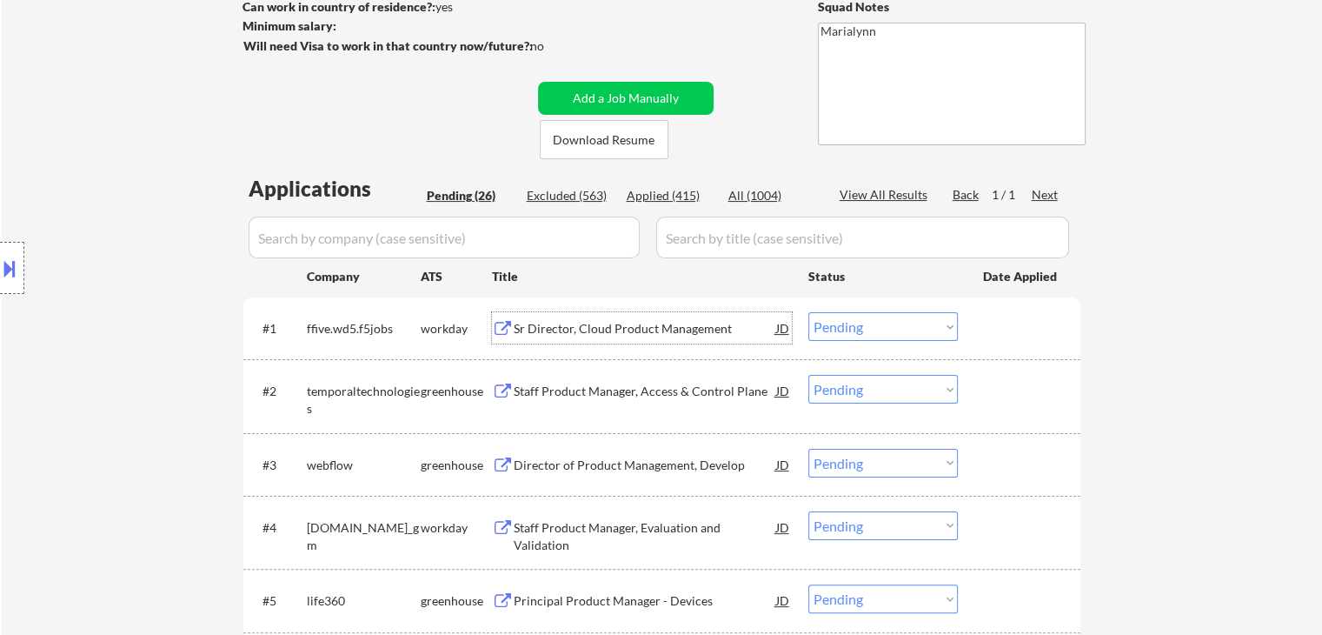
click at [588, 321] on div "Sr Director, Cloud Product Management" at bounding box center [645, 328] width 262 height 17
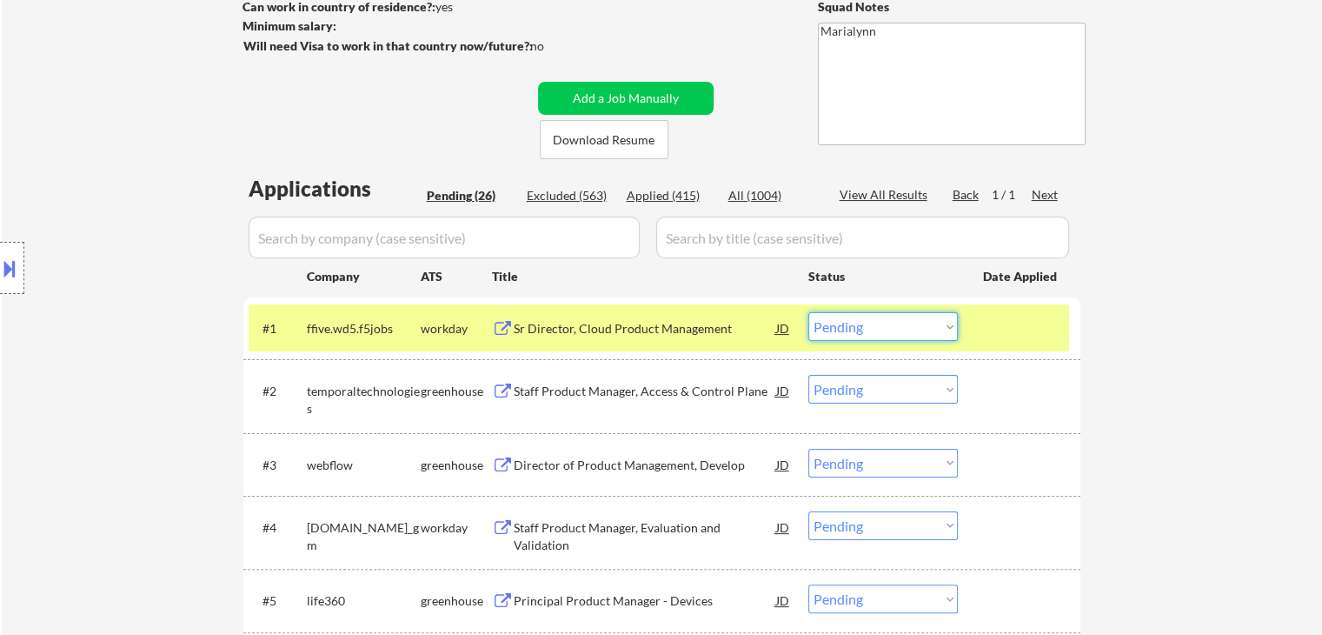
drag, startPoint x: 862, startPoint y: 319, endPoint x: 860, endPoint y: 332, distance: 13.3
click at [862, 319] on select "Choose an option... Pending Applied Excluded (Questions) Excluded (Expired) Exc…" at bounding box center [883, 326] width 150 height 29
click at [808, 312] on select "Choose an option... Pending Applied Excluded (Questions) Excluded (Expired) Exc…" at bounding box center [883, 326] width 150 height 29
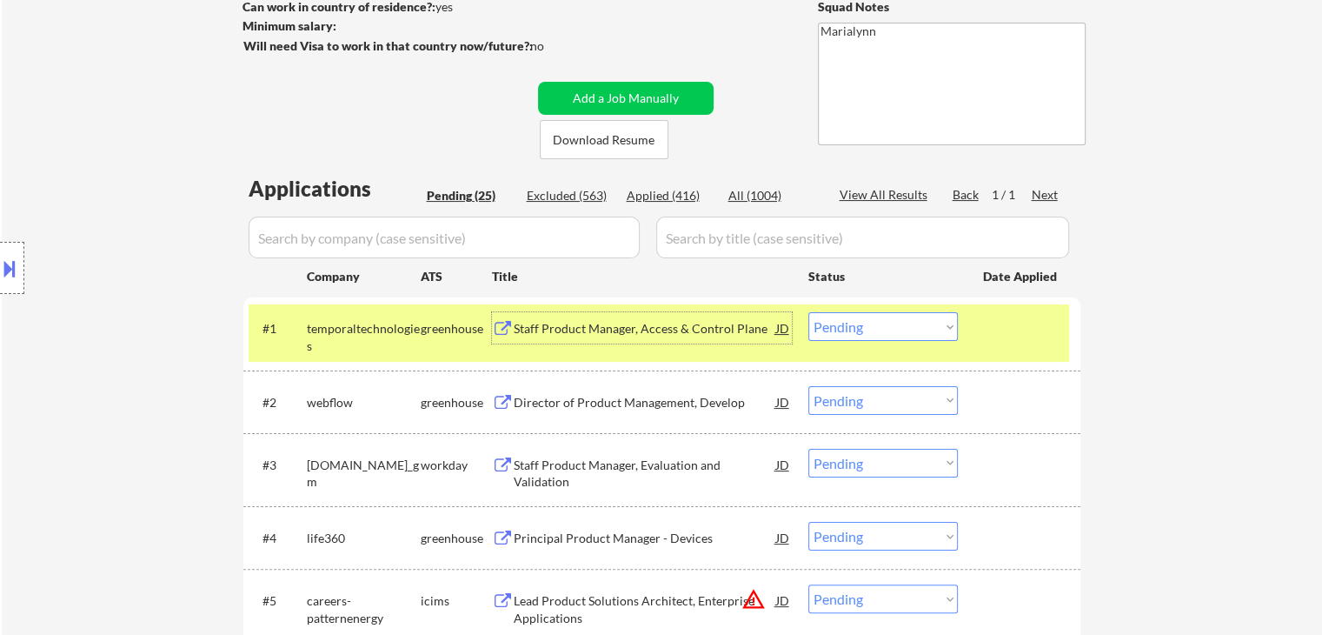
click at [616, 329] on div "Staff Product Manager, Access & Control Plane" at bounding box center [645, 328] width 262 height 17
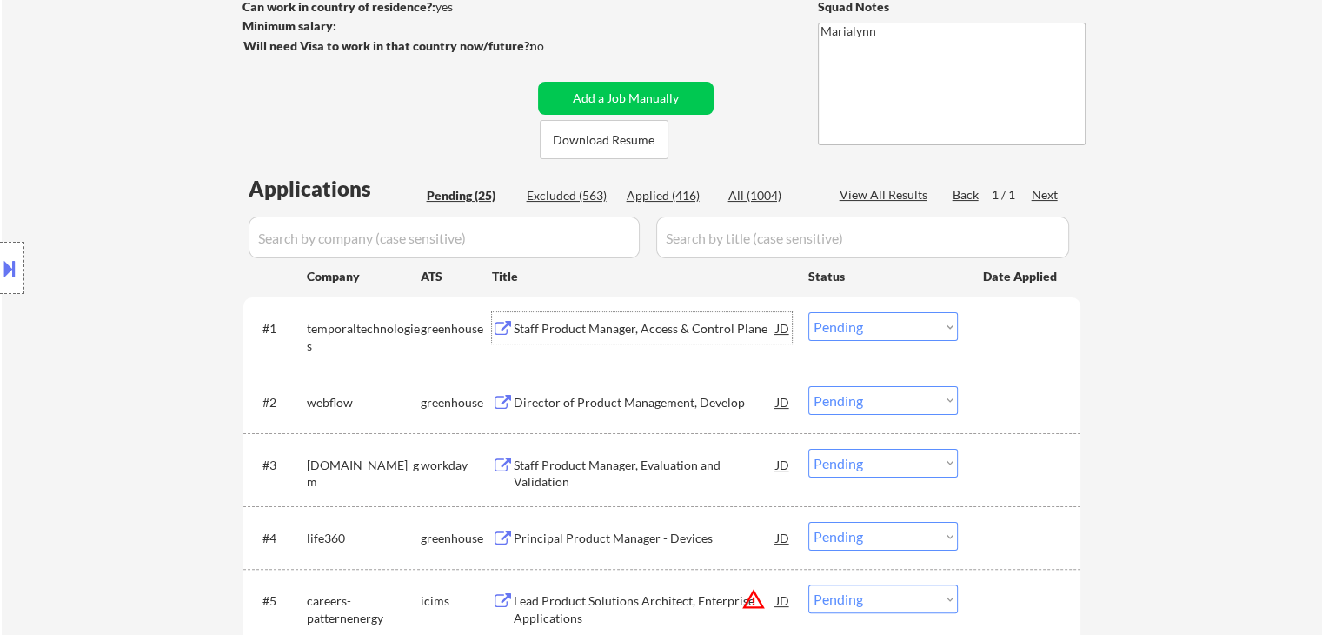
click at [880, 325] on select "Choose an option... Pending Applied Excluded (Questions) Excluded (Expired) Exc…" at bounding box center [883, 326] width 150 height 29
click at [808, 312] on select "Choose an option... Pending Applied Excluded (Questions) Excluded (Expired) Exc…" at bounding box center [883, 326] width 150 height 29
click at [581, 394] on div "Director of Product Management, Develop" at bounding box center [645, 402] width 262 height 17
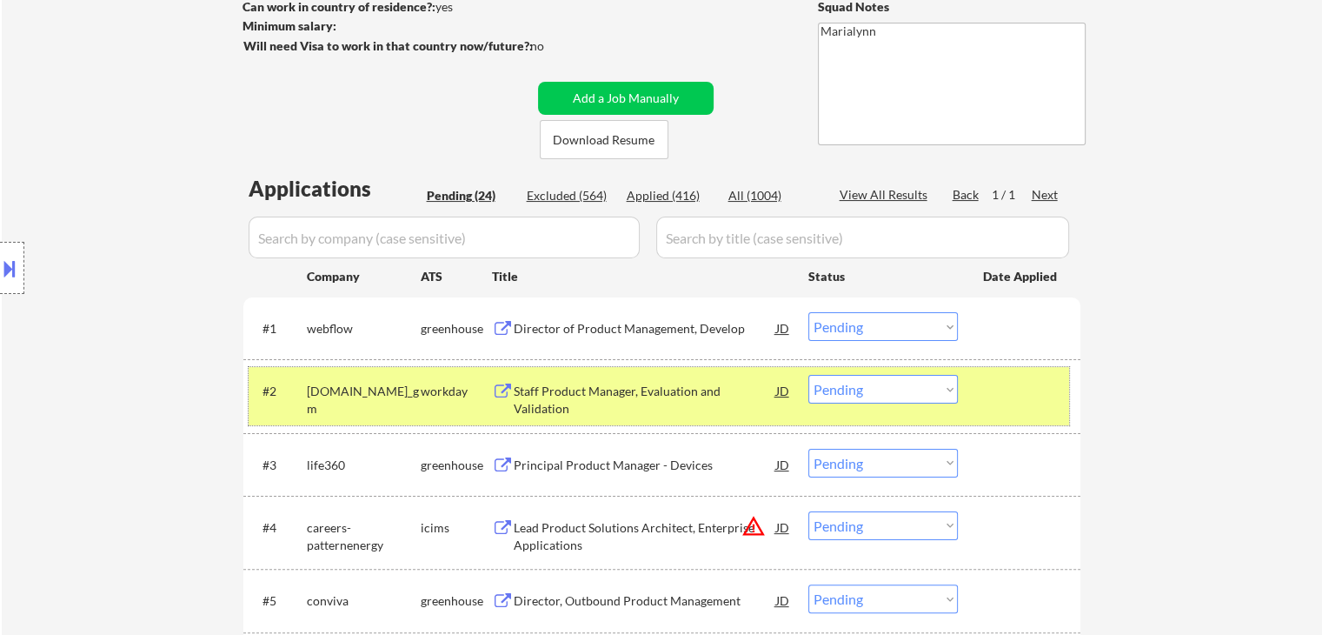
click at [422, 389] on div "workday" at bounding box center [456, 390] width 71 height 17
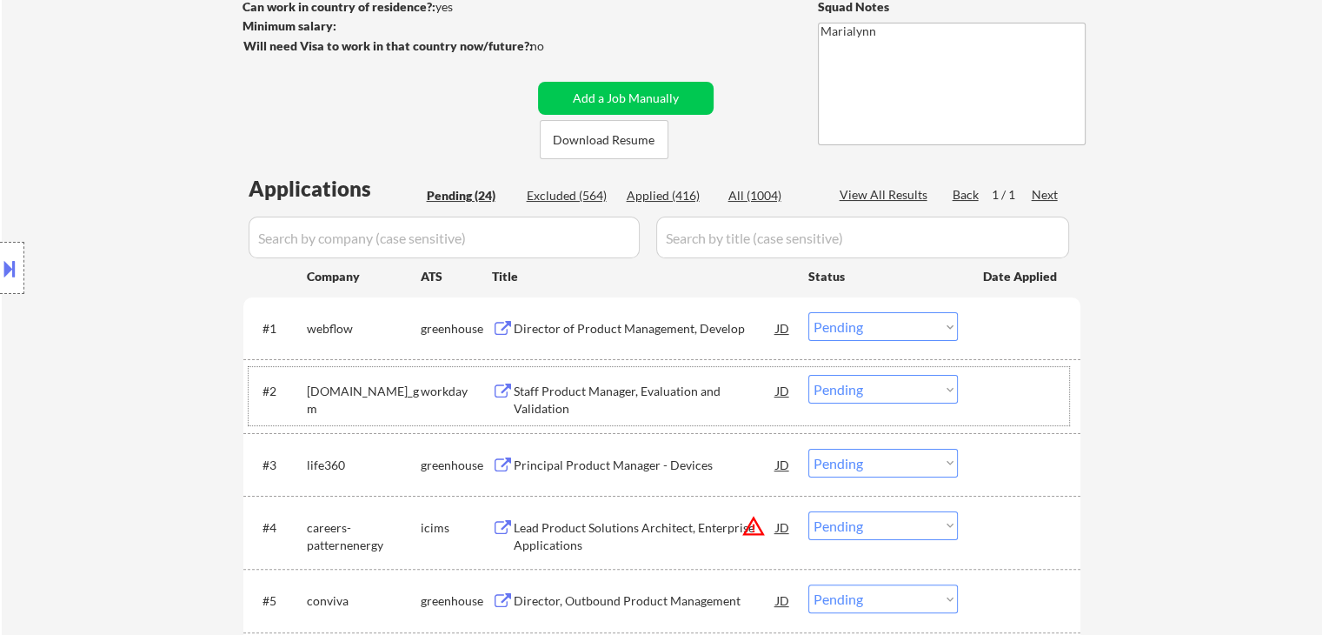
click at [887, 331] on select "Choose an option... Pending Applied Excluded (Questions) Excluded (Expired) Exc…" at bounding box center [883, 326] width 150 height 29
click at [808, 312] on select "Choose an option... Pending Applied Excluded (Questions) Excluded (Expired) Exc…" at bounding box center [883, 326] width 150 height 29
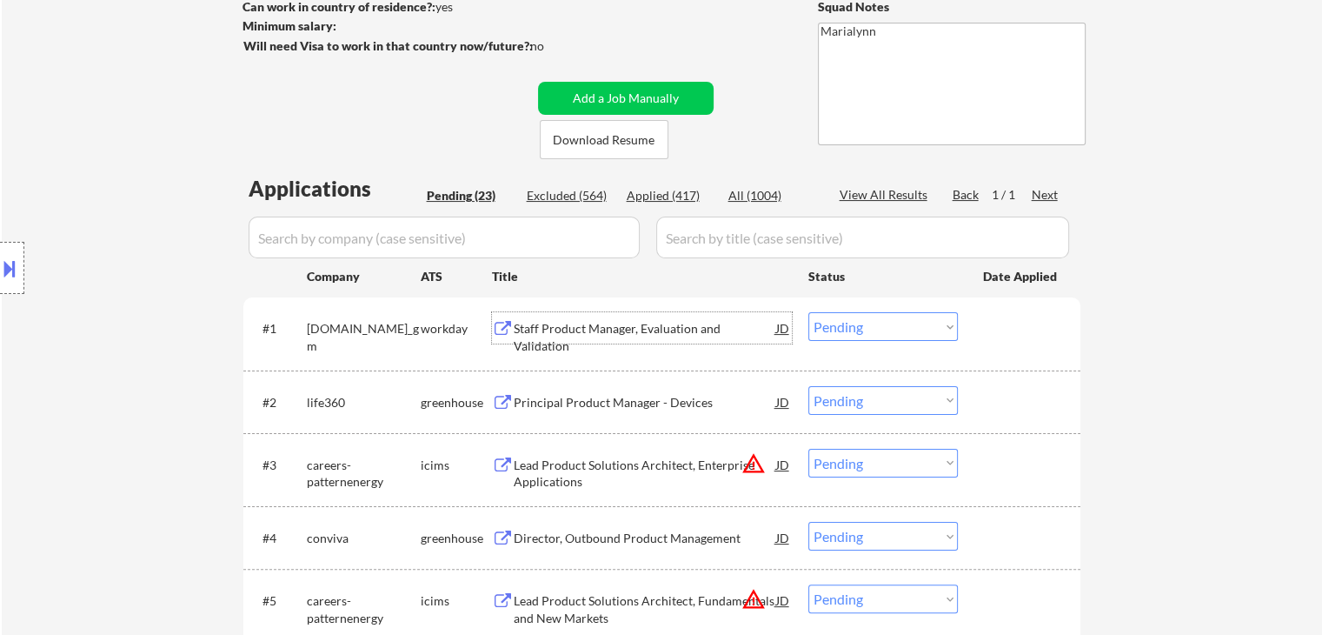
click at [620, 337] on div "Staff Product Manager, Evaluation and Validation" at bounding box center [645, 327] width 262 height 31
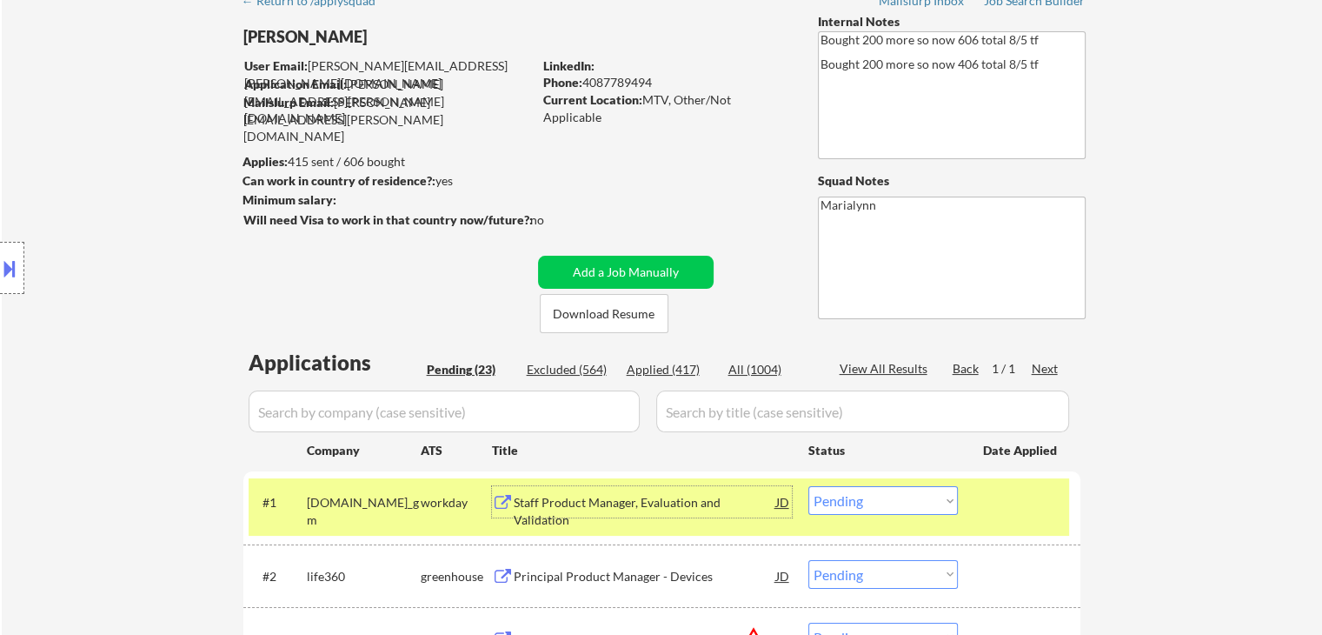
scroll to position [174, 0]
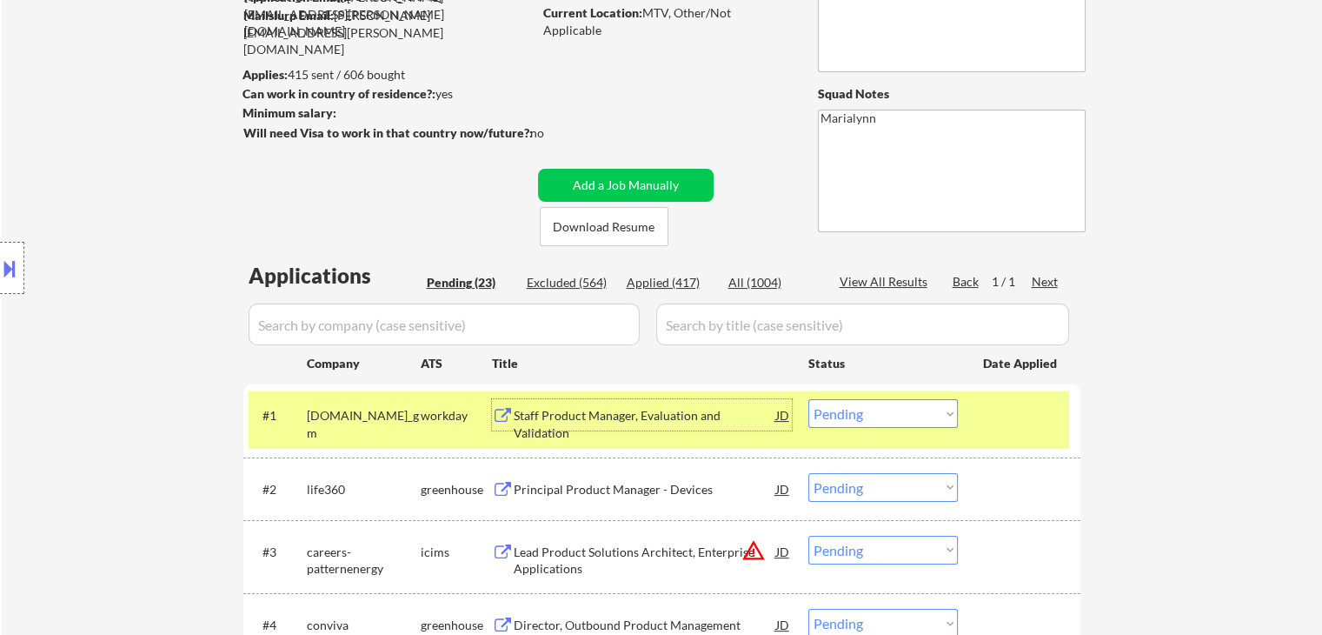
drag, startPoint x: 914, startPoint y: 415, endPoint x: 914, endPoint y: 424, distance: 9.6
click at [914, 417] on select "Choose an option... Pending Applied Excluded (Questions) Excluded (Expired) Exc…" at bounding box center [883, 413] width 150 height 29
click at [808, 399] on select "Choose an option... Pending Applied Excluded (Questions) Excluded (Expired) Exc…" at bounding box center [883, 413] width 150 height 29
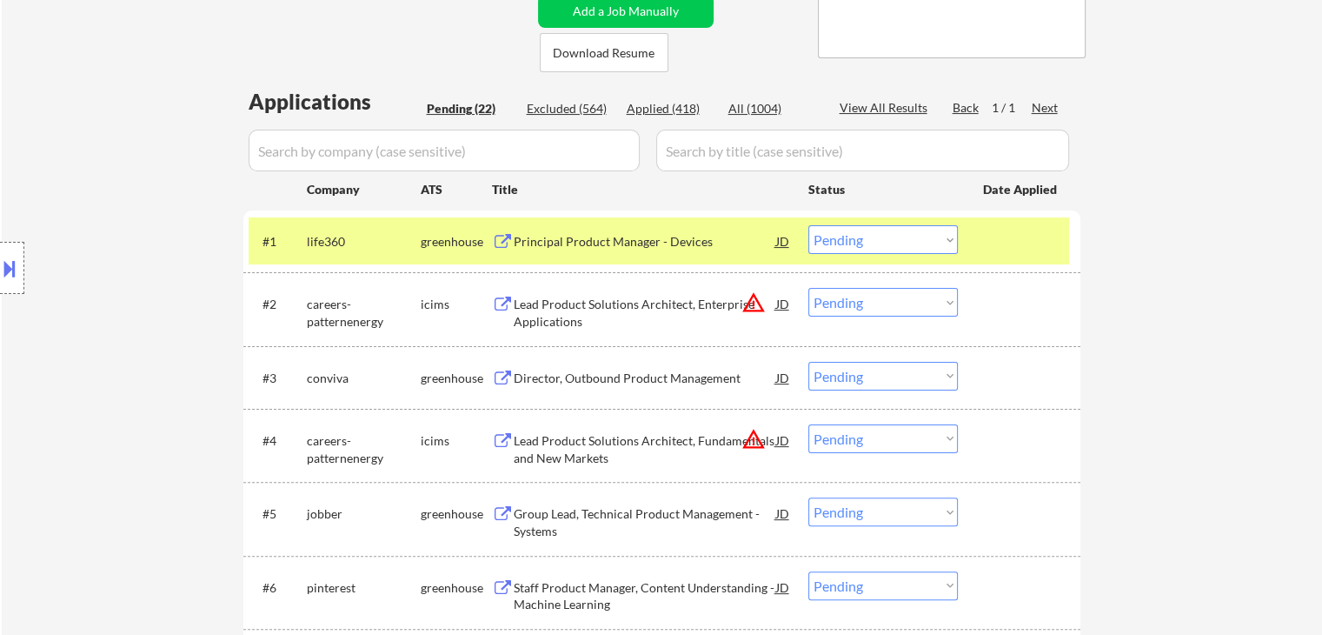
click at [632, 233] on div "Principal Product Manager - Devices" at bounding box center [645, 241] width 262 height 17
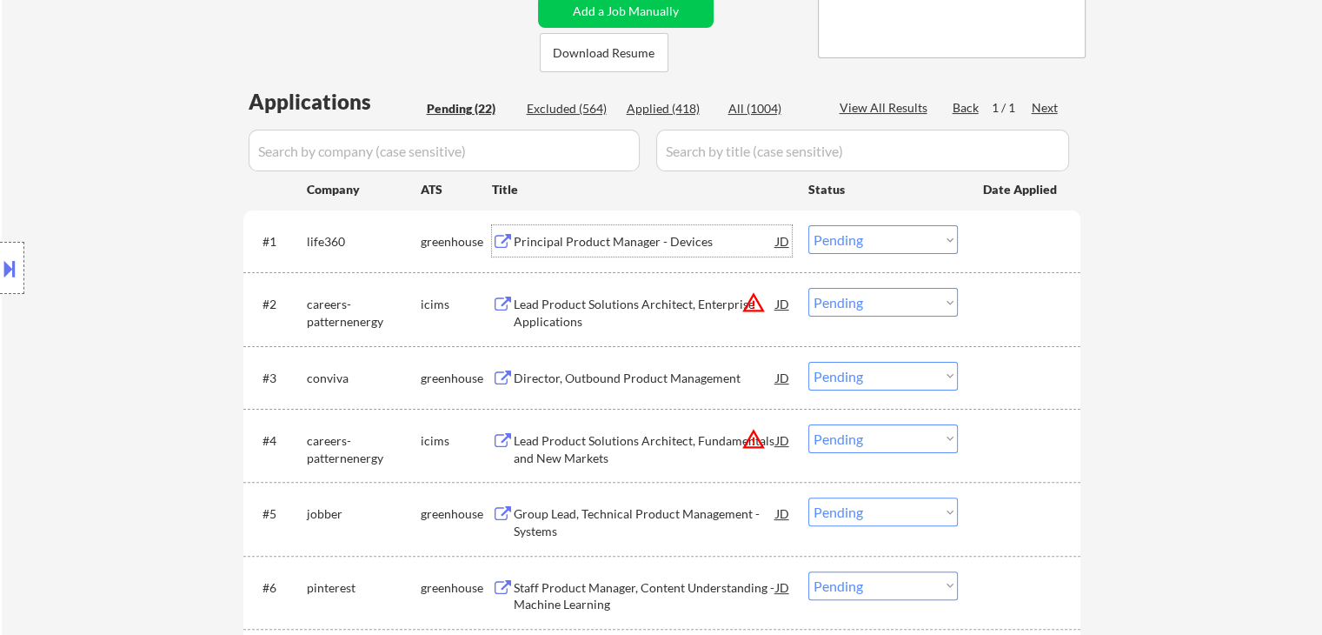
click at [871, 239] on select "Choose an option... Pending Applied Excluded (Questions) Excluded (Expired) Exc…" at bounding box center [883, 239] width 150 height 29
click at [808, 225] on select "Choose an option... Pending Applied Excluded (Questions) Excluded (Expired) Exc…" at bounding box center [883, 239] width 150 height 29
select select ""pending""
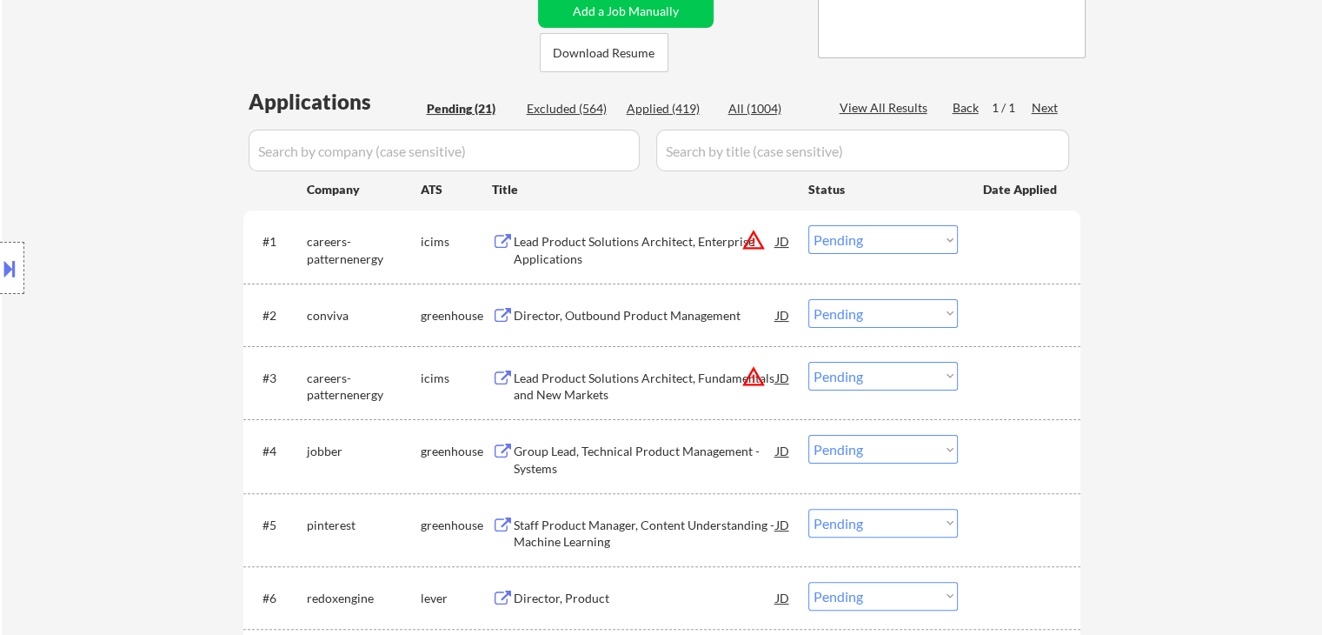
click at [558, 307] on div "Director, Outbound Product Management" at bounding box center [645, 315] width 262 height 17
